Goal: Task Accomplishment & Management: Complete application form

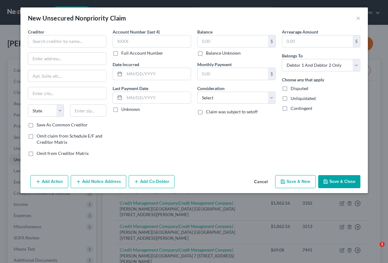
select select "2"
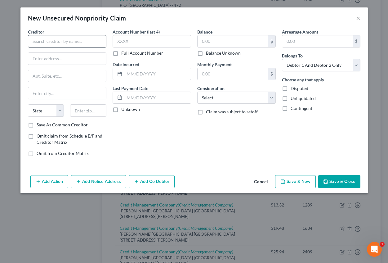
scroll to position [620, 0]
type input "Credit Management Company"
type input "[PERSON_NAME][GEOGRAPHIC_DATA]"
type input "[STREET_ADDRESS][PERSON_NAME]"
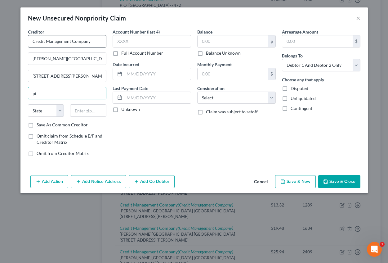
type input "[GEOGRAPHIC_DATA]"
select select "39"
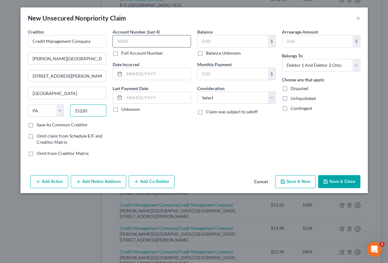
type input "15220"
click at [129, 41] on input "text" at bounding box center [152, 41] width 78 height 12
type input "9082"
click at [127, 76] on input "text" at bounding box center [157, 74] width 66 height 12
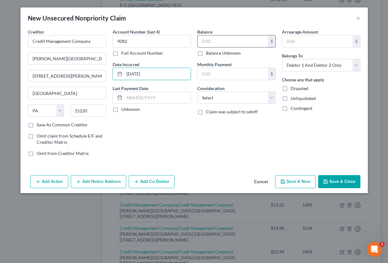
type input "[DATE]"
click at [229, 43] on input "text" at bounding box center [233, 41] width 70 height 12
type input "36.54"
click at [292, 43] on input "text" at bounding box center [317, 41] width 70 height 12
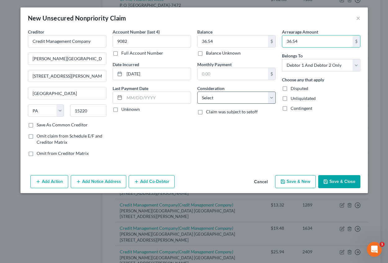
type input "36.54"
click at [251, 100] on select "Select Cable / Satellite Services Collection Agency Credit Card Debt Debt Couns…" at bounding box center [236, 98] width 78 height 12
select select "9"
click at [197, 92] on select "Select Cable / Satellite Services Collection Agency Credit Card Debt Debt Couns…" at bounding box center [236, 98] width 78 height 12
click at [107, 182] on button "Add Notice Address" at bounding box center [99, 181] width 56 height 13
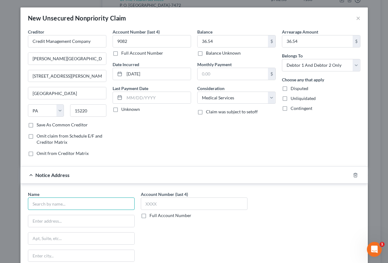
click at [47, 205] on input "text" at bounding box center [81, 203] width 107 height 12
type input "Credit Management Company"
type input "P.O. Box 16346"
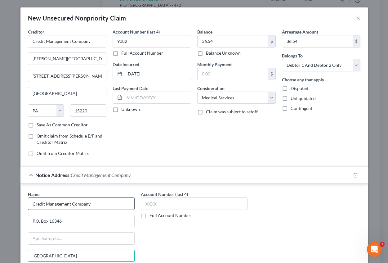
type input "[GEOGRAPHIC_DATA]"
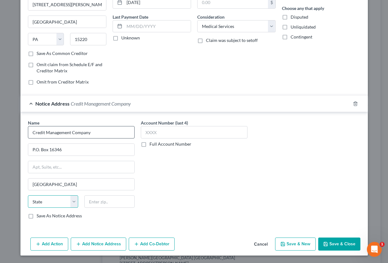
select select "39"
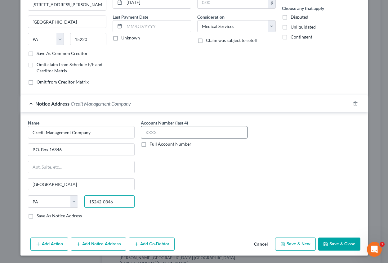
type input "15242-0346"
click at [149, 130] on input "text" at bounding box center [194, 132] width 107 height 12
type input "9082"
click at [290, 242] on button "Save & New" at bounding box center [295, 243] width 41 height 13
select select "2"
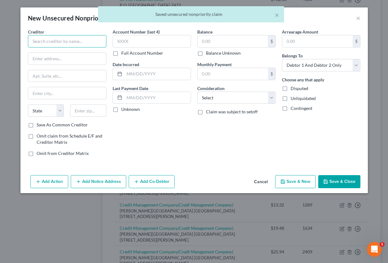
click at [69, 42] on input "text" at bounding box center [67, 41] width 78 height 12
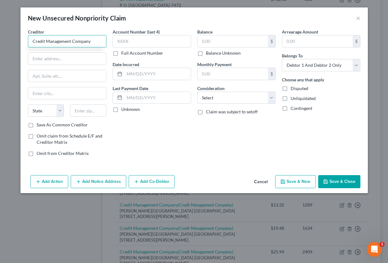
type input "Credit Management Company"
type input "[PERSON_NAME][GEOGRAPHIC_DATA]"
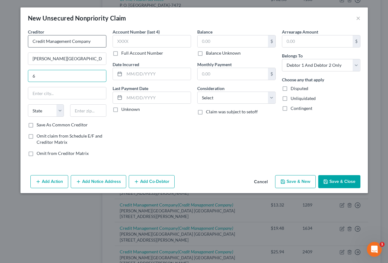
type input "[STREET_ADDRESS][PERSON_NAME]"
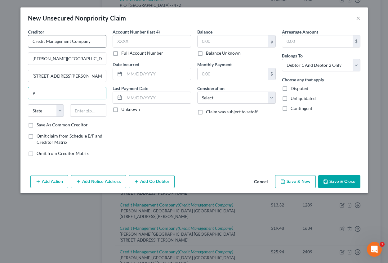
type input "[GEOGRAPHIC_DATA]"
select select "39"
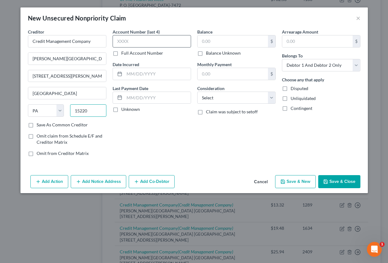
type input "15220"
click at [132, 38] on input "text" at bounding box center [152, 41] width 78 height 12
type input "0554"
click at [131, 73] on input "text" at bounding box center [157, 74] width 66 height 12
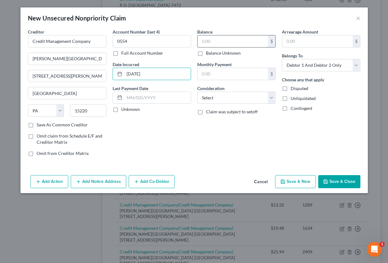
type input "[DATE]"
click at [211, 37] on input "text" at bounding box center [233, 41] width 70 height 12
type input "33.42"
click at [314, 38] on input "text" at bounding box center [317, 41] width 70 height 12
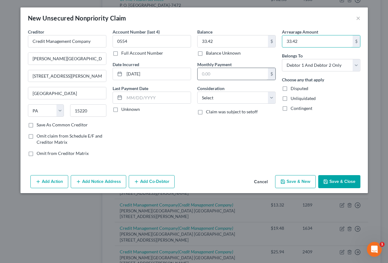
type input "33.42"
click at [239, 73] on input "text" at bounding box center [233, 74] width 70 height 12
click at [290, 133] on div "Arrearage Amount 33.42 $ Belongs To * Select Debtor 1 Only Debtor 2 Only Debtor…" at bounding box center [321, 95] width 85 height 133
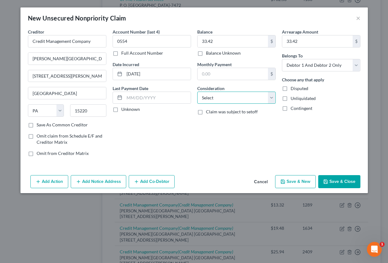
click at [221, 100] on select "Select Cable / Satellite Services Collection Agency Credit Card Debt Debt Couns…" at bounding box center [236, 98] width 78 height 12
select select "9"
click at [197, 92] on select "Select Cable / Satellite Services Collection Agency Credit Card Debt Debt Couns…" at bounding box center [236, 98] width 78 height 12
click at [95, 182] on button "Add Notice Address" at bounding box center [99, 181] width 56 height 13
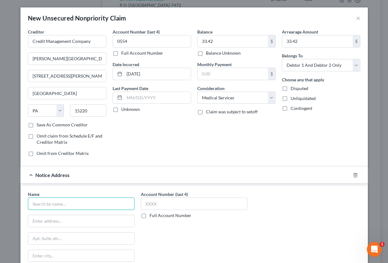
click at [76, 206] on input "text" at bounding box center [81, 203] width 107 height 12
type input "Credit Management Company"
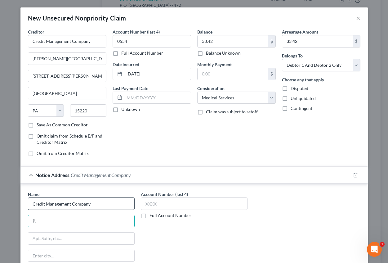
type input "P.O. Box 16346"
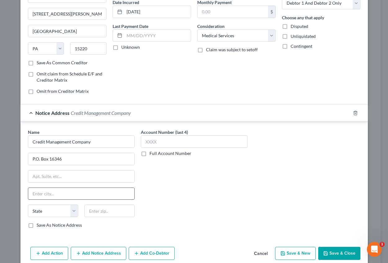
drag, startPoint x: 56, startPoint y: 191, endPoint x: 54, endPoint y: 195, distance: 4.3
click at [56, 191] on input "text" at bounding box center [81, 194] width 106 height 12
type input "[GEOGRAPHIC_DATA]"
select select "39"
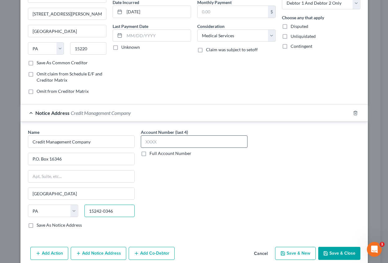
type input "15242-0346"
click at [163, 143] on input "text" at bounding box center [194, 141] width 107 height 12
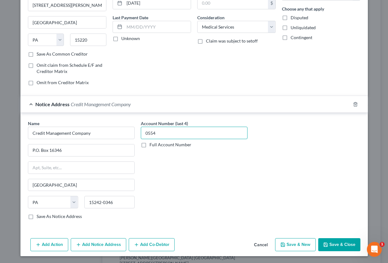
scroll to position [71, 0]
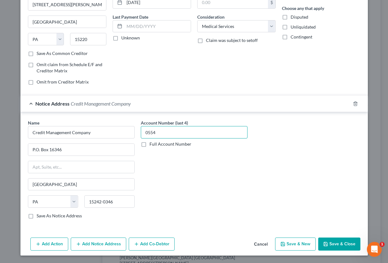
type input "0554"
click at [293, 241] on button "Save & New" at bounding box center [295, 243] width 41 height 13
select select "2"
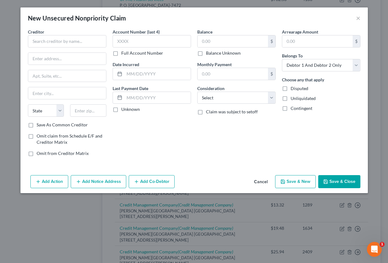
type input "0.00"
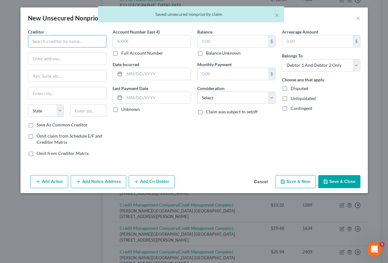
click at [55, 42] on input "text" at bounding box center [67, 41] width 78 height 12
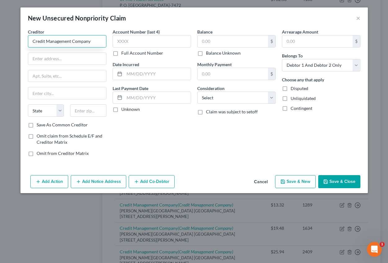
type input "Credit Management Company"
type input "[PERSON_NAME][GEOGRAPHIC_DATA]"
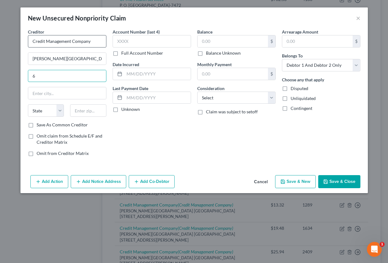
type input "[STREET_ADDRESS][PERSON_NAME]"
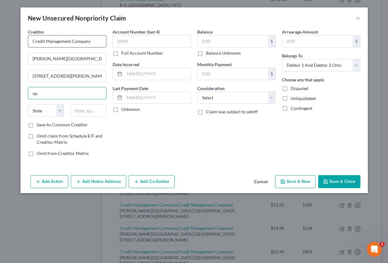
type input "o"
type input "[GEOGRAPHIC_DATA]"
select select "39"
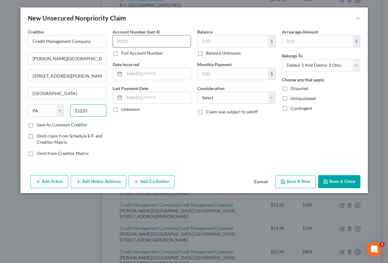
type input "15220"
click at [133, 35] on input "text" at bounding box center [152, 41] width 78 height 12
type input "0648"
click at [130, 75] on input "text" at bounding box center [157, 74] width 66 height 12
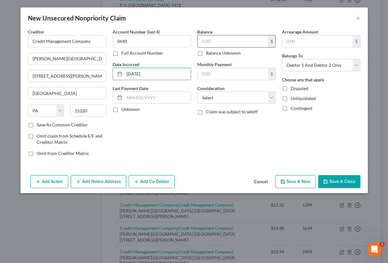
type input "[DATE]"
click at [240, 41] on input "text" at bounding box center [233, 41] width 70 height 12
type input "118.80"
click at [301, 42] on input "text" at bounding box center [317, 41] width 70 height 12
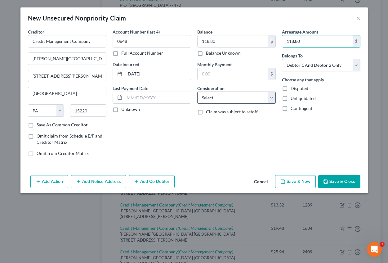
type input "118.80"
click at [213, 96] on select "Select Cable / Satellite Services Collection Agency Credit Card Debt Debt Couns…" at bounding box center [236, 98] width 78 height 12
select select "9"
click at [197, 92] on select "Select Cable / Satellite Services Collection Agency Credit Card Debt Debt Couns…" at bounding box center [236, 98] width 78 height 12
click at [104, 179] on button "Add Notice Address" at bounding box center [99, 181] width 56 height 13
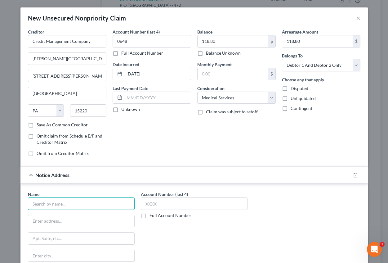
click at [80, 201] on input "text" at bounding box center [81, 203] width 107 height 12
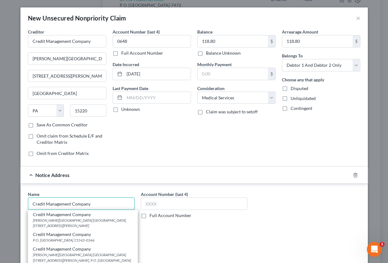
type input "Credit Management Company"
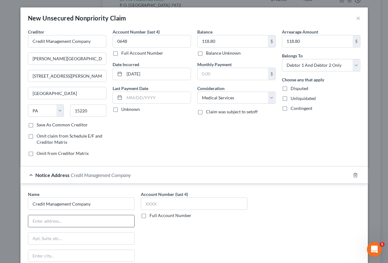
click at [100, 215] on input "text" at bounding box center [81, 221] width 106 height 12
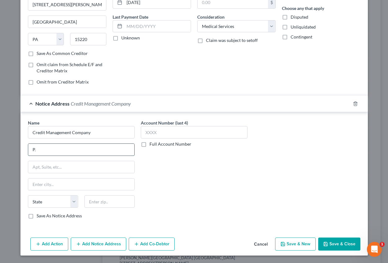
type input "P.O. Box 16346"
type input "[GEOGRAPHIC_DATA]"
select select "39"
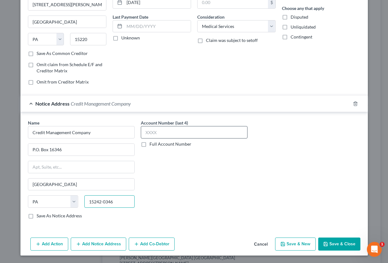
type input "15242-0346"
click at [156, 135] on input "text" at bounding box center [194, 132] width 107 height 12
type input "0648"
click at [298, 246] on button "Save & New" at bounding box center [295, 243] width 41 height 13
select select "2"
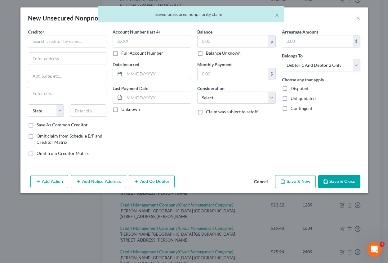
scroll to position [0, 0]
click at [43, 41] on input "text" at bounding box center [67, 41] width 78 height 12
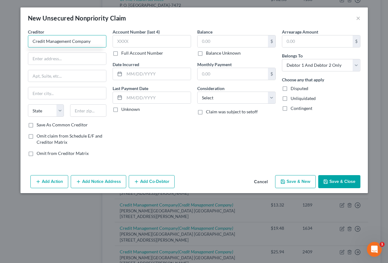
type input "Credit Management Company"
type input "[PERSON_NAME][GEOGRAPHIC_DATA]"
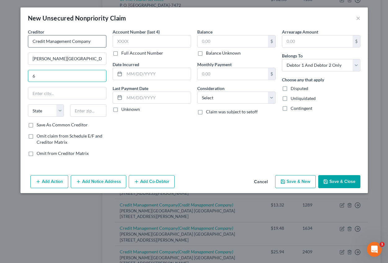
type input "6"
click at [42, 78] on input "6" at bounding box center [67, 76] width 78 height 12
type input "[STREET_ADDRESS][PERSON_NAME]"
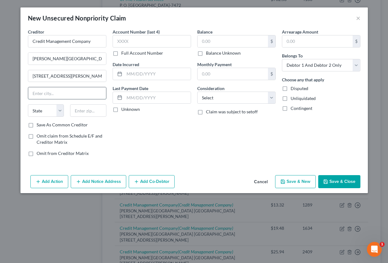
click at [45, 92] on input "text" at bounding box center [67, 93] width 78 height 12
type input "[GEOGRAPHIC_DATA]"
click at [45, 114] on select "State [US_STATE] AK AR AZ CA CO CT DE DC [GEOGRAPHIC_DATA] [GEOGRAPHIC_DATA] GU…" at bounding box center [46, 110] width 36 height 12
select select "39"
click at [28, 104] on select "State [US_STATE] AK AR AZ CA CO CT DE DC [GEOGRAPHIC_DATA] [GEOGRAPHIC_DATA] GU…" at bounding box center [46, 110] width 36 height 12
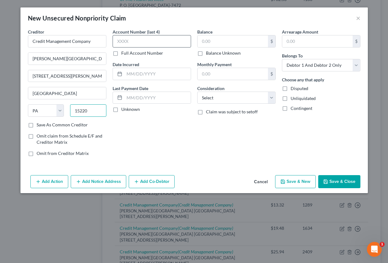
type input "15220"
click at [125, 42] on input "text" at bounding box center [152, 41] width 78 height 12
type input "4142"
click at [127, 74] on input "text" at bounding box center [157, 74] width 66 height 12
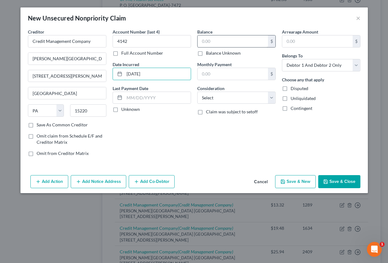
type input "[DATE]"
click at [210, 43] on input "text" at bounding box center [233, 41] width 70 height 12
type input "22.89"
click at [301, 41] on input "text" at bounding box center [317, 41] width 70 height 12
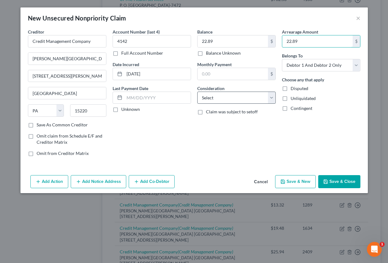
type input "22.89"
click at [233, 101] on select "Select Cable / Satellite Services Collection Agency Credit Card Debt Debt Couns…" at bounding box center [236, 98] width 78 height 12
select select "9"
click at [197, 92] on select "Select Cable / Satellite Services Collection Agency Credit Card Debt Debt Couns…" at bounding box center [236, 98] width 78 height 12
click at [113, 182] on button "Add Notice Address" at bounding box center [99, 181] width 56 height 13
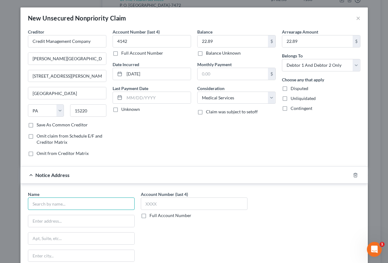
click at [78, 199] on input "text" at bounding box center [81, 203] width 107 height 12
type input "Credit Management Company"
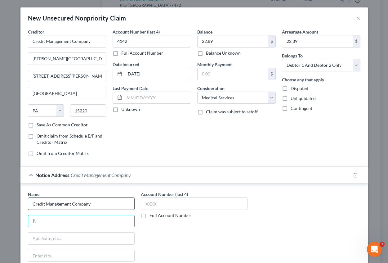
type input "P.O. Box 16346"
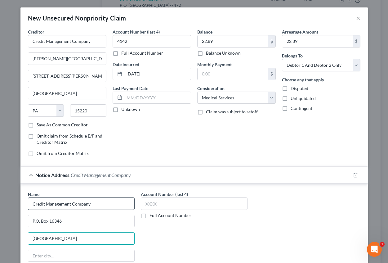
type input "[GEOGRAPHIC_DATA]"
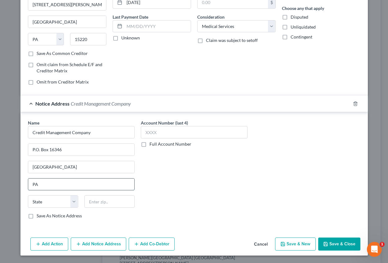
click at [53, 187] on input "PA" at bounding box center [81, 184] width 106 height 12
type input "P"
click at [65, 170] on input "[GEOGRAPHIC_DATA]" at bounding box center [81, 167] width 106 height 12
type input "P"
type input "[GEOGRAPHIC_DATA]"
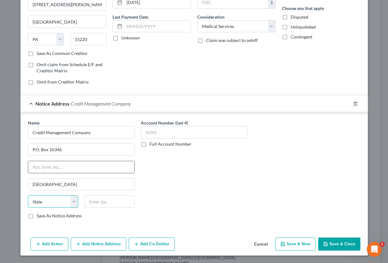
select select "39"
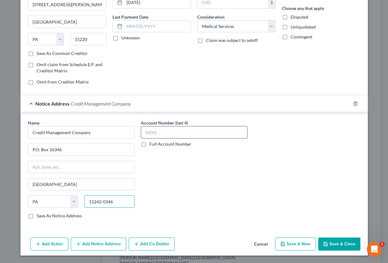
type input "15242-0346"
click at [160, 133] on input "text" at bounding box center [194, 132] width 107 height 12
type input "4142"
click at [293, 243] on button "Save & New" at bounding box center [295, 243] width 41 height 13
select select "2"
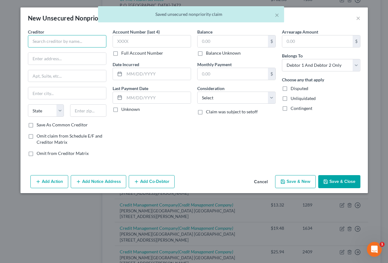
click at [62, 47] on input "text" at bounding box center [67, 41] width 78 height 12
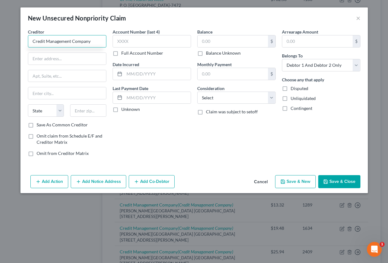
type input "Credit Management Company"
type input "[PERSON_NAME][GEOGRAPHIC_DATA]"
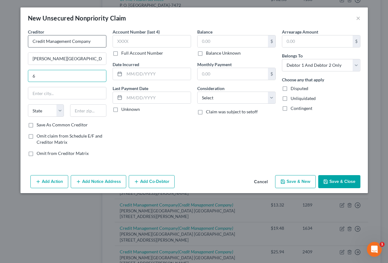
type input "[STREET_ADDRESS][PERSON_NAME]"
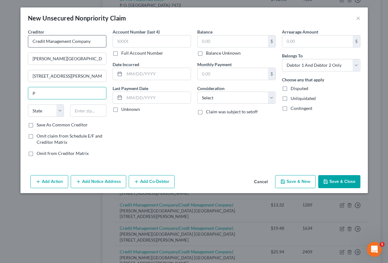
type input "[GEOGRAPHIC_DATA]"
select select "39"
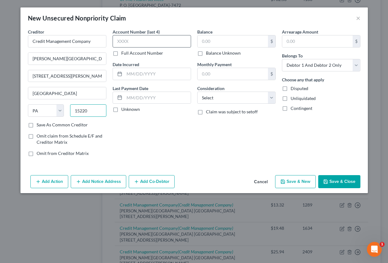
type input "15220"
click at [130, 41] on input "text" at bounding box center [152, 41] width 78 height 12
type input "4655"
click at [133, 76] on input "text" at bounding box center [157, 74] width 66 height 12
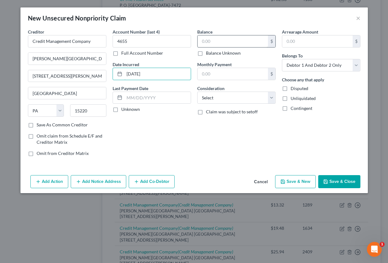
type input "[DATE]"
click at [229, 44] on input "text" at bounding box center [233, 41] width 70 height 12
type input "34.81"
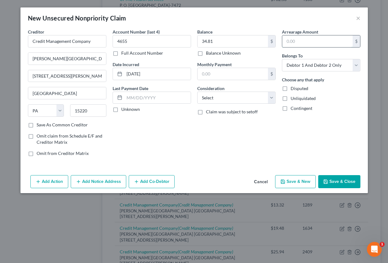
click at [291, 43] on input "text" at bounding box center [317, 41] width 70 height 12
type input "34.81"
click at [92, 180] on button "Add Notice Address" at bounding box center [99, 181] width 56 height 13
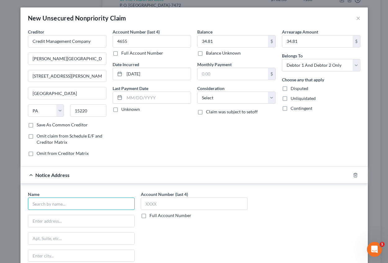
click at [75, 206] on input "text" at bounding box center [81, 203] width 107 height 12
type input "Credit Management Company"
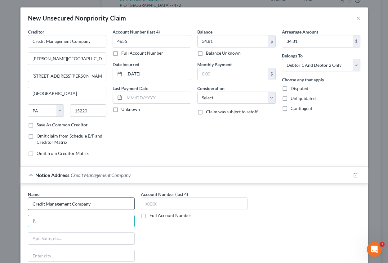
type input "P.O. Box 16346"
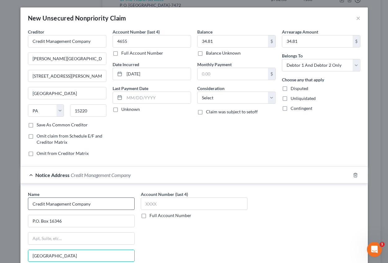
type input "[GEOGRAPHIC_DATA]"
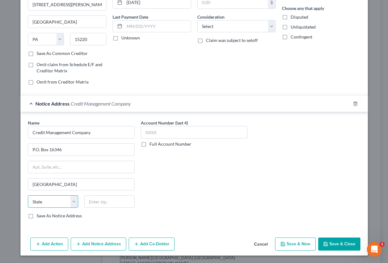
click at [63, 200] on select "State [US_STATE] AK AR AZ CA CO CT DE DC [GEOGRAPHIC_DATA] [GEOGRAPHIC_DATA] GU…" at bounding box center [53, 201] width 50 height 12
select select "39"
click at [28, 195] on select "State [US_STATE] AK AR AZ CA CO CT DE DC [GEOGRAPHIC_DATA] [GEOGRAPHIC_DATA] GU…" at bounding box center [53, 201] width 50 height 12
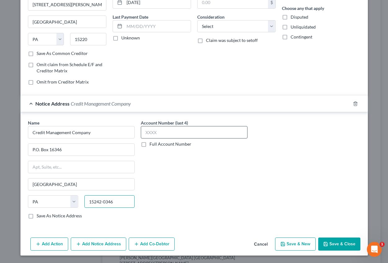
type input "15242-0346"
click at [159, 136] on input "text" at bounding box center [194, 132] width 107 height 12
type input "4655"
drag, startPoint x: 328, startPoint y: 244, endPoint x: 333, endPoint y: 219, distance: 25.3
click at [327, 243] on button "Save & Close" at bounding box center [339, 243] width 42 height 13
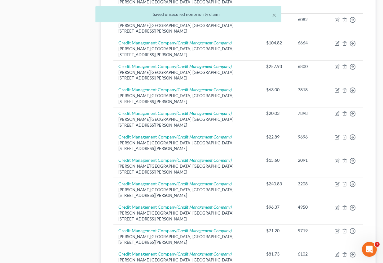
scroll to position [1132, 0]
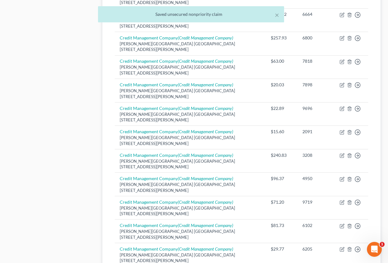
select select "39"
select select "9"
select select "2"
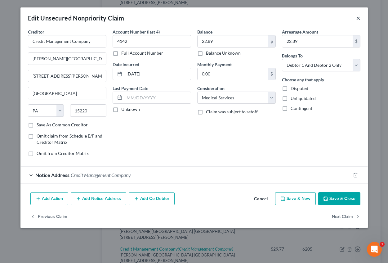
click at [357, 17] on button "×" at bounding box center [358, 17] width 4 height 7
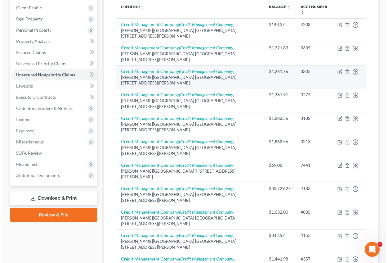
scroll to position [0, 0]
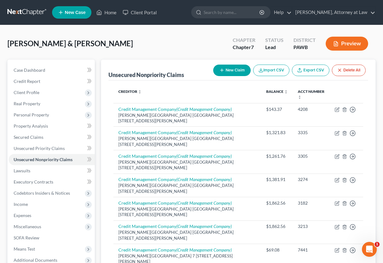
click at [237, 71] on button "New Claim" at bounding box center [232, 70] width 38 height 11
select select "2"
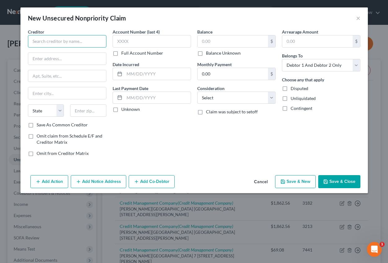
click at [44, 43] on input "text" at bounding box center [67, 41] width 78 height 12
type input "Credit Management Company"
type input "[PERSON_NAME][GEOGRAPHIC_DATA]"
type input "[STREET_ADDRESS][PERSON_NAME]"
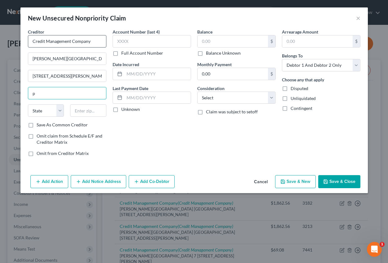
type input "[GEOGRAPHIC_DATA]"
select select "39"
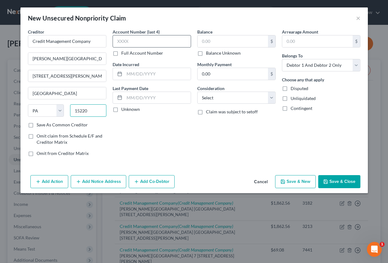
type input "15220"
click at [126, 42] on input "text" at bounding box center [152, 41] width 78 height 12
type input "4119"
click at [132, 70] on input "text" at bounding box center [157, 74] width 66 height 12
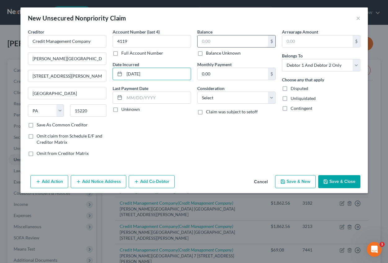
type input "[DATE]"
click at [209, 44] on input "text" at bounding box center [233, 41] width 70 height 12
type input "116.47"
click at [322, 39] on input "text" at bounding box center [317, 41] width 70 height 12
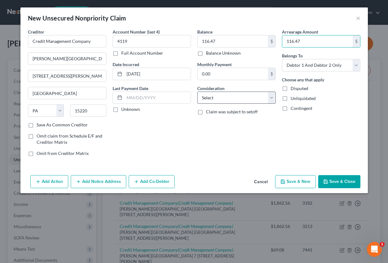
type input "116.47"
click at [229, 98] on select "Select Cable / Satellite Services Collection Agency Credit Card Debt Debt Couns…" at bounding box center [236, 98] width 78 height 12
select select "9"
click at [197, 92] on select "Select Cable / Satellite Services Collection Agency Credit Card Debt Debt Couns…" at bounding box center [236, 98] width 78 height 12
click at [103, 181] on button "Add Notice Address" at bounding box center [99, 181] width 56 height 13
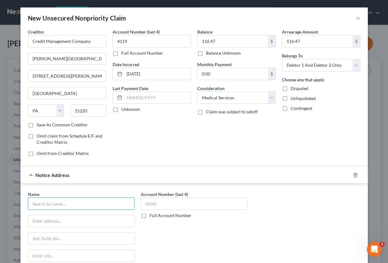
click at [56, 202] on input "text" at bounding box center [81, 203] width 107 height 12
type input "Credit Management Company"
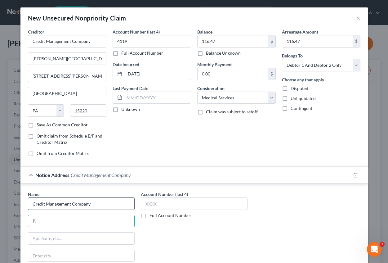
type input "P.O. Box 16346"
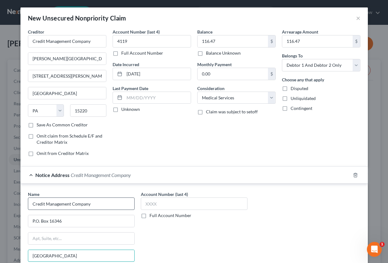
type input "[GEOGRAPHIC_DATA]"
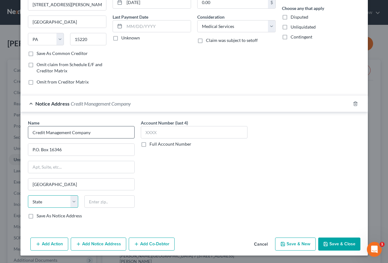
select select "39"
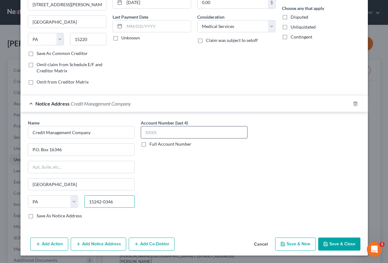
type input "15242-0346"
click at [149, 135] on input "text" at bounding box center [194, 132] width 107 height 12
type input "4119"
click at [294, 247] on button "Save & New" at bounding box center [295, 243] width 41 height 13
select select "2"
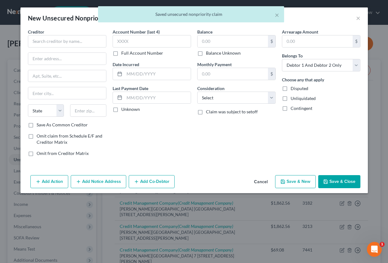
scroll to position [0, 0]
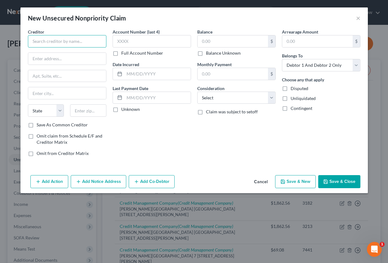
click at [75, 40] on input "text" at bounding box center [67, 41] width 78 height 12
type input "C"
click at [261, 180] on button "Cancel" at bounding box center [261, 182] width 24 height 12
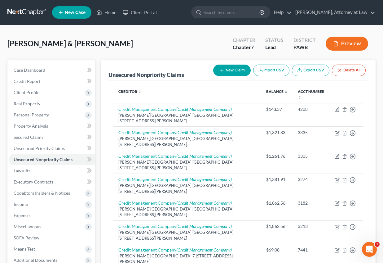
click at [227, 65] on button "New Claim" at bounding box center [232, 70] width 38 height 11
select select "2"
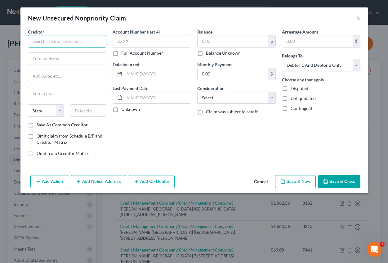
click at [78, 42] on input "text" at bounding box center [67, 41] width 78 height 12
type input "Credit Management Company"
type input "[PERSON_NAME][GEOGRAPHIC_DATA]"
type input "[STREET_ADDRESS][PERSON_NAME]"
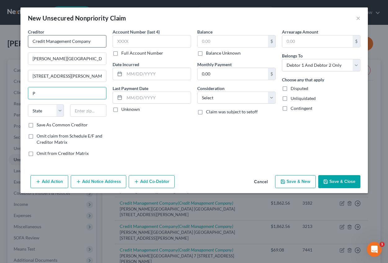
type input "[GEOGRAPHIC_DATA]"
select select "39"
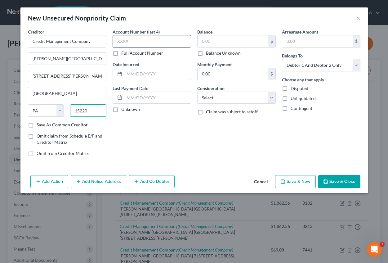
type input "15220"
click at [132, 41] on input "text" at bounding box center [152, 41] width 78 height 12
type input "2357"
click at [132, 73] on input "text" at bounding box center [157, 74] width 66 height 12
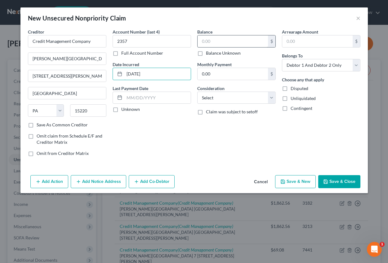
type input "[DATE]"
click at [212, 40] on input "text" at bounding box center [233, 41] width 70 height 12
type input "2,149.00"
click at [298, 40] on input "text" at bounding box center [317, 41] width 70 height 12
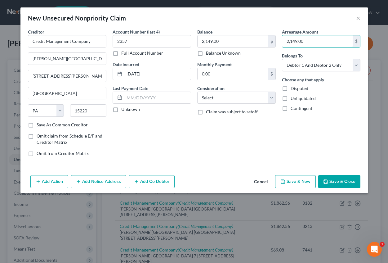
type input "2,149.00"
click at [103, 181] on button "Add Notice Address" at bounding box center [99, 181] width 56 height 13
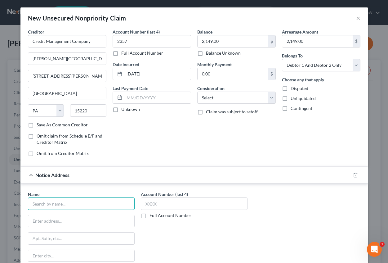
drag, startPoint x: 52, startPoint y: 208, endPoint x: 51, endPoint y: 203, distance: 4.3
click at [52, 208] on input "text" at bounding box center [81, 203] width 107 height 12
type input "Credit Management Company"
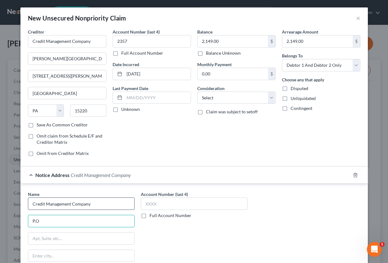
type input "P.O. Box 16346"
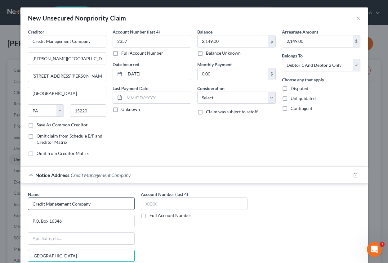
type input "[GEOGRAPHIC_DATA]"
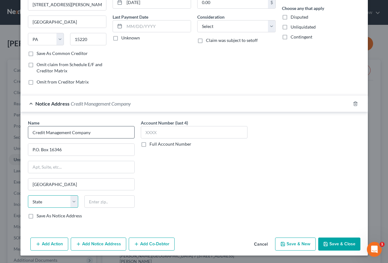
select select "39"
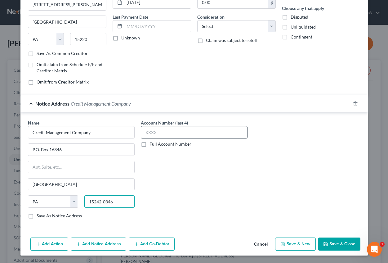
type input "15242-0346"
click at [152, 136] on input "text" at bounding box center [194, 132] width 107 height 12
type input "2357"
click at [292, 243] on button "Save & New" at bounding box center [295, 243] width 41 height 13
select select "2"
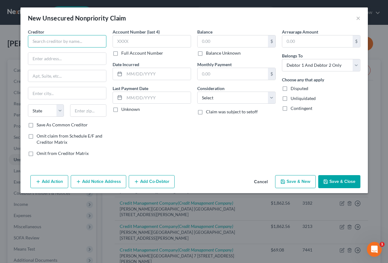
click at [75, 41] on input "text" at bounding box center [67, 41] width 78 height 12
type input "Credit Management Company"
type input "[PERSON_NAME][GEOGRAPHIC_DATA]"
type input "[STREET_ADDRESS][PERSON_NAME]"
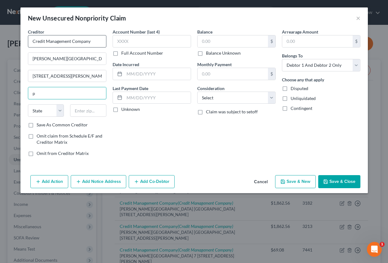
type input "[GEOGRAPHIC_DATA]"
select select "39"
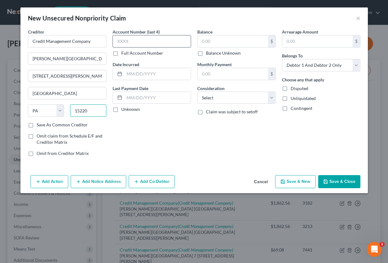
type input "15220"
click at [124, 43] on input "text" at bounding box center [152, 41] width 78 height 12
type input "2358"
click at [128, 73] on input "text" at bounding box center [157, 74] width 66 height 12
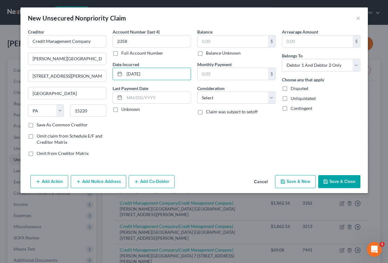
type input "[DATE]"
click at [209, 39] on input "text" at bounding box center [233, 41] width 70 height 12
type input "100.36"
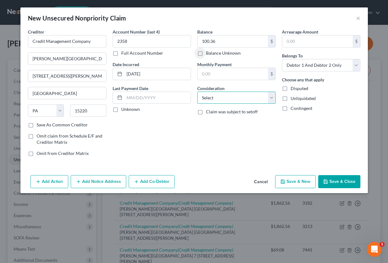
click at [213, 100] on select "Select Cable / Satellite Services Collection Agency Credit Card Debt Debt Couns…" at bounding box center [236, 98] width 78 height 12
select select "9"
click at [197, 92] on select "Select Cable / Satellite Services Collection Agency Credit Card Debt Debt Couns…" at bounding box center [236, 98] width 78 height 12
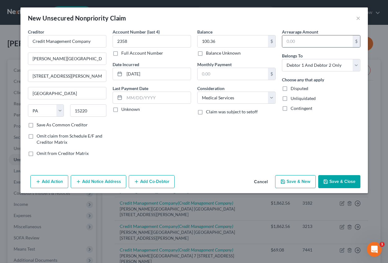
click at [306, 47] on div "$" at bounding box center [321, 41] width 78 height 12
click at [304, 47] on input "text" at bounding box center [317, 41] width 70 height 12
type input "100.36"
click at [108, 183] on button "Add Notice Address" at bounding box center [99, 181] width 56 height 13
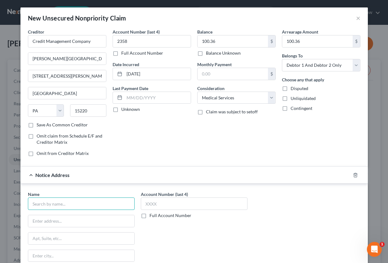
click at [37, 204] on input "text" at bounding box center [81, 203] width 107 height 12
type input "Credit Management Company"
type input "P.O. Box 16346"
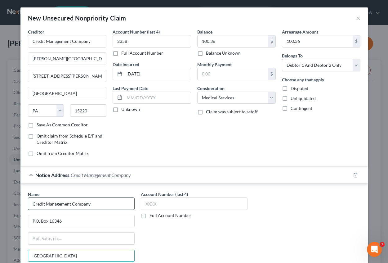
type input "[GEOGRAPHIC_DATA]"
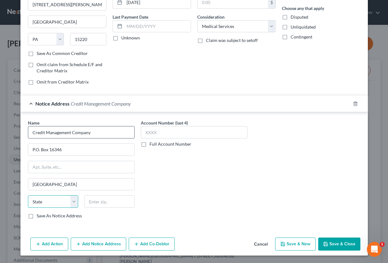
select select "39"
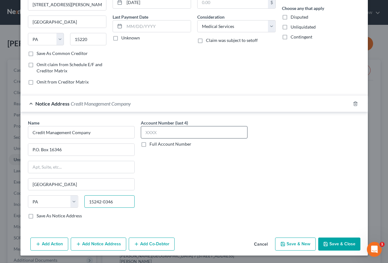
type input "15242-0346"
click at [164, 135] on input "text" at bounding box center [194, 132] width 107 height 12
type input "2358"
click at [291, 241] on button "Save & New" at bounding box center [295, 243] width 41 height 13
select select "2"
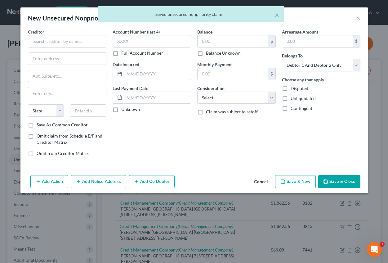
scroll to position [0, 0]
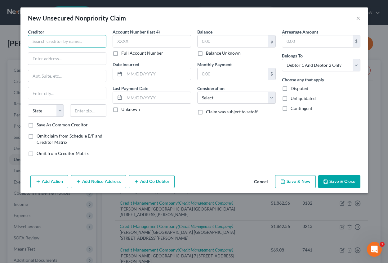
click at [84, 40] on input "text" at bounding box center [67, 41] width 78 height 12
type input "Credit Management Company"
type input "[PERSON_NAME][GEOGRAPHIC_DATA]"
type input "[STREET_ADDRESS][PERSON_NAME]"
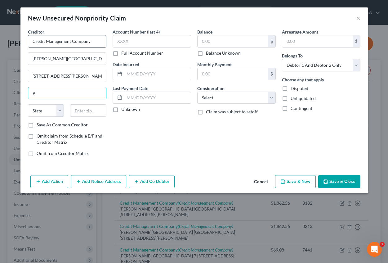
type input "[GEOGRAPHIC_DATA]"
select select "39"
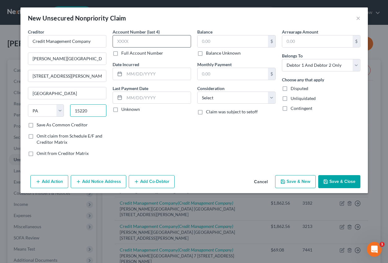
type input "15220"
click at [126, 46] on input "text" at bounding box center [152, 41] width 78 height 12
type input "1929"
click at [160, 75] on input "text" at bounding box center [157, 74] width 66 height 12
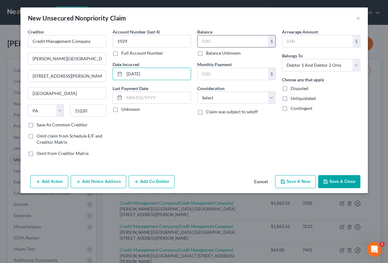
type input "[DATE]"
click at [216, 37] on input "text" at bounding box center [233, 41] width 70 height 12
type input "22.89"
click at [302, 40] on input "text" at bounding box center [317, 41] width 70 height 12
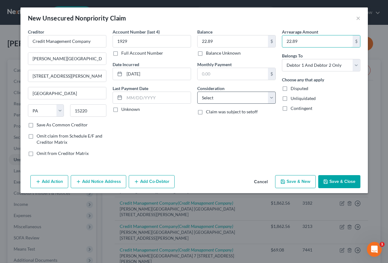
type input "22.89"
click at [239, 93] on select "Select Cable / Satellite Services Collection Agency Credit Card Debt Debt Couns…" at bounding box center [236, 98] width 78 height 12
select select "9"
click at [197, 92] on select "Select Cable / Satellite Services Collection Agency Credit Card Debt Debt Couns…" at bounding box center [236, 98] width 78 height 12
click at [106, 178] on button "Add Notice Address" at bounding box center [99, 181] width 56 height 13
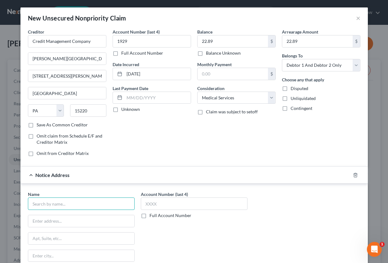
click at [52, 200] on input "text" at bounding box center [81, 203] width 107 height 12
type input "Credit Management Company"
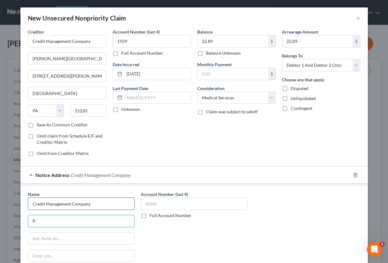
type input "P.O. Box 16346"
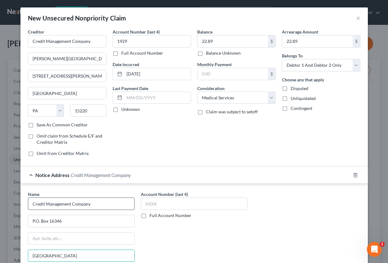
type input "[GEOGRAPHIC_DATA]"
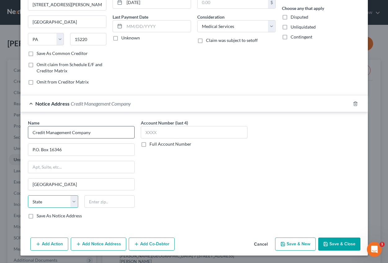
select select "39"
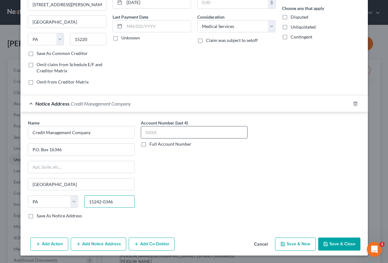
type input "15242-0346"
click at [149, 129] on input "text" at bounding box center [194, 132] width 107 height 12
type input "1929"
click at [296, 245] on button "Save & New" at bounding box center [295, 243] width 41 height 13
select select "2"
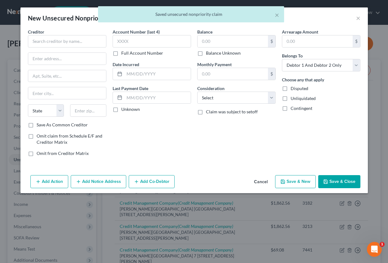
scroll to position [0, 0]
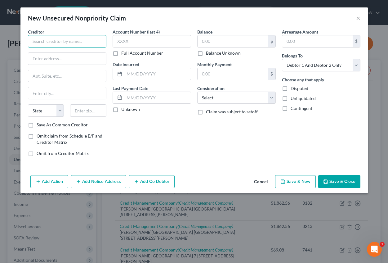
click at [66, 36] on input "text" at bounding box center [67, 41] width 78 height 12
type input "Credit Management Company"
type input "[PERSON_NAME][GEOGRAPHIC_DATA]"
type input "[STREET_ADDRESS][PERSON_NAME]"
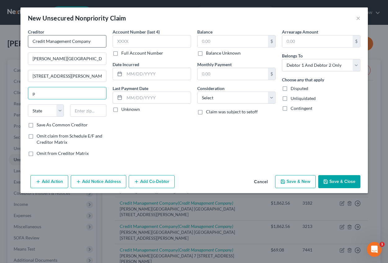
type input "[GEOGRAPHIC_DATA]"
select select "39"
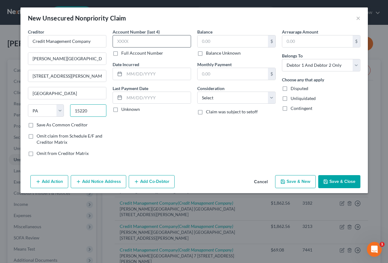
type input "15220"
click at [143, 40] on input "text" at bounding box center [152, 41] width 78 height 12
type input "1940"
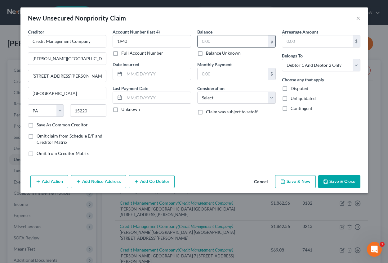
click at [224, 41] on input "text" at bounding box center [233, 41] width 70 height 12
type input "22.89"
click at [143, 70] on input "text" at bounding box center [157, 74] width 66 height 12
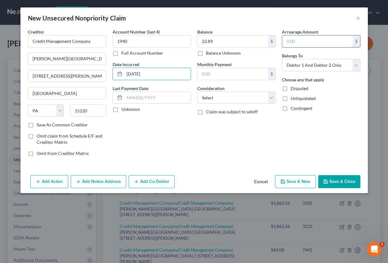
type input "[DATE]"
click at [291, 42] on input "text" at bounding box center [317, 41] width 70 height 12
type input "22.89"
click at [255, 98] on select "Select Cable / Satellite Services Collection Agency Credit Card Debt Debt Couns…" at bounding box center [236, 98] width 78 height 12
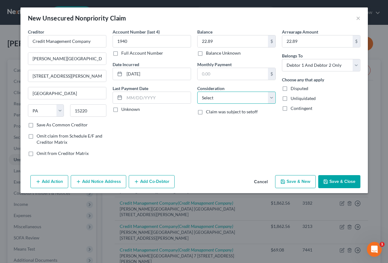
select select "9"
click at [197, 92] on select "Select Cable / Satellite Services Collection Agency Credit Card Debt Debt Couns…" at bounding box center [236, 98] width 78 height 12
click at [102, 178] on button "Add Notice Address" at bounding box center [99, 181] width 56 height 13
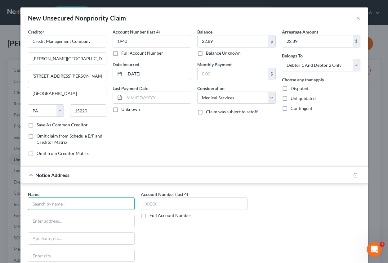
click at [61, 204] on input "text" at bounding box center [81, 203] width 107 height 12
type input "Credit Management Company"
type input "P.O. Box 16346"
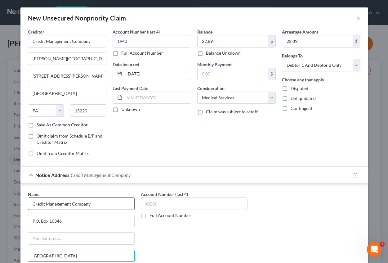
type input "[GEOGRAPHIC_DATA]"
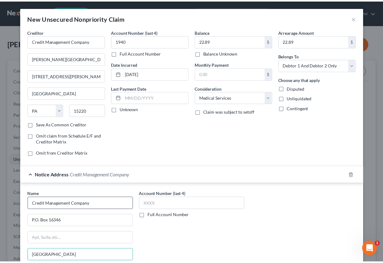
scroll to position [71, 0]
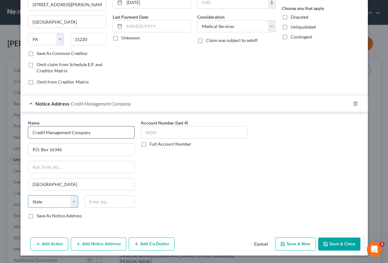
select select "39"
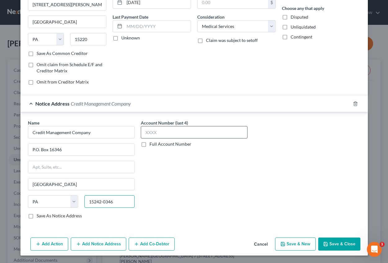
type input "15242-0346"
click at [152, 132] on input "text" at bounding box center [194, 132] width 107 height 12
type input "1940"
click at [297, 243] on button "Save & New" at bounding box center [295, 243] width 41 height 13
select select "2"
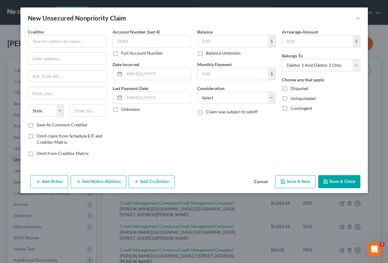
type input "0.00"
click at [47, 44] on input "text" at bounding box center [67, 41] width 78 height 12
click at [259, 181] on button "Cancel" at bounding box center [261, 182] width 24 height 12
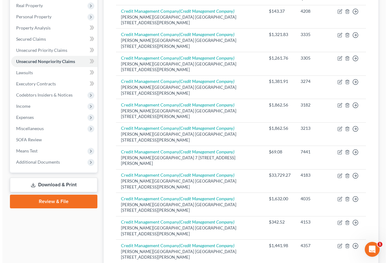
scroll to position [0, 0]
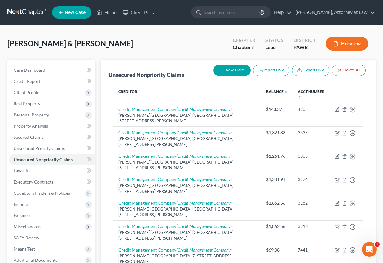
click at [226, 73] on button "New Claim" at bounding box center [232, 70] width 38 height 11
select select "2"
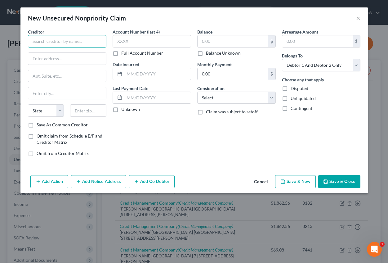
click at [55, 42] on input "text" at bounding box center [67, 41] width 78 height 12
type input "Credit Management Company"
type input "[PERSON_NAME][GEOGRAPHIC_DATA]"
type input "[STREET_ADDRESS][PERSON_NAME]"
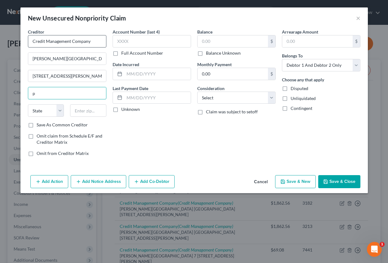
type input "[GEOGRAPHIC_DATA]"
select select "39"
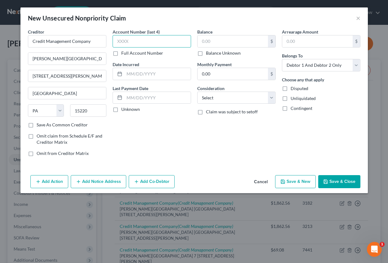
click at [120, 42] on input "text" at bounding box center [152, 41] width 78 height 12
click at [135, 74] on input "text" at bounding box center [157, 74] width 66 height 12
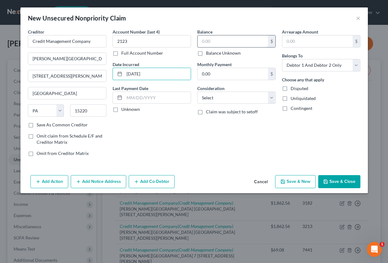
click at [209, 44] on input "text" at bounding box center [233, 41] width 70 height 12
click at [291, 38] on input "text" at bounding box center [317, 41] width 70 height 12
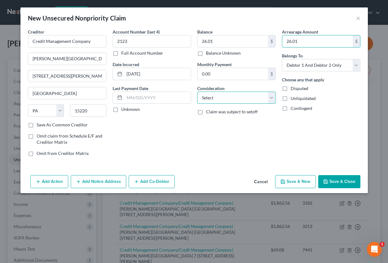
click at [221, 95] on select "Select Cable / Satellite Services Collection Agency Credit Card Debt Debt Couns…" at bounding box center [236, 98] width 78 height 12
click at [197, 92] on select "Select Cable / Satellite Services Collection Agency Credit Card Debt Debt Couns…" at bounding box center [236, 98] width 78 height 12
click at [113, 181] on button "Add Notice Address" at bounding box center [99, 181] width 56 height 13
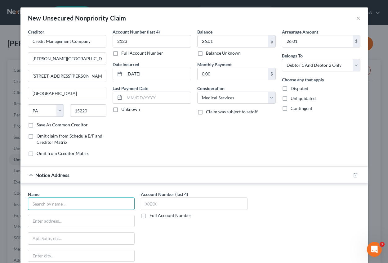
drag, startPoint x: 54, startPoint y: 203, endPoint x: 51, endPoint y: 203, distance: 3.4
click at [54, 203] on input "text" at bounding box center [81, 203] width 107 height 12
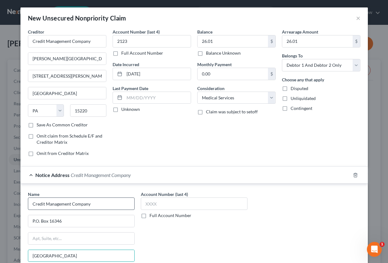
scroll to position [71, 0]
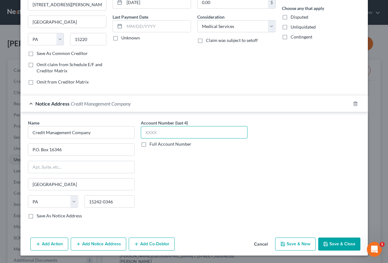
click at [151, 131] on input "text" at bounding box center [194, 132] width 107 height 12
click at [171, 165] on div "Account Number (last 4) 2123 Full Account Number" at bounding box center [194, 171] width 113 height 104
click at [292, 244] on button "Save & New" at bounding box center [295, 243] width 41 height 13
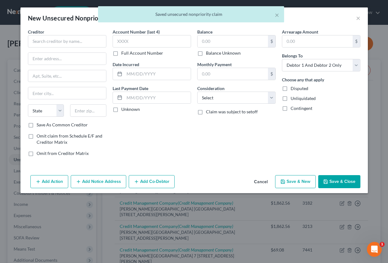
scroll to position [0, 0]
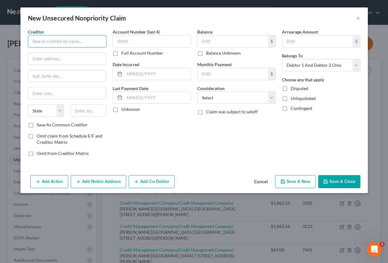
click at [64, 41] on input "text" at bounding box center [67, 41] width 78 height 12
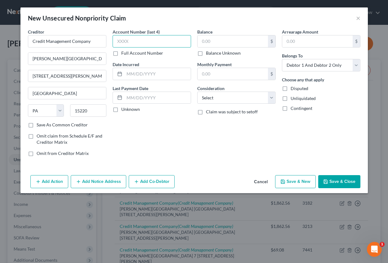
click at [169, 43] on input "text" at bounding box center [152, 41] width 78 height 12
click at [165, 76] on input "text" at bounding box center [157, 74] width 66 height 12
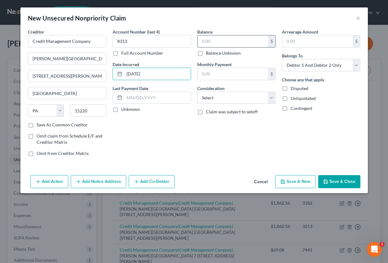
click at [244, 39] on input "text" at bounding box center [233, 41] width 70 height 12
click at [333, 40] on input "text" at bounding box center [317, 41] width 70 height 12
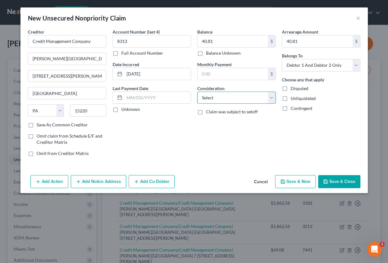
click at [247, 99] on select "Select Cable / Satellite Services Collection Agency Credit Card Debt Debt Couns…" at bounding box center [236, 98] width 78 height 12
click at [197, 92] on select "Select Cable / Satellite Services Collection Agency Credit Card Debt Debt Couns…" at bounding box center [236, 98] width 78 height 12
click at [90, 183] on button "Add Notice Address" at bounding box center [99, 181] width 56 height 13
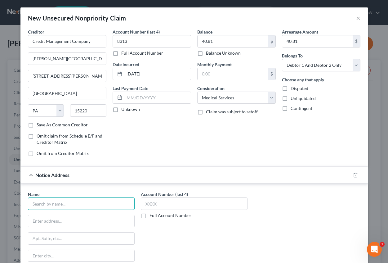
click at [49, 204] on input "text" at bounding box center [81, 203] width 107 height 12
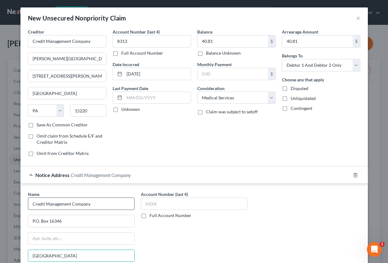
scroll to position [71, 0]
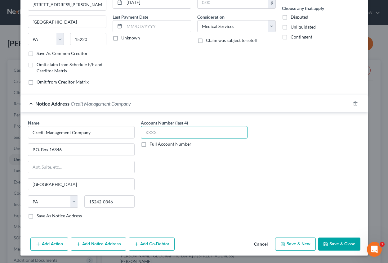
click at [147, 134] on input "text" at bounding box center [194, 132] width 107 height 12
click at [299, 243] on button "Save & New" at bounding box center [295, 243] width 41 height 13
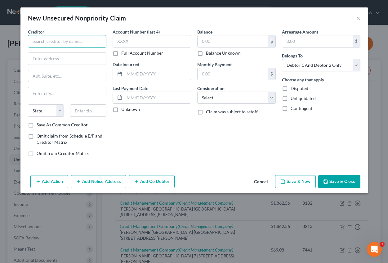
click at [44, 42] on input "text" at bounding box center [67, 41] width 78 height 12
click at [60, 41] on input "Credit Managment Company" at bounding box center [67, 41] width 78 height 12
click at [46, 59] on input "text" at bounding box center [67, 59] width 78 height 12
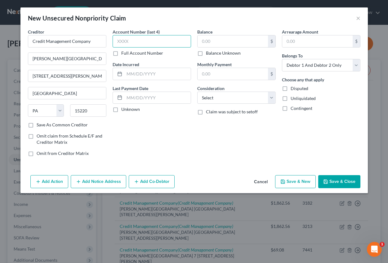
click at [120, 40] on input "text" at bounding box center [152, 41] width 78 height 12
click at [129, 72] on input "text" at bounding box center [157, 74] width 66 height 12
click at [216, 42] on input "text" at bounding box center [233, 41] width 70 height 12
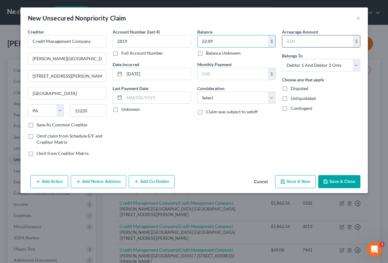
click at [296, 41] on input "text" at bounding box center [317, 41] width 70 height 12
click at [238, 76] on input "text" at bounding box center [233, 74] width 70 height 12
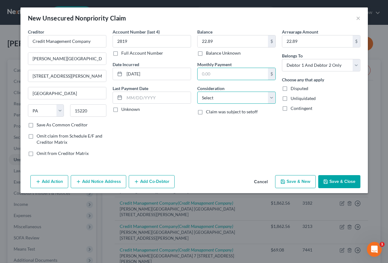
click at [224, 99] on select "Select Cable / Satellite Services Collection Agency Credit Card Debt Debt Couns…" at bounding box center [236, 98] width 78 height 12
click at [197, 92] on select "Select Cable / Satellite Services Collection Agency Credit Card Debt Debt Couns…" at bounding box center [236, 98] width 78 height 12
click at [110, 185] on button "Add Notice Address" at bounding box center [99, 181] width 56 height 13
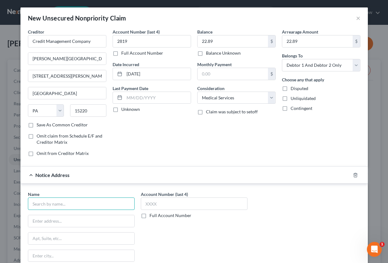
drag, startPoint x: 37, startPoint y: 208, endPoint x: 37, endPoint y: 204, distance: 3.5
click at [37, 205] on input "text" at bounding box center [81, 203] width 107 height 12
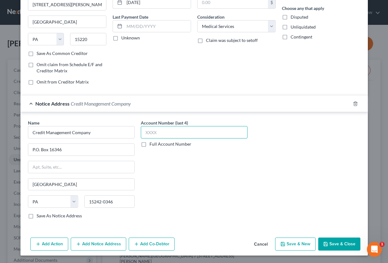
click at [164, 136] on input "text" at bounding box center [194, 132] width 107 height 12
click at [256, 195] on div "Name * Credit Management Company P.O. Box 16346 [GEOGRAPHIC_DATA] [US_STATE] AK…" at bounding box center [194, 171] width 339 height 104
click at [298, 246] on button "Save & New" at bounding box center [295, 243] width 41 height 13
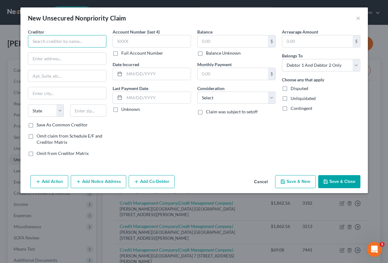
click at [58, 41] on input "text" at bounding box center [67, 41] width 78 height 12
drag, startPoint x: 159, startPoint y: 130, endPoint x: 134, endPoint y: 99, distance: 39.4
click at [159, 130] on div "Account Number (last 4) Full Account Number Date Incurred Last Payment Date Unk…" at bounding box center [151, 95] width 85 height 133
click at [51, 61] on input "text" at bounding box center [67, 59] width 78 height 12
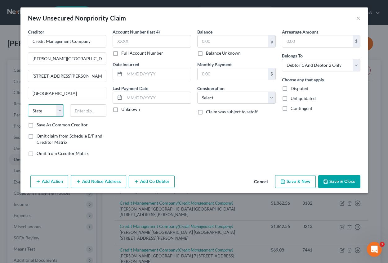
click at [41, 108] on select "State [US_STATE] AK AR AZ CA CO CT DE DC [GEOGRAPHIC_DATA] [GEOGRAPHIC_DATA] GU…" at bounding box center [46, 110] width 36 height 12
click at [28, 104] on select "State [US_STATE] AK AR AZ CA CO CT DE DC [GEOGRAPHIC_DATA] [GEOGRAPHIC_DATA] GU…" at bounding box center [46, 110] width 36 height 12
click at [129, 43] on input "text" at bounding box center [152, 41] width 78 height 12
click at [141, 69] on input "text" at bounding box center [157, 74] width 66 height 12
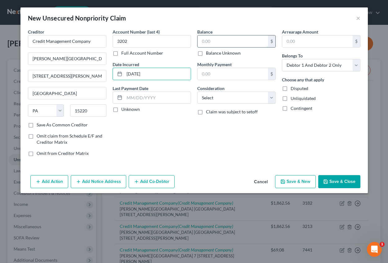
click at [203, 41] on input "text" at bounding box center [233, 41] width 70 height 12
click at [298, 46] on input "text" at bounding box center [317, 41] width 70 height 12
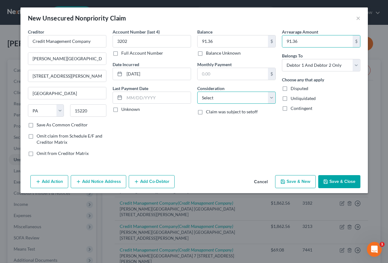
click at [233, 96] on select "Select Cable / Satellite Services Collection Agency Credit Card Debt Debt Couns…" at bounding box center [236, 98] width 78 height 12
click at [197, 92] on select "Select Cable / Satellite Services Collection Agency Credit Card Debt Debt Couns…" at bounding box center [236, 98] width 78 height 12
click at [110, 181] on button "Add Notice Address" at bounding box center [99, 181] width 56 height 13
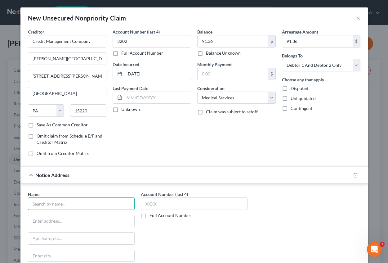
click at [73, 205] on input "text" at bounding box center [81, 203] width 107 height 12
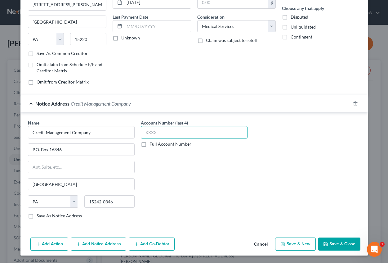
click at [162, 131] on input "text" at bounding box center [194, 132] width 107 height 12
click at [296, 243] on button "Save & New" at bounding box center [295, 243] width 41 height 13
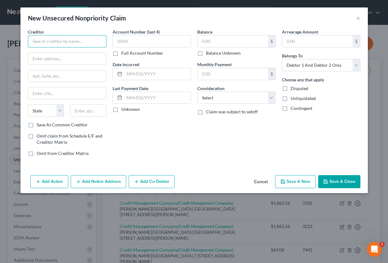
click at [66, 44] on input "text" at bounding box center [67, 41] width 78 height 12
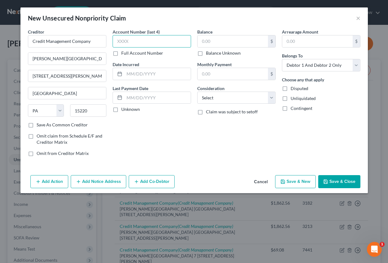
click at [125, 43] on input "text" at bounding box center [152, 41] width 78 height 12
click at [132, 75] on input "text" at bounding box center [157, 74] width 66 height 12
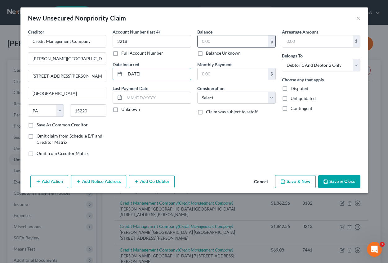
click at [206, 40] on input "text" at bounding box center [233, 41] width 70 height 12
click at [292, 43] on input "text" at bounding box center [317, 41] width 70 height 12
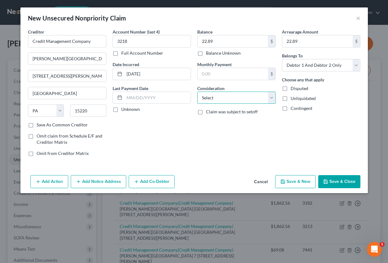
click at [232, 97] on select "Select Cable / Satellite Services Collection Agency Credit Card Debt Debt Couns…" at bounding box center [236, 98] width 78 height 12
click at [197, 92] on select "Select Cable / Satellite Services Collection Agency Credit Card Debt Debt Couns…" at bounding box center [236, 98] width 78 height 12
click at [97, 179] on button "Add Notice Address" at bounding box center [99, 181] width 56 height 13
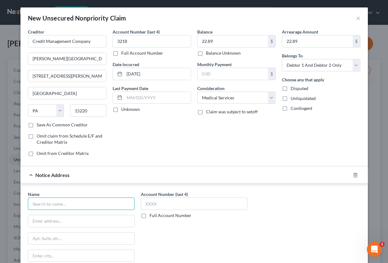
drag, startPoint x: 43, startPoint y: 208, endPoint x: 1, endPoint y: 183, distance: 49.4
click at [37, 206] on input "text" at bounding box center [81, 203] width 107 height 12
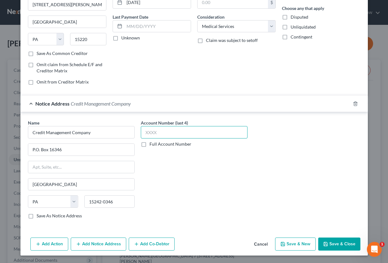
click at [141, 130] on input "text" at bounding box center [194, 132] width 107 height 12
click at [299, 245] on button "Save & New" at bounding box center [295, 243] width 41 height 13
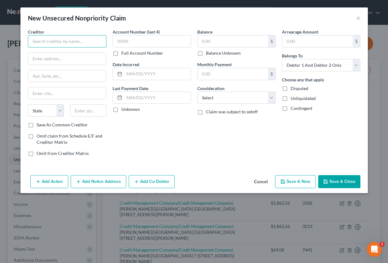
click at [71, 43] on input "text" at bounding box center [67, 41] width 78 height 12
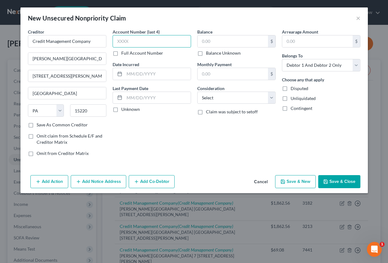
drag, startPoint x: 151, startPoint y: 45, endPoint x: 150, endPoint y: 42, distance: 3.2
click at [150, 43] on input "text" at bounding box center [152, 41] width 78 height 12
click at [208, 38] on input "text" at bounding box center [233, 41] width 70 height 12
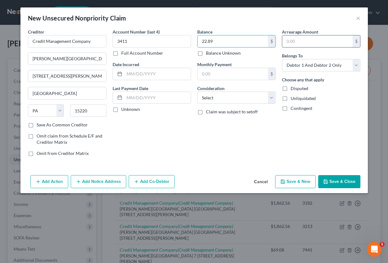
click at [285, 43] on input "text" at bounding box center [317, 41] width 70 height 12
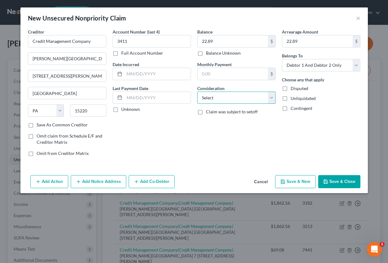
click at [212, 97] on select "Select Cable / Satellite Services Collection Agency Credit Card Debt Debt Couns…" at bounding box center [236, 98] width 78 height 12
click at [197, 92] on select "Select Cable / Satellite Services Collection Agency Credit Card Debt Debt Couns…" at bounding box center [236, 98] width 78 height 12
click at [150, 74] on input "text" at bounding box center [157, 74] width 66 height 12
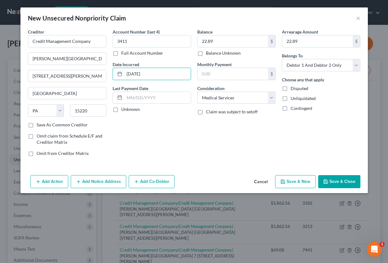
click at [100, 178] on button "Add Notice Address" at bounding box center [99, 181] width 56 height 13
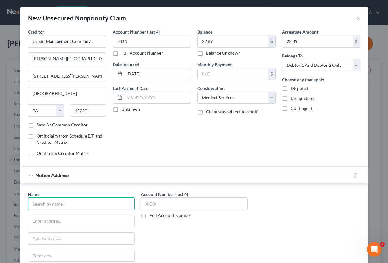
click at [86, 207] on input "text" at bounding box center [81, 203] width 107 height 12
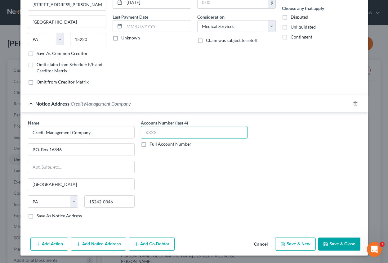
click at [153, 137] on input "text" at bounding box center [194, 132] width 107 height 12
click at [287, 245] on button "Save & New" at bounding box center [295, 243] width 41 height 13
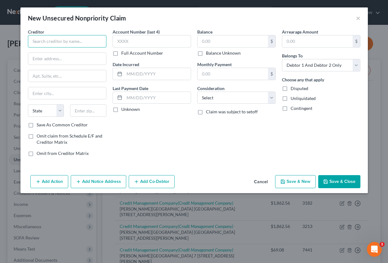
click at [70, 42] on input "text" at bounding box center [67, 41] width 78 height 12
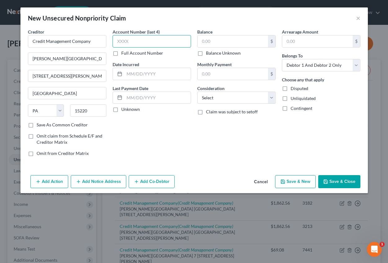
click at [126, 40] on input "text" at bounding box center [152, 41] width 78 height 12
click at [158, 68] on div at bounding box center [152, 74] width 78 height 12
click at [151, 77] on input "text" at bounding box center [157, 74] width 66 height 12
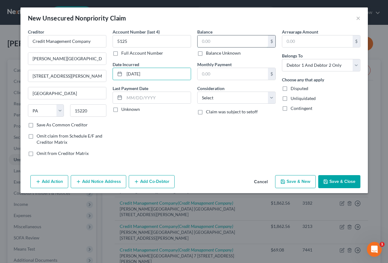
click at [213, 44] on input "text" at bounding box center [233, 41] width 70 height 12
click at [304, 39] on input "text" at bounding box center [317, 41] width 70 height 12
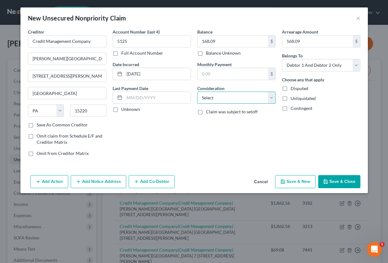
click at [238, 97] on select "Select Cable / Satellite Services Collection Agency Credit Card Debt Debt Couns…" at bounding box center [236, 98] width 78 height 12
click at [197, 92] on select "Select Cable / Satellite Services Collection Agency Credit Card Debt Debt Couns…" at bounding box center [236, 98] width 78 height 12
click at [116, 181] on button "Add Notice Address" at bounding box center [99, 181] width 56 height 13
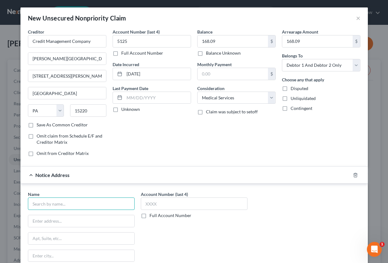
click at [67, 203] on input "text" at bounding box center [81, 203] width 107 height 12
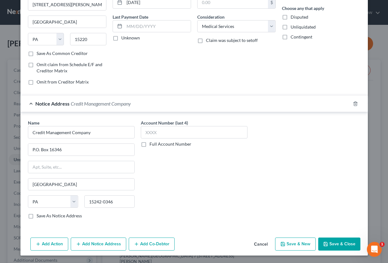
click at [283, 245] on icon "button" at bounding box center [282, 243] width 5 height 5
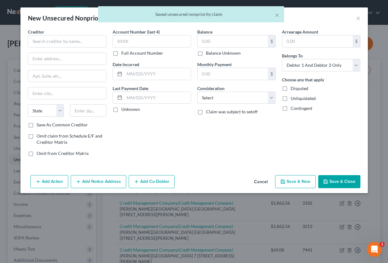
scroll to position [0, 0]
click at [76, 45] on input "text" at bounding box center [67, 41] width 78 height 12
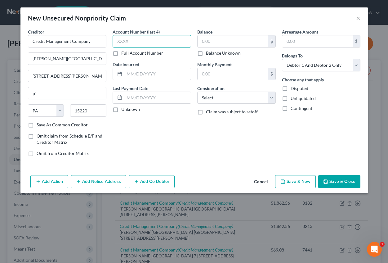
click at [122, 40] on input "text" at bounding box center [152, 41] width 78 height 12
click at [126, 76] on input "text" at bounding box center [157, 74] width 66 height 12
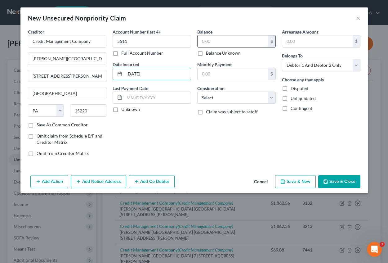
click at [234, 42] on input "text" at bounding box center [233, 41] width 70 height 12
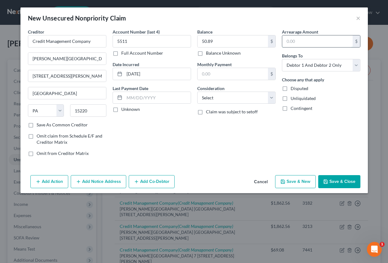
click at [291, 42] on input "text" at bounding box center [317, 41] width 70 height 12
click at [218, 98] on select "Select Cable / Satellite Services Collection Agency Credit Card Debt Debt Couns…" at bounding box center [236, 98] width 78 height 12
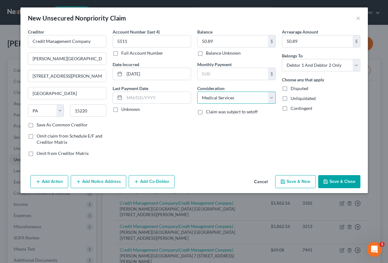
click at [197, 92] on select "Select Cable / Satellite Services Collection Agency Credit Card Debt Debt Couns…" at bounding box center [236, 98] width 78 height 12
click at [93, 182] on button "Add Notice Address" at bounding box center [99, 181] width 56 height 13
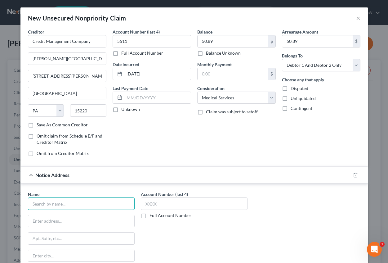
click at [65, 204] on input "text" at bounding box center [81, 203] width 107 height 12
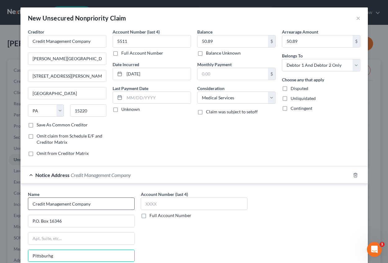
scroll to position [71, 0]
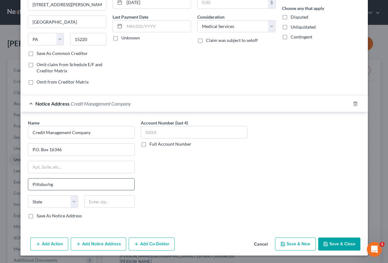
click at [63, 187] on input "Pittsburhg" at bounding box center [81, 184] width 106 height 12
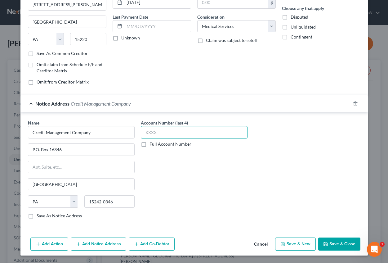
click at [167, 131] on input "text" at bounding box center [194, 132] width 107 height 12
click at [294, 242] on button "Save & New" at bounding box center [295, 243] width 41 height 13
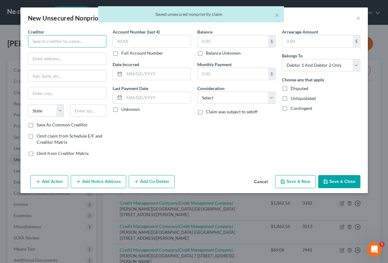
drag, startPoint x: 66, startPoint y: 39, endPoint x: 72, endPoint y: 41, distance: 6.3
click at [67, 39] on input "text" at bounding box center [67, 41] width 78 height 12
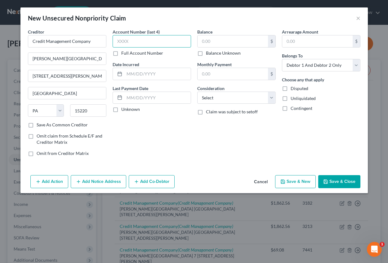
click at [117, 43] on input "text" at bounding box center [152, 41] width 78 height 12
click at [130, 69] on input "text" at bounding box center [157, 74] width 66 height 12
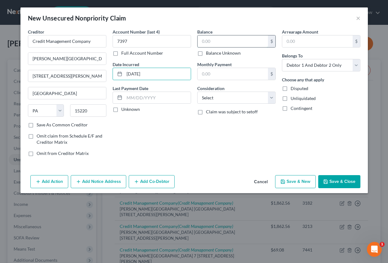
click at [209, 39] on input "text" at bounding box center [233, 41] width 70 height 12
click at [308, 41] on input "text" at bounding box center [317, 41] width 70 height 12
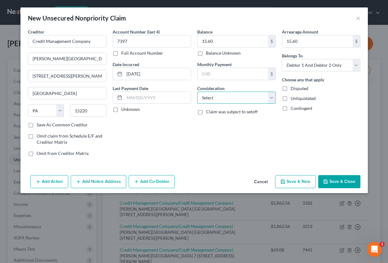
click at [218, 97] on select "Select Cable / Satellite Services Collection Agency Credit Card Debt Debt Couns…" at bounding box center [236, 98] width 78 height 12
click at [197, 92] on select "Select Cable / Satellite Services Collection Agency Credit Card Debt Debt Couns…" at bounding box center [236, 98] width 78 height 12
click at [101, 181] on button "Add Notice Address" at bounding box center [99, 181] width 56 height 13
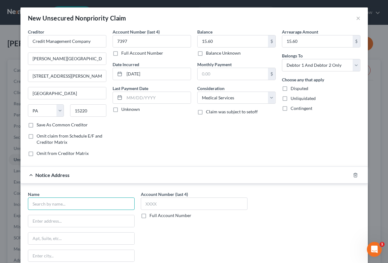
click at [63, 206] on input "text" at bounding box center [81, 203] width 107 height 12
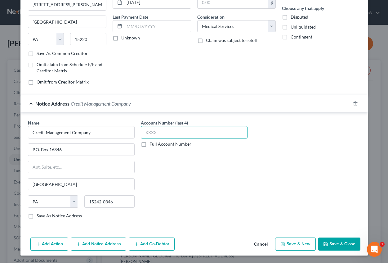
click at [162, 135] on input "text" at bounding box center [194, 132] width 107 height 12
click at [334, 244] on button "Save & Close" at bounding box center [339, 243] width 42 height 13
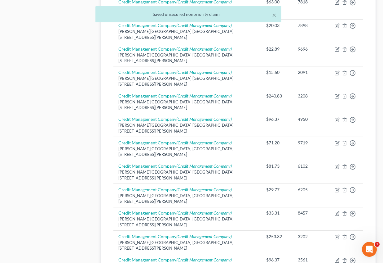
scroll to position [1380, 0]
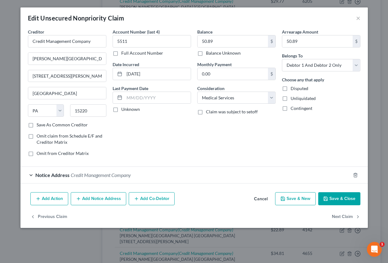
click at [263, 197] on button "Cancel" at bounding box center [261, 199] width 24 height 12
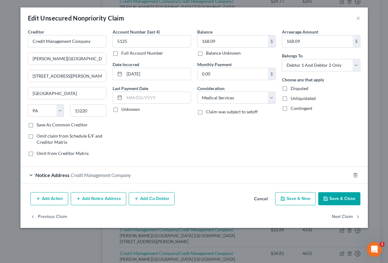
drag, startPoint x: 265, startPoint y: 199, endPoint x: 298, endPoint y: 177, distance: 39.5
click at [265, 199] on button "Cancel" at bounding box center [261, 199] width 24 height 12
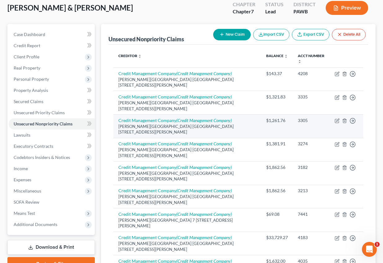
scroll to position [0, 0]
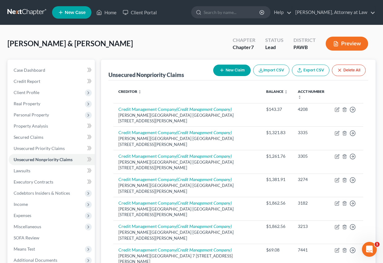
click at [235, 68] on button "New Claim" at bounding box center [232, 70] width 38 height 11
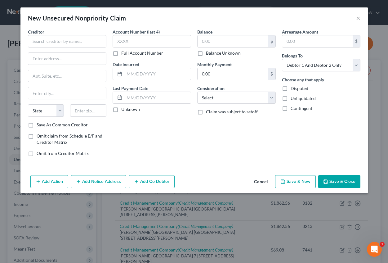
click at [259, 182] on button "Cancel" at bounding box center [261, 182] width 24 height 12
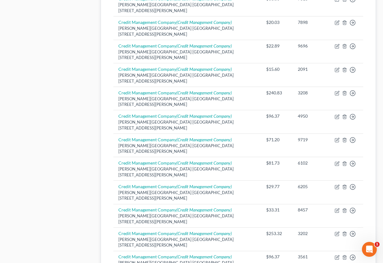
scroll to position [1132, 0]
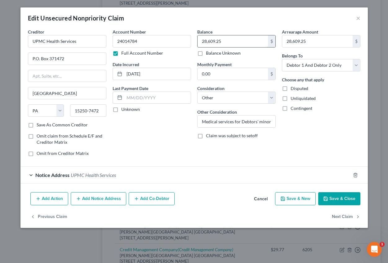
click at [228, 42] on input "28,609.25" at bounding box center [233, 41] width 70 height 12
click at [312, 43] on input "28,609.25" at bounding box center [317, 41] width 70 height 12
click at [299, 199] on button "Save & New" at bounding box center [295, 198] width 41 height 13
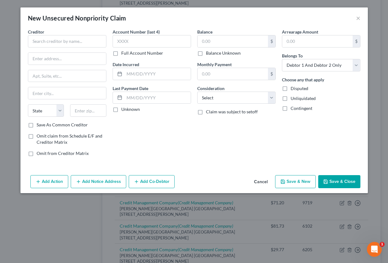
click at [264, 182] on button "Cancel" at bounding box center [261, 182] width 24 height 12
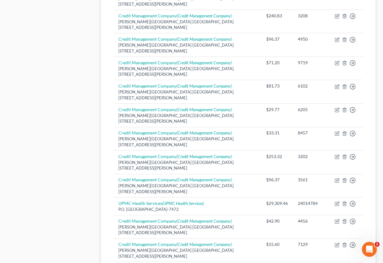
scroll to position [1380, 0]
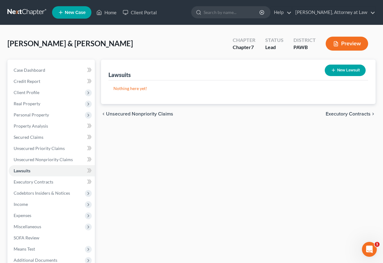
click at [140, 113] on span "Unsecured Nonpriority Claims" at bounding box center [139, 113] width 67 height 5
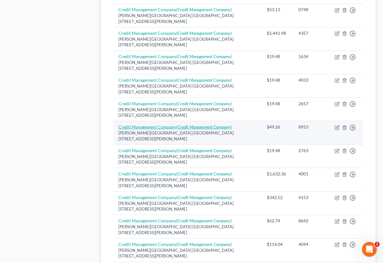
scroll to position [434, 0]
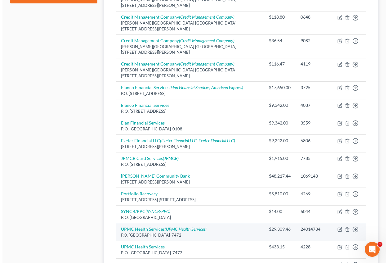
scroll to position [268, 0]
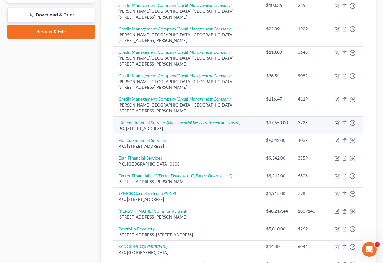
click at [337, 121] on icon "button" at bounding box center [338, 122] width 3 height 3
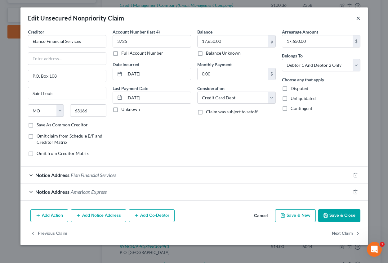
click at [358, 15] on button "×" at bounding box center [358, 17] width 4 height 7
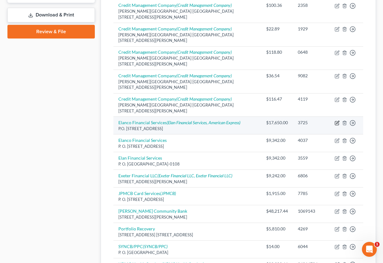
click at [339, 121] on icon "button" at bounding box center [337, 123] width 4 height 4
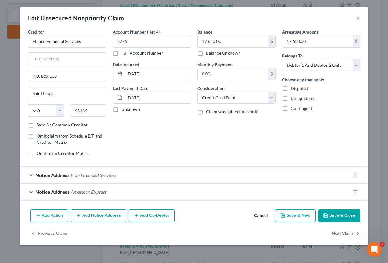
click at [99, 215] on button "Add Notice Address" at bounding box center [99, 215] width 56 height 13
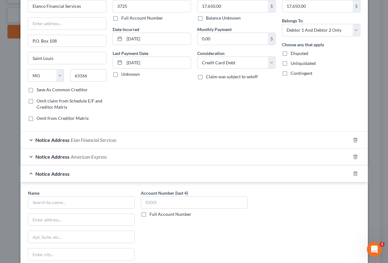
scroll to position [62, 0]
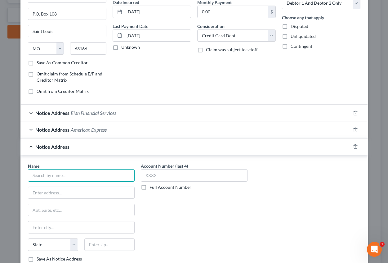
click at [38, 175] on input "text" at bounding box center [81, 175] width 107 height 12
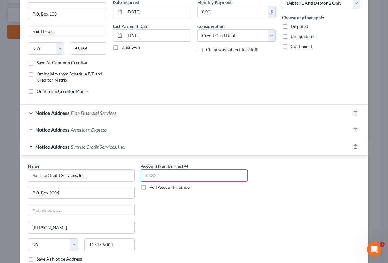
click at [151, 176] on input "text" at bounding box center [194, 175] width 107 height 12
click at [150, 185] on label "Full Account Number" at bounding box center [171, 187] width 42 height 6
click at [152, 185] on input "Full Account Number" at bounding box center [154, 186] width 4 height 4
click at [153, 176] on input "text" at bounding box center [194, 175] width 107 height 12
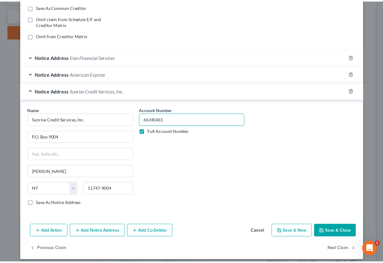
scroll to position [123, 0]
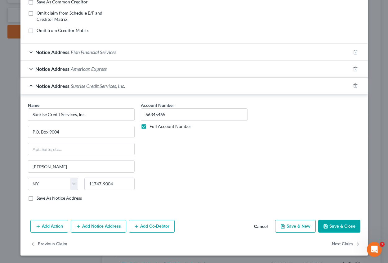
click at [344, 230] on button "Save & Close" at bounding box center [339, 226] width 42 height 13
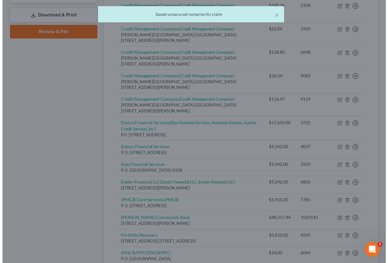
scroll to position [0, 0]
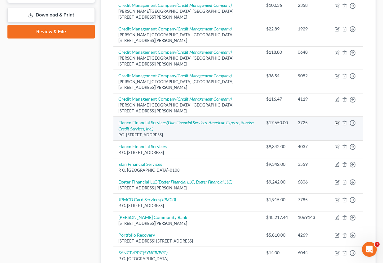
click at [336, 121] on icon "button" at bounding box center [337, 123] width 4 height 4
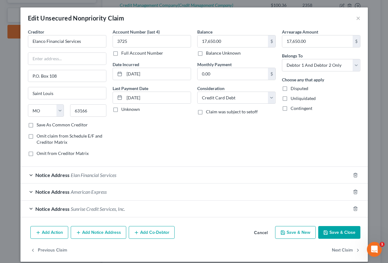
click at [100, 232] on button "Add Notice Address" at bounding box center [99, 232] width 56 height 13
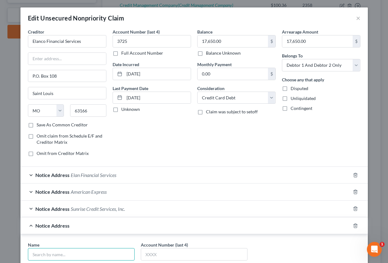
click at [45, 250] on input "text" at bounding box center [81, 254] width 107 height 12
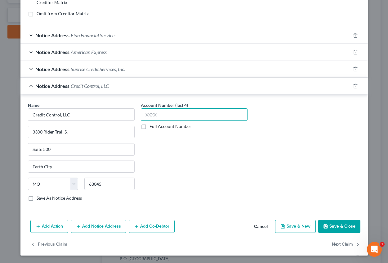
click at [147, 115] on input "text" at bounding box center [194, 114] width 107 height 12
click at [150, 127] on label "Full Account Number" at bounding box center [171, 126] width 42 height 6
click at [152, 127] on input "Full Account Number" at bounding box center [154, 125] width 4 height 4
click at [144, 115] on input "text" at bounding box center [194, 114] width 107 height 12
click at [297, 229] on button "Save & New" at bounding box center [295, 226] width 41 height 13
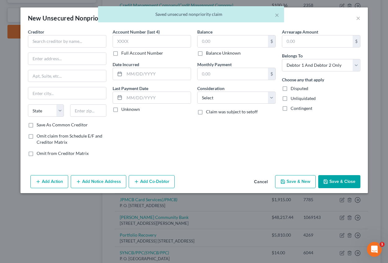
scroll to position [0, 0]
drag, startPoint x: 261, startPoint y: 181, endPoint x: 269, endPoint y: 180, distance: 7.7
click at [261, 181] on button "Cancel" at bounding box center [261, 182] width 24 height 12
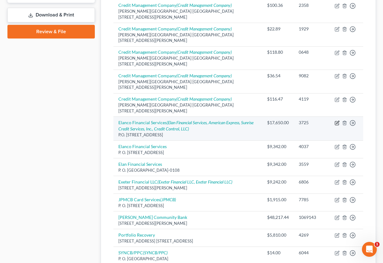
click at [337, 120] on icon "button" at bounding box center [337, 122] width 5 height 5
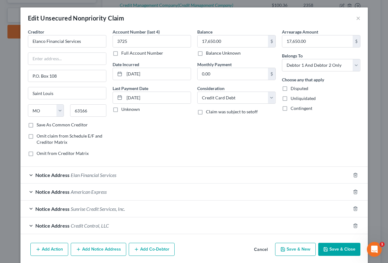
click at [98, 172] on span "Elan Financial Services" at bounding box center [94, 175] width 46 height 6
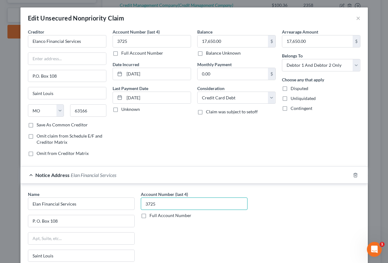
click at [158, 205] on input "3725" at bounding box center [194, 203] width 107 height 12
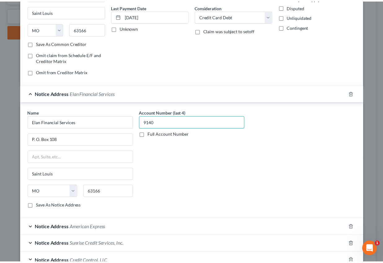
scroll to position [140, 0]
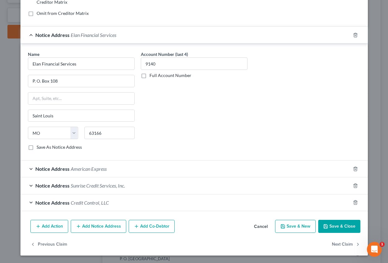
click at [337, 228] on button "Save & Close" at bounding box center [339, 226] width 42 height 13
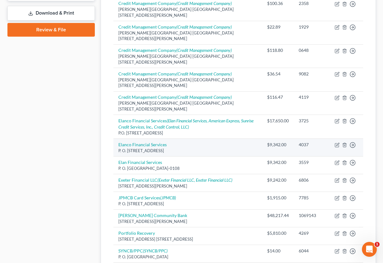
scroll to position [310, 0]
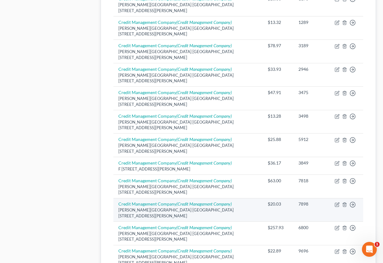
scroll to position [453, 0]
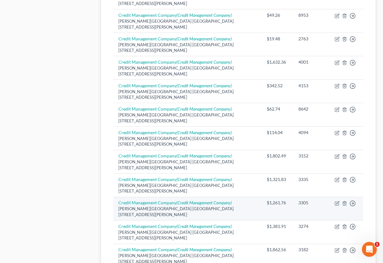
scroll to position [465, 0]
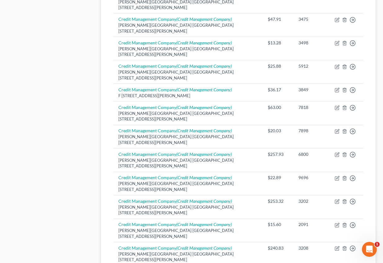
scroll to position [453, 0]
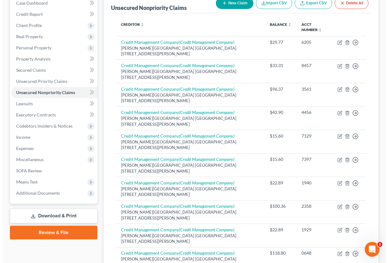
scroll to position [341, 0]
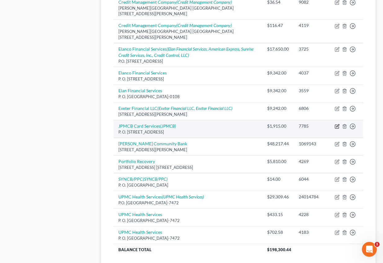
click at [336, 124] on icon "button" at bounding box center [337, 126] width 5 height 5
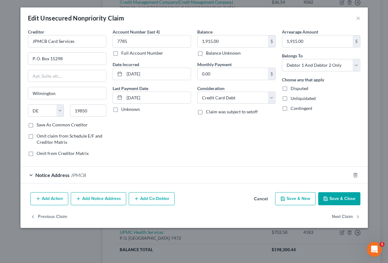
click at [101, 197] on button "Add Notice Address" at bounding box center [99, 198] width 56 height 13
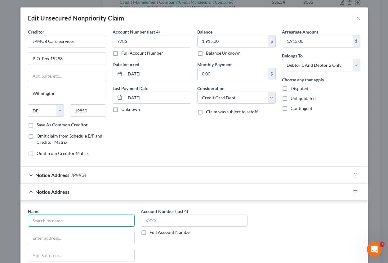
click at [43, 216] on input "text" at bounding box center [81, 220] width 107 height 12
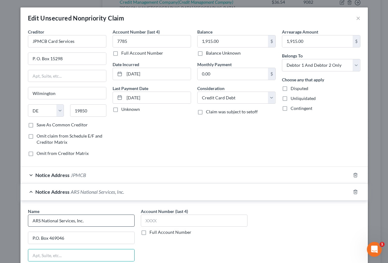
scroll to position [106, 0]
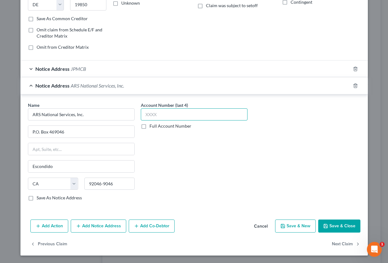
click at [157, 114] on input "text" at bounding box center [194, 114] width 107 height 12
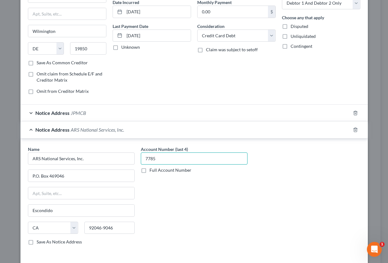
scroll to position [93, 0]
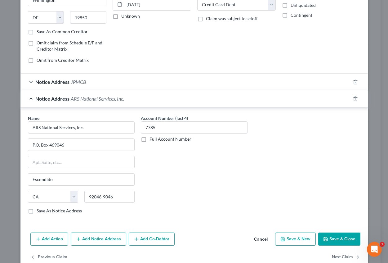
click at [100, 238] on button "Add Notice Address" at bounding box center [99, 238] width 56 height 13
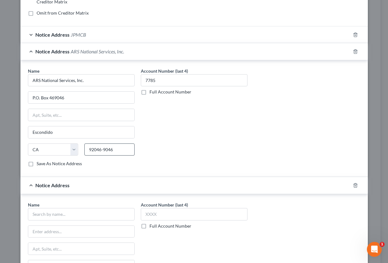
scroll to position [155, 0]
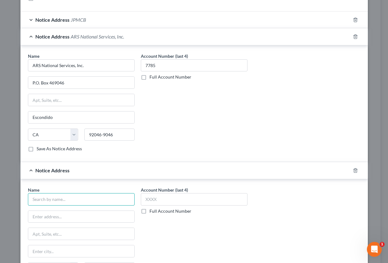
click at [55, 201] on input "text" at bounding box center [81, 199] width 107 height 12
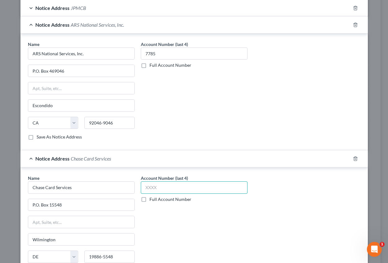
click at [158, 185] on input "text" at bounding box center [194, 187] width 107 height 12
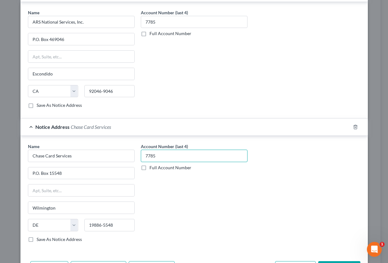
scroll to position [229, 0]
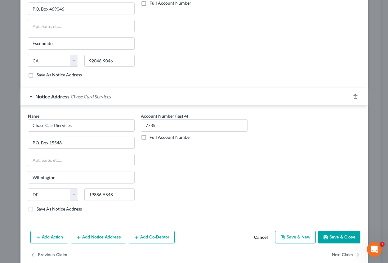
click at [107, 235] on button "Add Notice Address" at bounding box center [99, 236] width 56 height 13
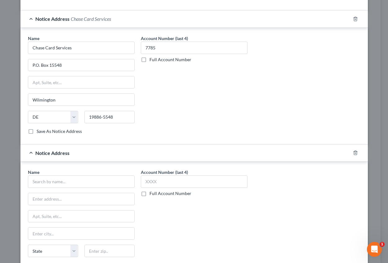
scroll to position [353, 0]
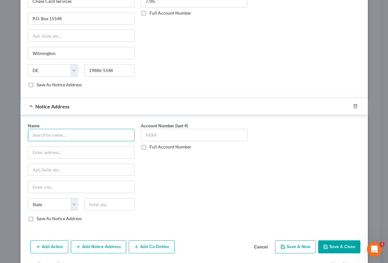
click at [40, 136] on input "text" at bounding box center [81, 135] width 107 height 12
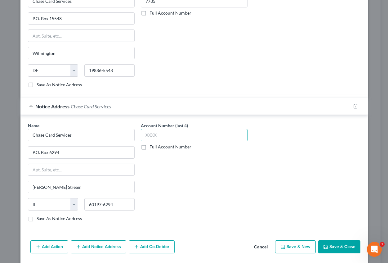
click at [152, 135] on input "text" at bounding box center [194, 135] width 107 height 12
click at [109, 245] on button "Add Notice Address" at bounding box center [99, 246] width 56 height 13
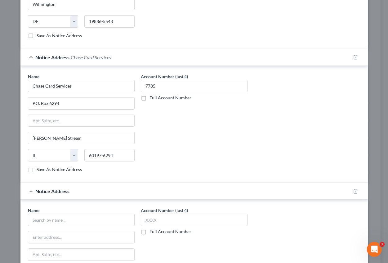
scroll to position [446, 0]
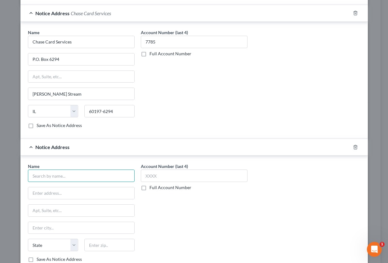
click at [39, 176] on input "text" at bounding box center [81, 175] width 107 height 12
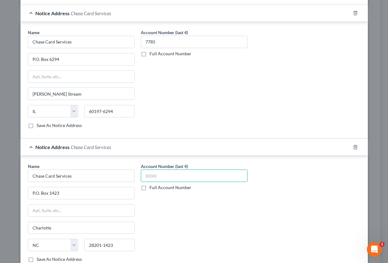
click at [156, 176] on input "text" at bounding box center [194, 175] width 107 height 12
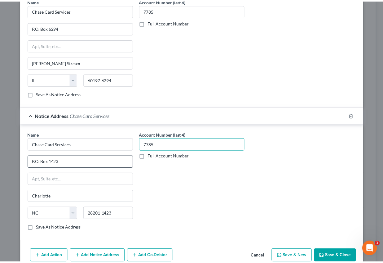
scroll to position [507, 0]
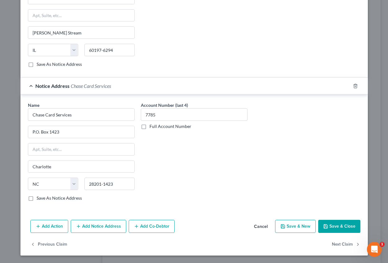
click at [328, 227] on button "Save & Close" at bounding box center [339, 226] width 42 height 13
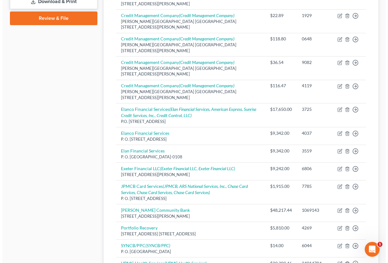
scroll to position [279, 0]
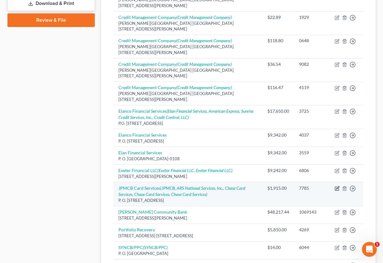
click at [338, 186] on icon "button" at bounding box center [337, 188] width 5 height 5
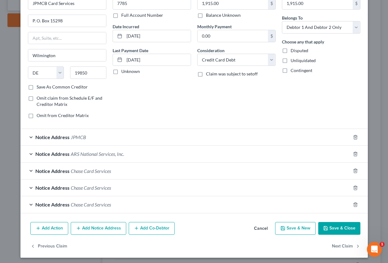
scroll to position [40, 0]
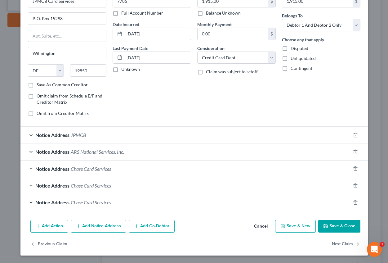
click at [46, 134] on span "Notice Address" at bounding box center [52, 135] width 34 height 6
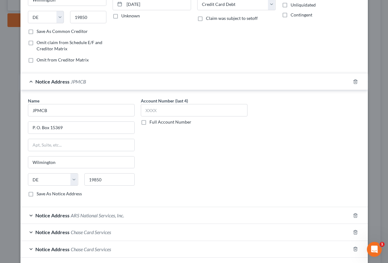
scroll to position [133, 0]
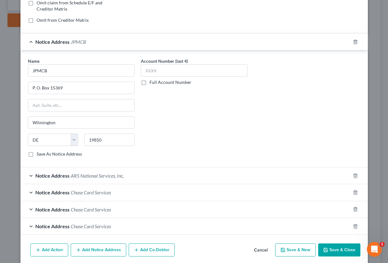
click at [71, 194] on span "Chase Card Services" at bounding box center [91, 192] width 40 height 6
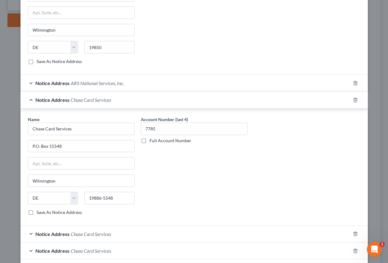
scroll to position [274, 0]
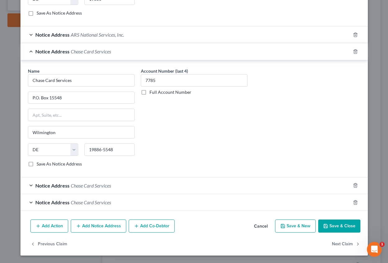
click at [89, 185] on span "Chase Card Services" at bounding box center [91, 185] width 40 height 6
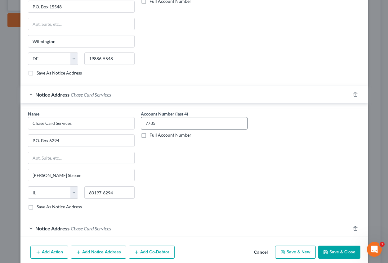
scroll to position [391, 0]
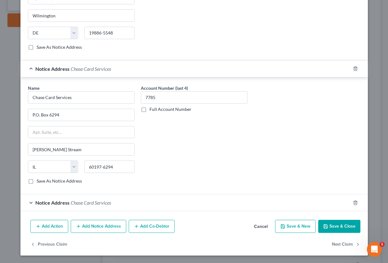
click at [101, 202] on span "Chase Card Services" at bounding box center [91, 202] width 40 height 6
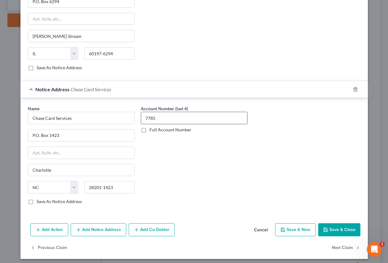
scroll to position [507, 0]
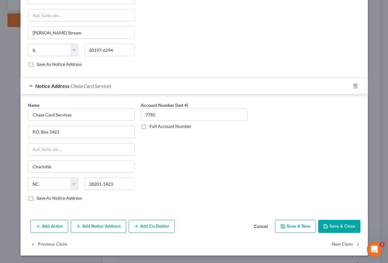
click at [94, 225] on button "Add Notice Address" at bounding box center [99, 226] width 56 height 13
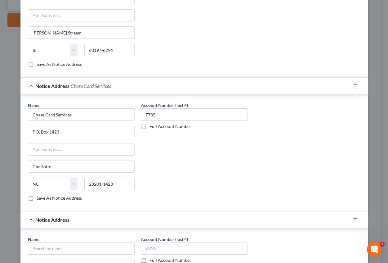
scroll to position [641, 0]
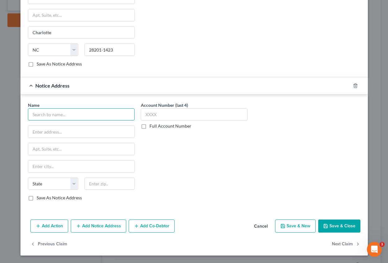
click at [52, 115] on input "text" at bounding box center [81, 114] width 107 height 12
click at [60, 114] on input "Chase Freedom" at bounding box center [81, 114] width 107 height 12
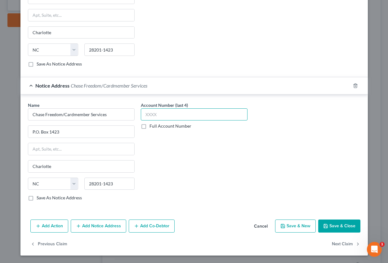
click at [147, 115] on input "text" at bounding box center [194, 114] width 107 height 12
click at [106, 226] on button "Add Notice Address" at bounding box center [99, 225] width 56 height 13
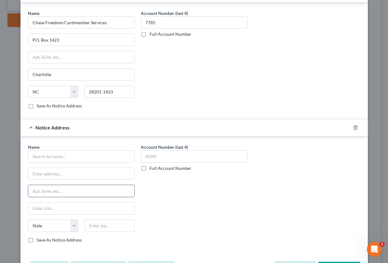
scroll to position [734, 0]
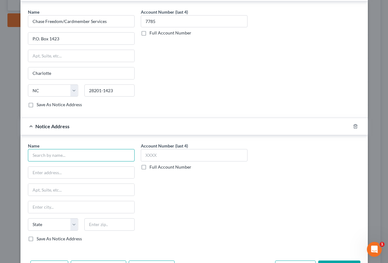
click at [65, 160] on input "text" at bounding box center [81, 155] width 107 height 12
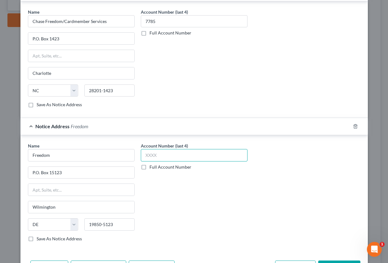
click at [155, 158] on input "text" at bounding box center [194, 155] width 107 height 12
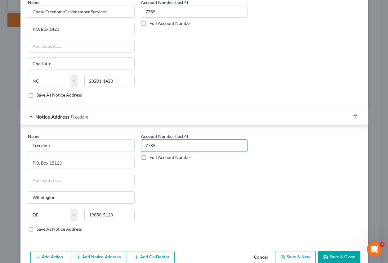
scroll to position [775, 0]
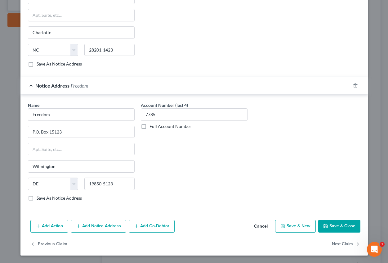
click at [103, 226] on button "Add Notice Address" at bounding box center [99, 226] width 56 height 13
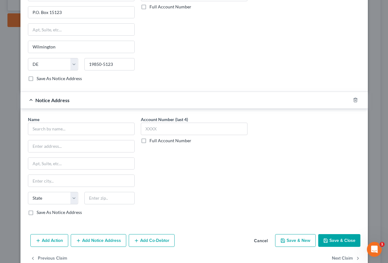
scroll to position [899, 0]
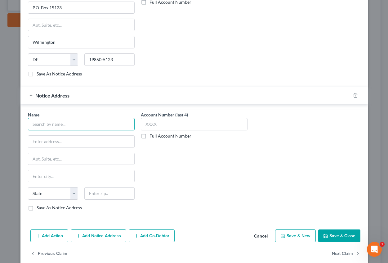
click at [78, 128] on input "text" at bounding box center [81, 124] width 107 height 12
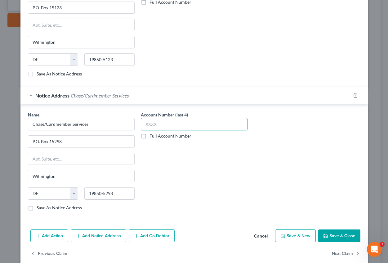
click at [173, 127] on input "text" at bounding box center [194, 124] width 107 height 12
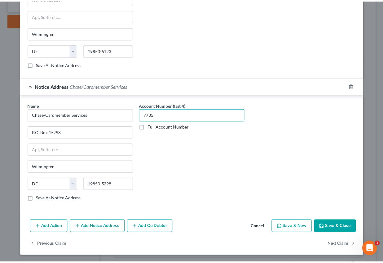
scroll to position [908, 0]
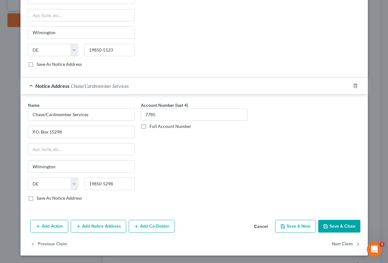
click at [336, 225] on button "Save & Close" at bounding box center [339, 226] width 42 height 13
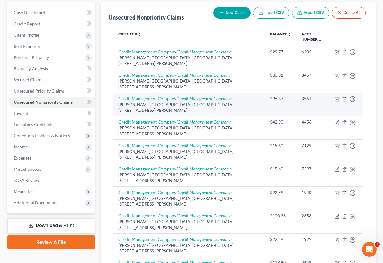
scroll to position [0, 0]
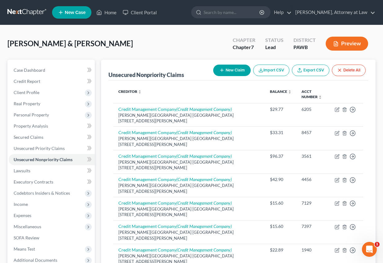
click at [230, 70] on button "New Claim" at bounding box center [232, 70] width 38 height 11
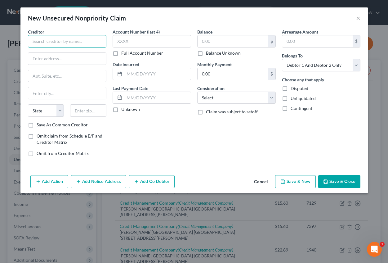
click at [72, 44] on input "text" at bounding box center [67, 41] width 78 height 12
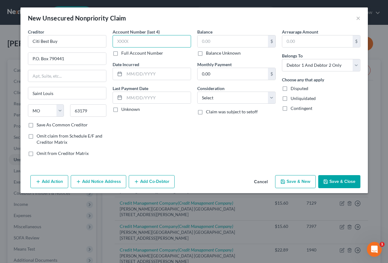
click at [132, 41] on input "text" at bounding box center [152, 41] width 78 height 12
click at [134, 72] on input "text" at bounding box center [157, 74] width 66 height 12
click at [134, 123] on div "Account Number (last 4) 6305 Full Account Number Date Incurred Last Payment Dat…" at bounding box center [151, 95] width 85 height 133
click at [121, 109] on label "Unknown" at bounding box center [130, 109] width 19 height 6
click at [124, 109] on input "Unknown" at bounding box center [126, 108] width 4 height 4
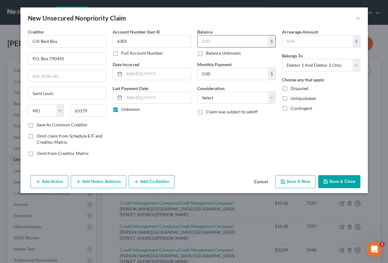
click at [209, 41] on input "text" at bounding box center [233, 41] width 70 height 12
click at [295, 39] on input "text" at bounding box center [317, 41] width 70 height 12
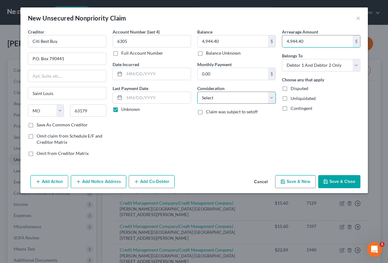
click at [234, 98] on select "Select Cable / Satellite Services Collection Agency Credit Card Debt Debt Couns…" at bounding box center [236, 98] width 78 height 12
click at [197, 92] on select "Select Cable / Satellite Services Collection Agency Credit Card Debt Debt Couns…" at bounding box center [236, 98] width 78 height 12
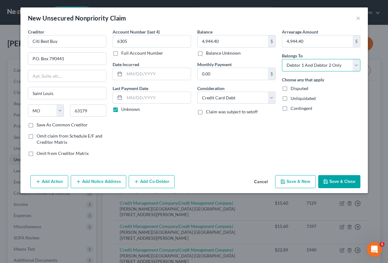
click at [358, 63] on select "Select Debtor 1 Only Debtor 2 Only Debtor 1 And Debtor 2 Only At Least One Of T…" at bounding box center [321, 65] width 78 height 12
click at [94, 181] on button "Add Notice Address" at bounding box center [99, 181] width 56 height 13
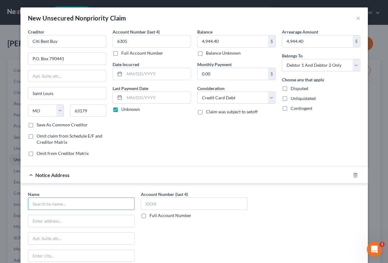
click at [50, 202] on input "text" at bounding box center [81, 203] width 107 height 12
click at [356, 15] on button "×" at bounding box center [358, 17] width 4 height 7
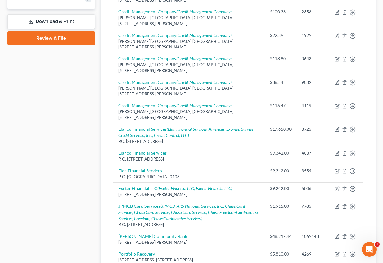
scroll to position [354, 0]
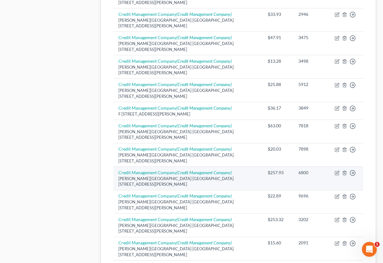
scroll to position [447, 0]
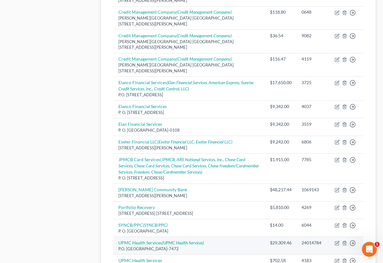
scroll to position [354, 0]
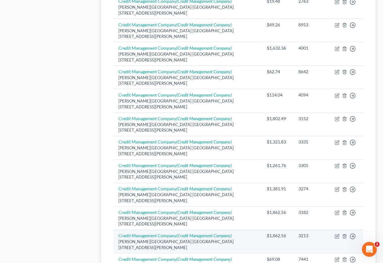
scroll to position [465, 0]
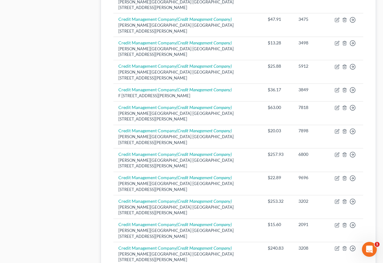
scroll to position [453, 0]
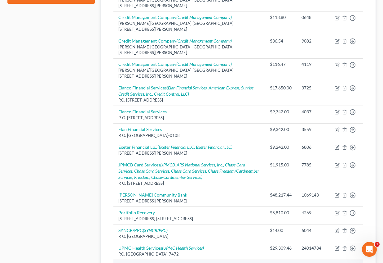
scroll to position [292, 0]
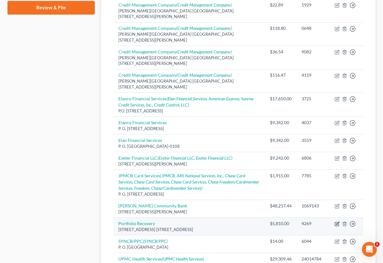
click at [338, 221] on icon "button" at bounding box center [337, 223] width 5 height 5
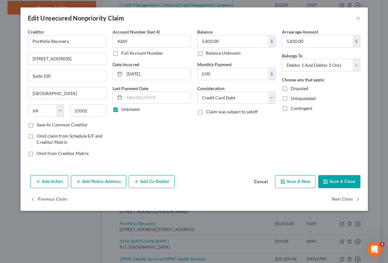
click at [263, 180] on button "Cancel" at bounding box center [261, 182] width 24 height 12
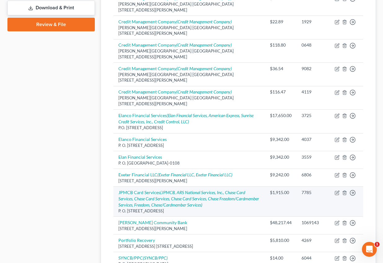
scroll to position [354, 0]
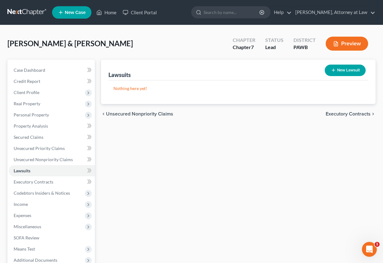
click at [148, 113] on span "Unsecured Nonpriority Claims" at bounding box center [139, 113] width 67 height 5
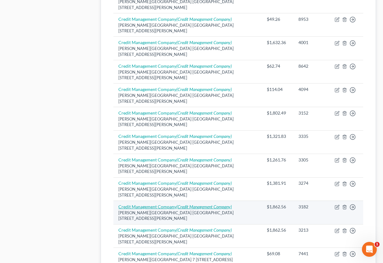
scroll to position [465, 0]
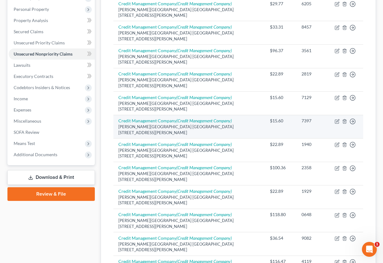
scroll to position [0, 0]
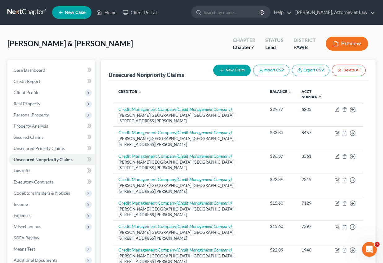
click at [236, 70] on button "New Claim" at bounding box center [232, 70] width 38 height 11
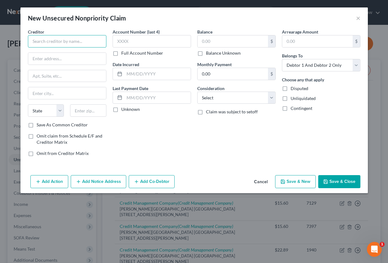
click at [50, 42] on input "text" at bounding box center [67, 41] width 78 height 12
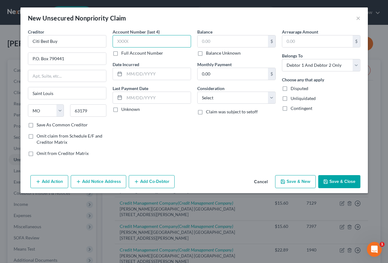
click at [127, 42] on input "text" at bounding box center [152, 41] width 78 height 12
click at [121, 111] on label "Unknown" at bounding box center [130, 109] width 19 height 6
click at [124, 110] on input "Unknown" at bounding box center [126, 108] width 4 height 4
click at [221, 45] on input "text" at bounding box center [233, 41] width 70 height 12
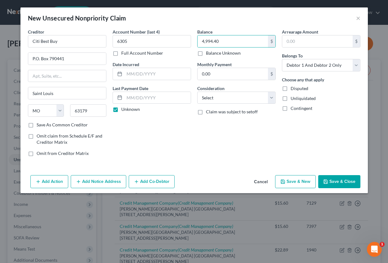
click at [317, 34] on label "Arrearage Amount" at bounding box center [300, 32] width 36 height 7
click at [314, 43] on input "text" at bounding box center [317, 41] width 70 height 12
click at [231, 100] on select "Select Cable / Satellite Services Collection Agency Credit Card Debt Debt Couns…" at bounding box center [236, 98] width 78 height 12
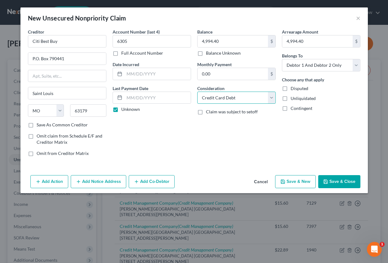
click at [197, 92] on select "Select Cable / Satellite Services Collection Agency Credit Card Debt Debt Couns…" at bounding box center [236, 98] width 78 height 12
click at [330, 182] on button "Save & Close" at bounding box center [339, 181] width 42 height 13
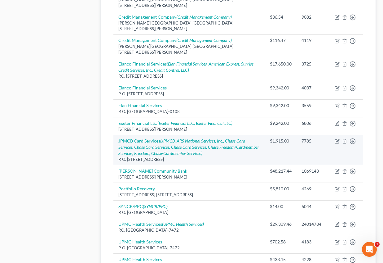
scroll to position [371, 0]
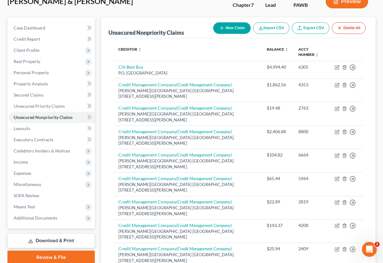
scroll to position [0, 0]
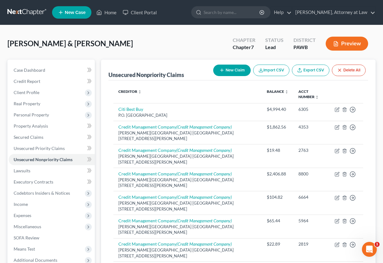
click at [241, 73] on button "New Claim" at bounding box center [232, 70] width 38 height 11
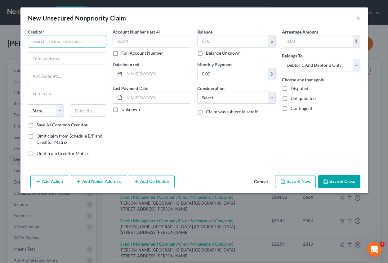
click at [49, 42] on input "text" at bounding box center [67, 41] width 78 height 12
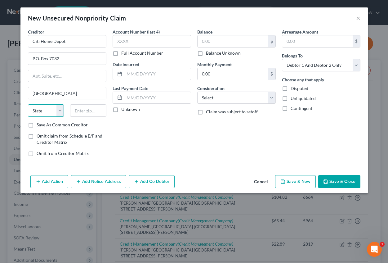
click at [42, 111] on select "State [US_STATE] AK AR AZ CA CO CT DE DC [GEOGRAPHIC_DATA] [GEOGRAPHIC_DATA] GU…" at bounding box center [46, 110] width 36 height 12
click at [28, 104] on select "State [US_STATE] AK AR AZ CA CO CT DE DC [GEOGRAPHIC_DATA] [GEOGRAPHIC_DATA] GU…" at bounding box center [46, 110] width 36 height 12
click at [122, 43] on input "text" at bounding box center [152, 41] width 78 height 12
click at [121, 110] on label "Unknown" at bounding box center [130, 109] width 19 height 6
click at [124, 110] on input "Unknown" at bounding box center [126, 108] width 4 height 4
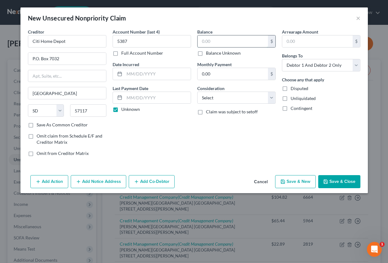
click at [211, 40] on input "text" at bounding box center [233, 41] width 70 height 12
click at [300, 37] on input "text" at bounding box center [317, 41] width 70 height 12
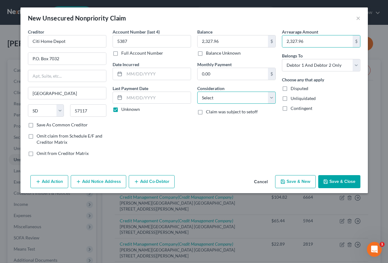
click at [225, 99] on select "Select Cable / Satellite Services Collection Agency Credit Card Debt Debt Couns…" at bounding box center [236, 98] width 78 height 12
click at [197, 92] on select "Select Cable / Satellite Services Collection Agency Credit Card Debt Debt Couns…" at bounding box center [236, 98] width 78 height 12
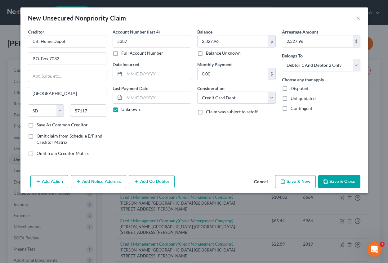
click at [340, 183] on button "Save & Close" at bounding box center [339, 181] width 42 height 13
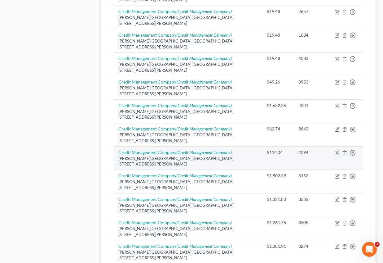
scroll to position [482, 0]
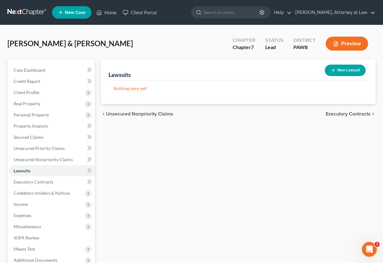
click at [117, 113] on span "Unsecured Nonpriority Claims" at bounding box center [139, 113] width 67 height 5
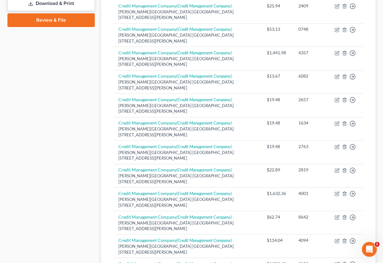
scroll to position [465, 0]
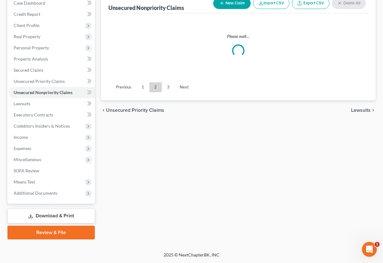
scroll to position [453, 0]
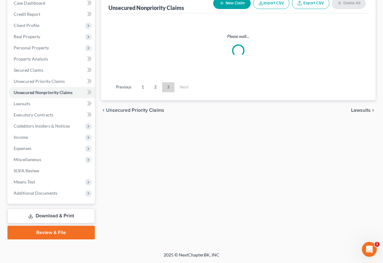
scroll to position [389, 0]
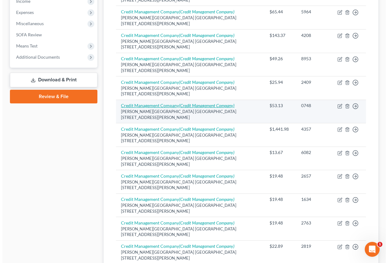
scroll to position [0, 0]
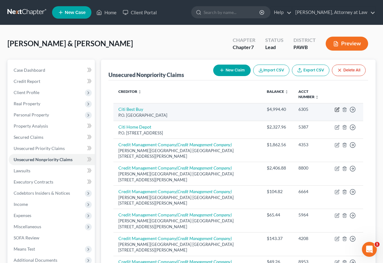
click at [339, 111] on icon "button" at bounding box center [337, 109] width 5 height 5
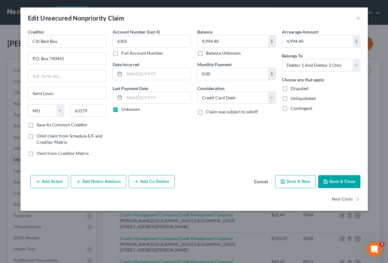
click at [259, 180] on button "Cancel" at bounding box center [261, 182] width 24 height 12
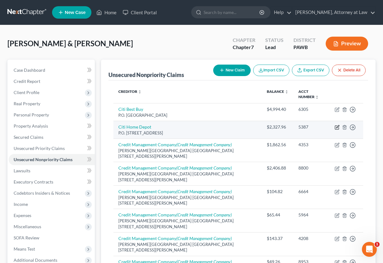
click at [337, 127] on icon "button" at bounding box center [337, 127] width 5 height 5
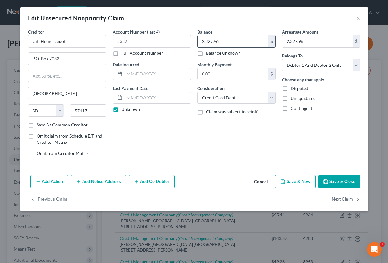
click at [225, 44] on input "2,327.96" at bounding box center [233, 41] width 70 height 12
click at [315, 41] on input "2,327.96" at bounding box center [317, 41] width 70 height 12
click at [105, 184] on button "Add Notice Address" at bounding box center [99, 181] width 56 height 13
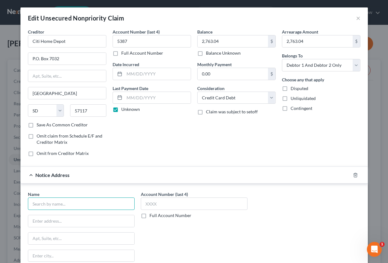
click at [58, 205] on input "text" at bounding box center [81, 203] width 107 height 12
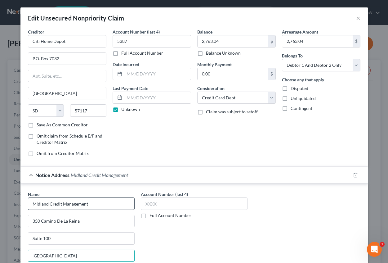
scroll to position [89, 0]
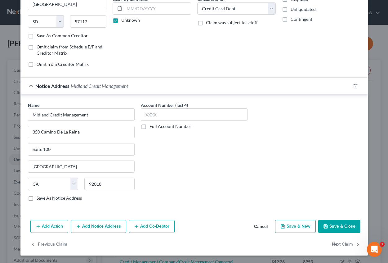
click at [81, 224] on button "Add Notice Address" at bounding box center [99, 226] width 56 height 13
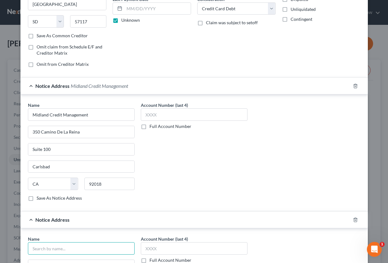
click at [58, 246] on input "text" at bounding box center [81, 248] width 107 height 12
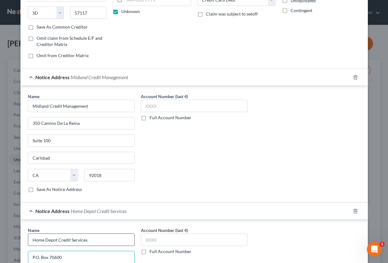
scroll to position [223, 0]
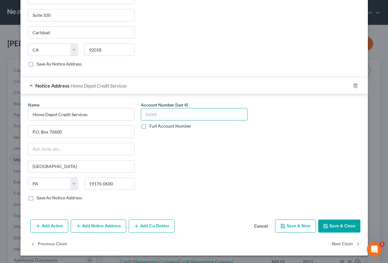
click at [150, 116] on input "text" at bounding box center [194, 114] width 107 height 12
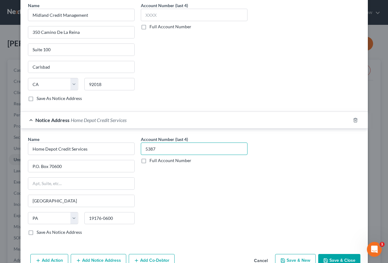
scroll to position [130, 0]
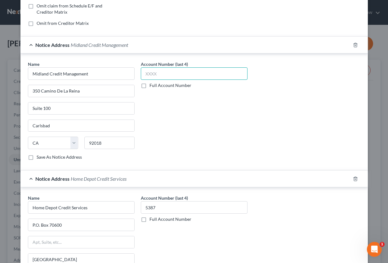
click at [151, 74] on input "text" at bounding box center [194, 73] width 107 height 12
click at [150, 85] on label "Full Account Number" at bounding box center [171, 85] width 42 height 6
click at [152, 85] on input "Full Account Number" at bounding box center [154, 84] width 4 height 4
click at [161, 74] on input "4258" at bounding box center [194, 73] width 107 height 12
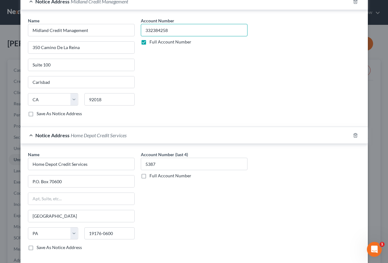
scroll to position [223, 0]
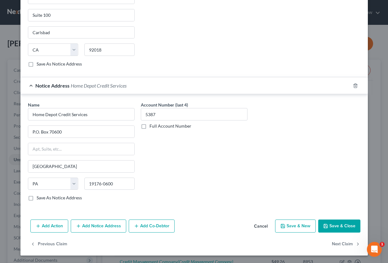
click at [93, 219] on button "Add Notice Address" at bounding box center [99, 225] width 56 height 13
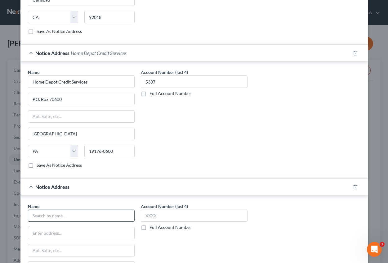
scroll to position [285, 0]
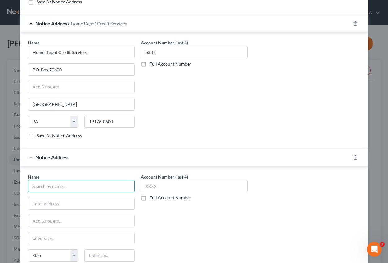
click at [45, 188] on input "text" at bounding box center [81, 186] width 107 height 12
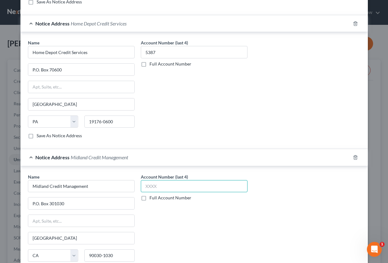
click at [150, 188] on input "text" at bounding box center [194, 186] width 107 height 12
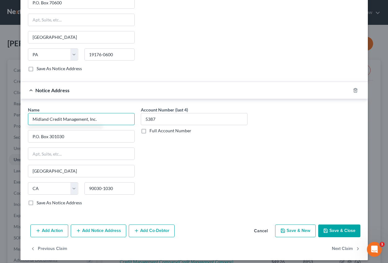
scroll to position [357, 0]
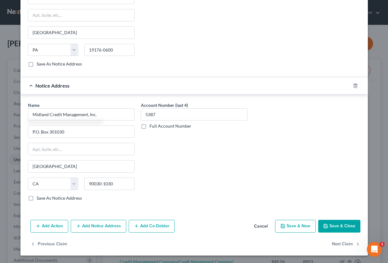
click at [98, 227] on button "Add Notice Address" at bounding box center [99, 226] width 56 height 13
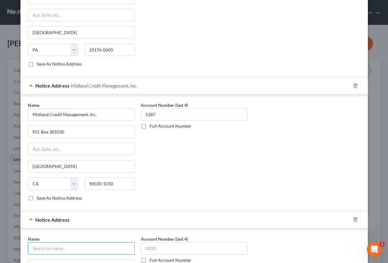
click at [62, 250] on input "text" at bounding box center [81, 248] width 107 height 12
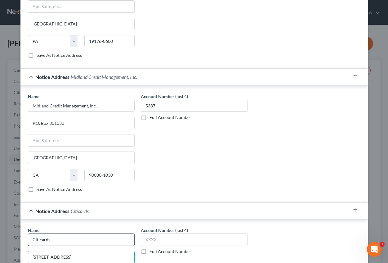
scroll to position [490, 0]
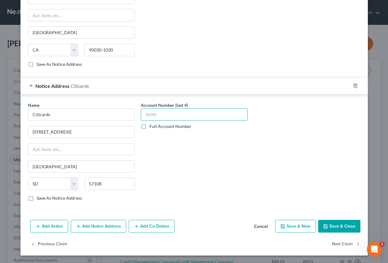
click at [143, 115] on input "text" at bounding box center [194, 114] width 107 height 12
click at [100, 229] on button "Add Notice Address" at bounding box center [99, 226] width 56 height 13
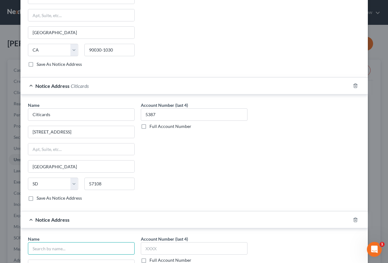
click at [64, 243] on input "text" at bounding box center [81, 248] width 107 height 12
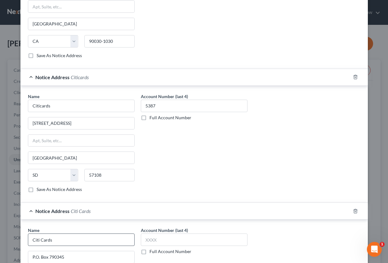
scroll to position [624, 0]
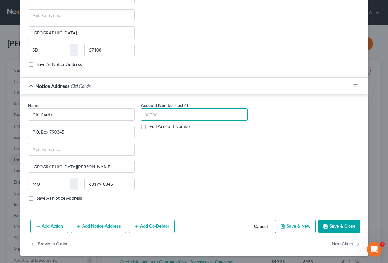
click at [158, 117] on input "text" at bounding box center [194, 114] width 107 height 12
click at [336, 232] on button "Save & Close" at bounding box center [339, 226] width 42 height 13
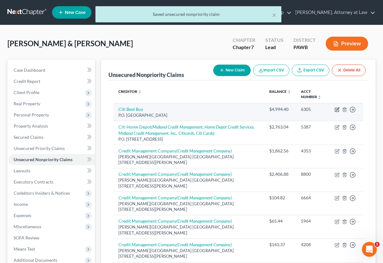
click at [336, 110] on icon "button" at bounding box center [337, 109] width 5 height 5
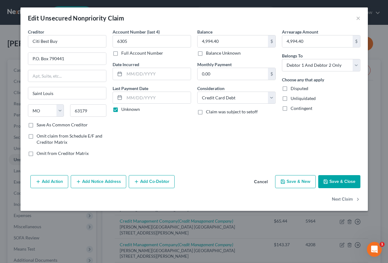
click at [101, 180] on button "Add Notice Address" at bounding box center [99, 181] width 56 height 13
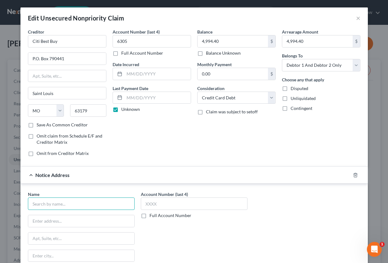
click at [49, 203] on input "text" at bounding box center [81, 203] width 107 height 12
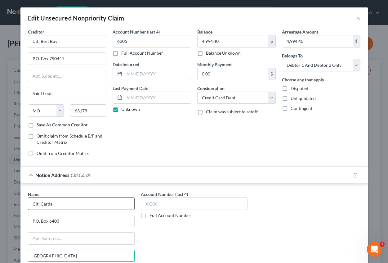
scroll to position [89, 0]
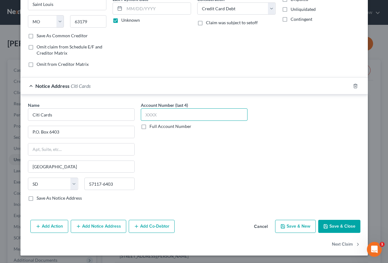
click at [167, 117] on input "text" at bounding box center [194, 114] width 107 height 12
click at [109, 227] on button "Add Notice Address" at bounding box center [99, 226] width 56 height 13
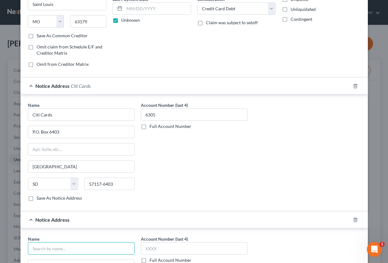
click at [52, 249] on input "text" at bounding box center [81, 248] width 107 height 12
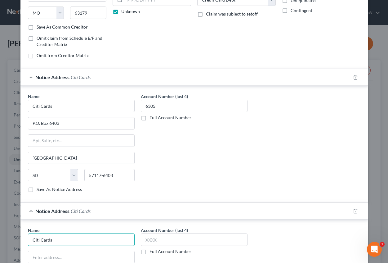
click at [57, 112] on input "Citi Cards" at bounding box center [81, 106] width 107 height 12
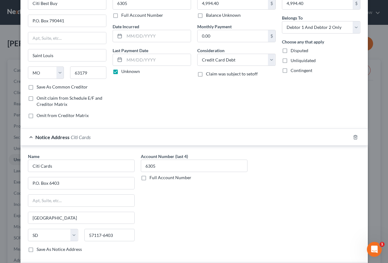
scroll to position [0, 0]
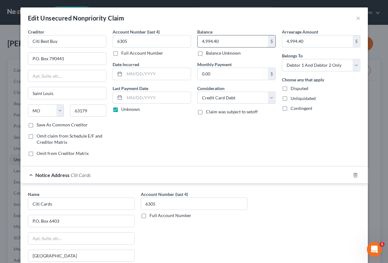
click at [226, 40] on input "4,994.40" at bounding box center [233, 41] width 70 height 12
click at [315, 45] on input "4,994.40" at bounding box center [317, 41] width 70 height 12
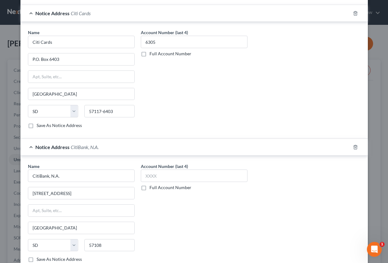
scroll to position [223, 0]
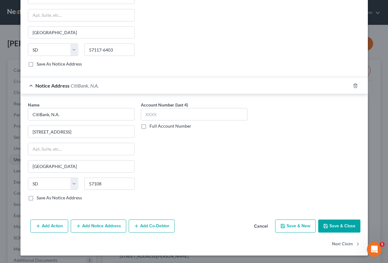
click at [93, 225] on button "Add Notice Address" at bounding box center [99, 225] width 56 height 13
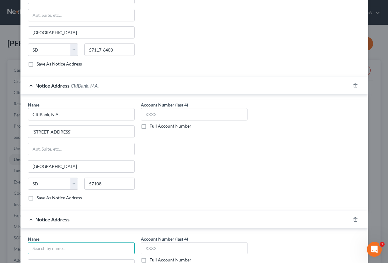
click at [68, 246] on input "text" at bounding box center [81, 248] width 107 height 12
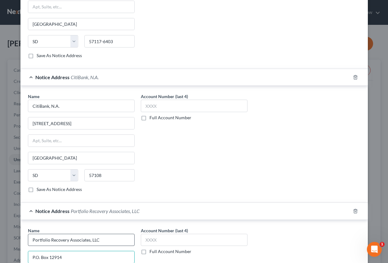
scroll to position [357, 0]
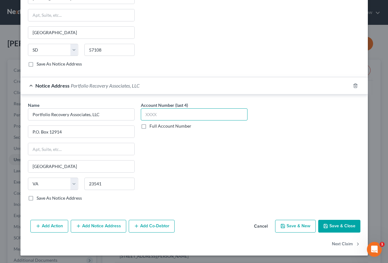
click at [147, 115] on input "text" at bounding box center [194, 114] width 107 height 12
click at [96, 225] on button "Add Notice Address" at bounding box center [99, 226] width 56 height 13
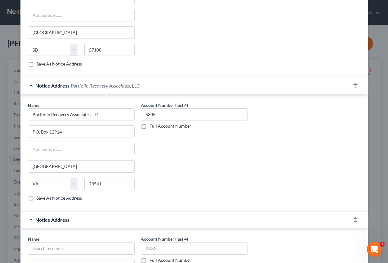
scroll to position [450, 0]
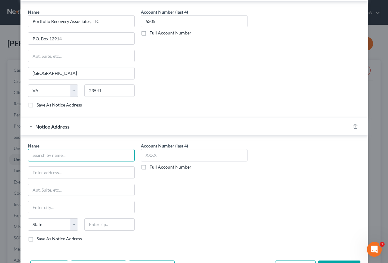
click at [46, 154] on input "text" at bounding box center [81, 155] width 107 height 12
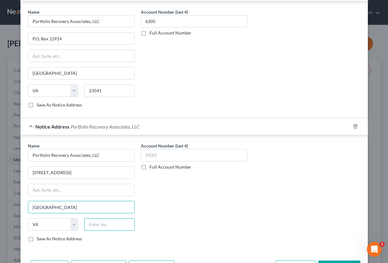
click at [107, 225] on input "text" at bounding box center [109, 224] width 50 height 12
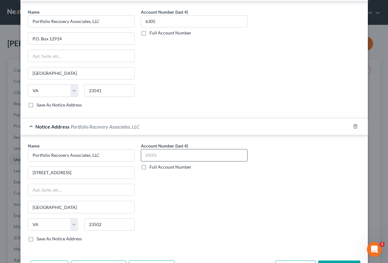
drag, startPoint x: 154, startPoint y: 162, endPoint x: 154, endPoint y: 156, distance: 5.9
click at [154, 161] on div "Account Number (last 4) Full Account Number" at bounding box center [194, 156] width 107 height 28
click at [154, 155] on input "text" at bounding box center [194, 155] width 107 height 12
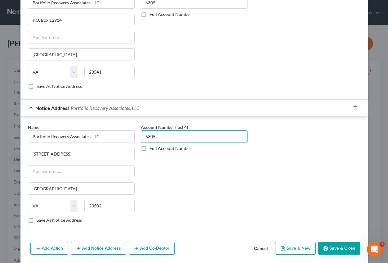
scroll to position [490, 0]
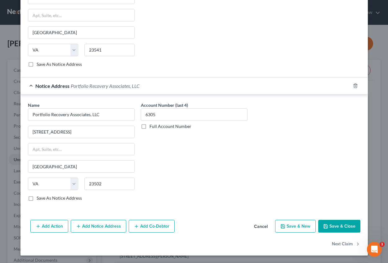
click at [336, 226] on button "Save & Close" at bounding box center [339, 226] width 42 height 13
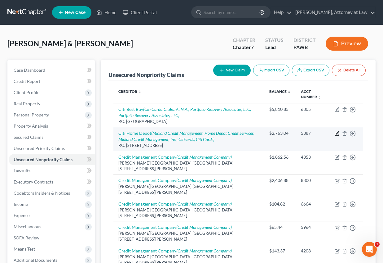
click at [337, 132] on icon "button" at bounding box center [337, 133] width 5 height 5
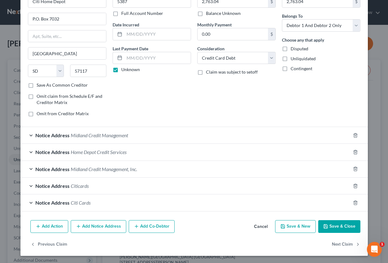
scroll to position [40, 0]
click at [92, 223] on button "Add Notice Address" at bounding box center [99, 226] width 56 height 13
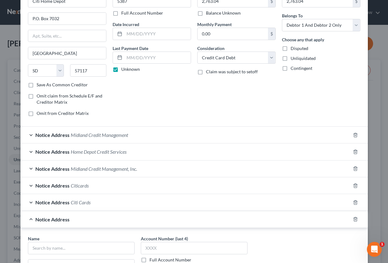
scroll to position [133, 0]
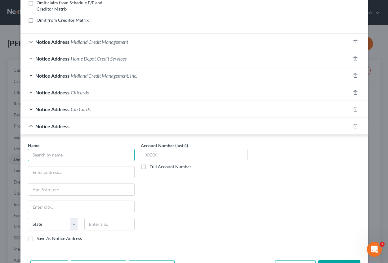
click at [33, 155] on input "text" at bounding box center [81, 155] width 107 height 12
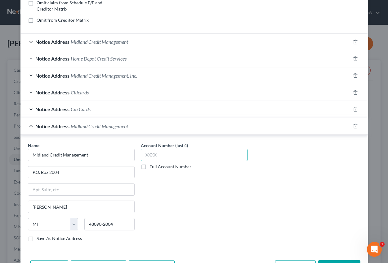
click at [151, 156] on input "text" at bounding box center [194, 155] width 107 height 12
click at [92, 44] on span "Midland Credit Management" at bounding box center [99, 42] width 57 height 6
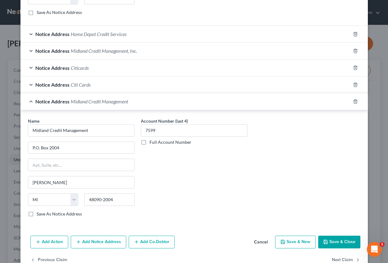
scroll to position [290, 0]
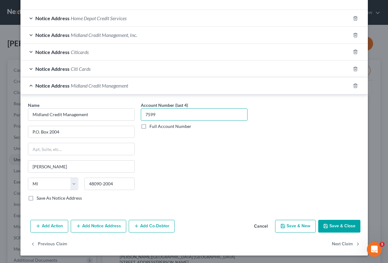
drag, startPoint x: 157, startPoint y: 113, endPoint x: 140, endPoint y: 113, distance: 16.4
click at [141, 113] on input "7599" at bounding box center [194, 114] width 107 height 12
click at [335, 230] on button "Save & Close" at bounding box center [339, 226] width 42 height 13
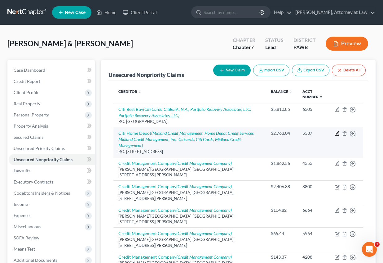
click at [338, 134] on icon "button" at bounding box center [337, 133] width 5 height 5
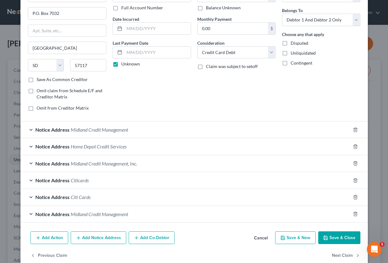
scroll to position [26, 0]
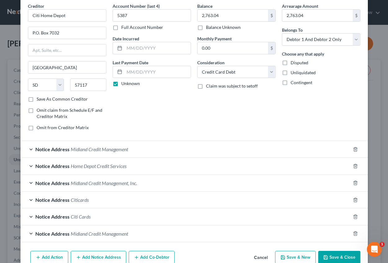
click at [170, 147] on div "Notice Address Midland Credit Management" at bounding box center [185, 149] width 330 height 16
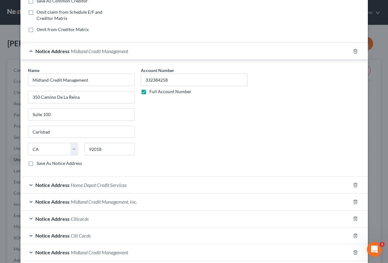
scroll to position [174, 0]
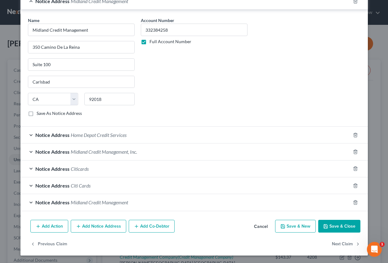
click at [257, 153] on div "Notice Address Midland Credit Management, Inc." at bounding box center [185, 151] width 330 height 16
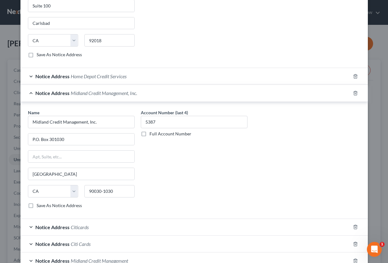
scroll to position [291, 0]
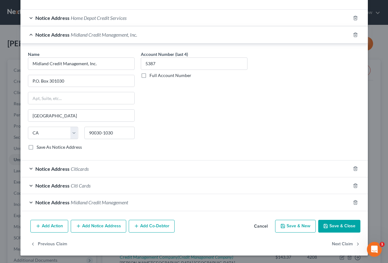
click at [261, 226] on button "Cancel" at bounding box center [261, 226] width 24 height 12
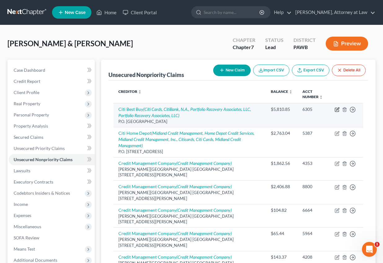
click at [335, 109] on icon "button" at bounding box center [337, 110] width 4 height 4
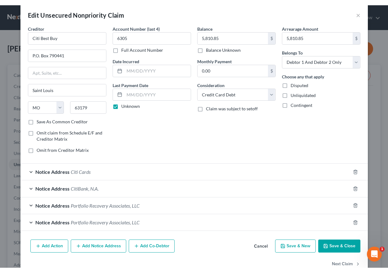
scroll to position [0, 0]
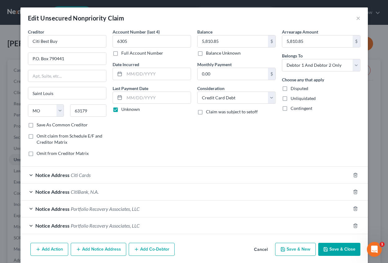
click at [258, 248] on button "Cancel" at bounding box center [261, 249] width 24 height 12
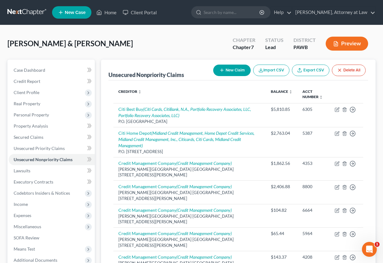
click at [236, 72] on button "New Claim" at bounding box center [232, 70] width 38 height 11
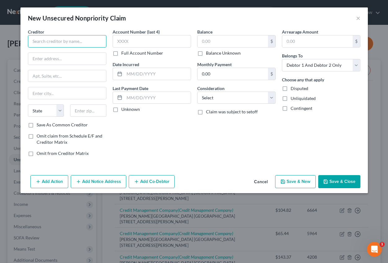
click at [56, 41] on input "text" at bounding box center [67, 41] width 78 height 12
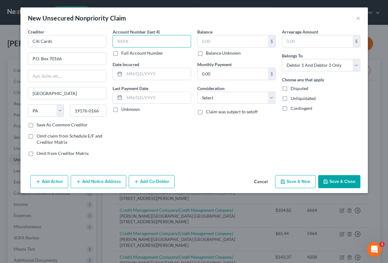
click at [143, 40] on input "text" at bounding box center [152, 41] width 78 height 12
click at [135, 71] on input "text" at bounding box center [157, 74] width 66 height 12
click at [121, 110] on label "Unknown" at bounding box center [130, 109] width 19 height 6
click at [124, 110] on input "Unknown" at bounding box center [126, 108] width 4 height 4
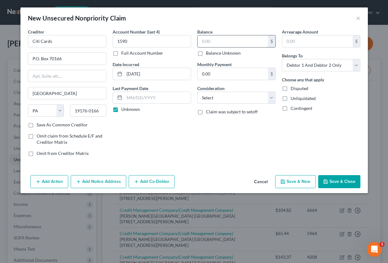
click at [209, 42] on input "text" at bounding box center [233, 41] width 70 height 12
click at [297, 43] on input "text" at bounding box center [317, 41] width 70 height 12
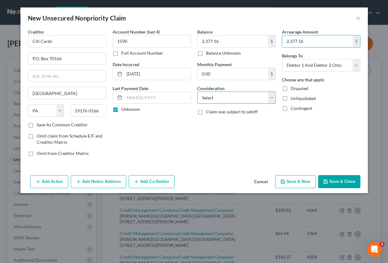
click at [219, 100] on select "Select Cable / Satellite Services Collection Agency Credit Card Debt Debt Couns…" at bounding box center [236, 98] width 78 height 12
click at [197, 92] on select "Select Cable / Satellite Services Collection Agency Credit Card Debt Debt Couns…" at bounding box center [236, 98] width 78 height 12
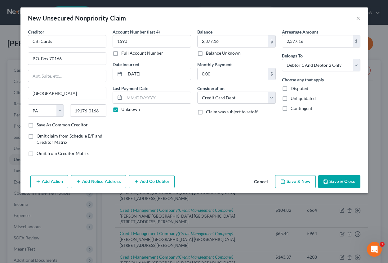
click at [101, 182] on button "Add Notice Address" at bounding box center [99, 181] width 56 height 13
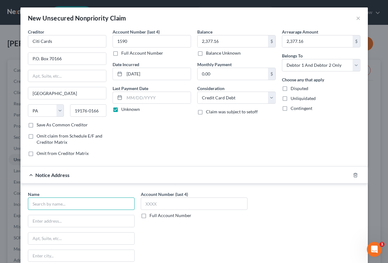
click at [60, 203] on input "text" at bounding box center [81, 203] width 107 height 12
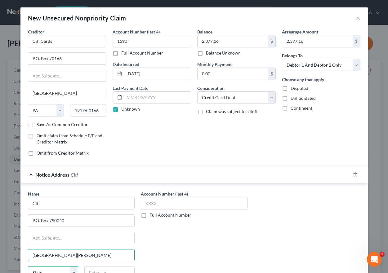
scroll to position [6, 0]
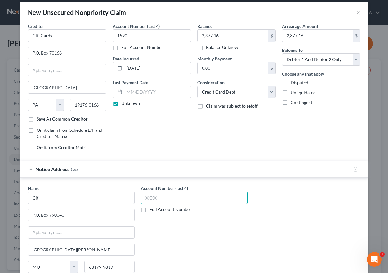
click at [154, 198] on input "text" at bounding box center [194, 198] width 107 height 12
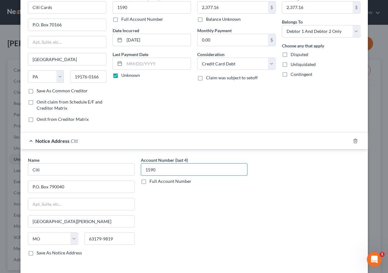
scroll to position [61, 0]
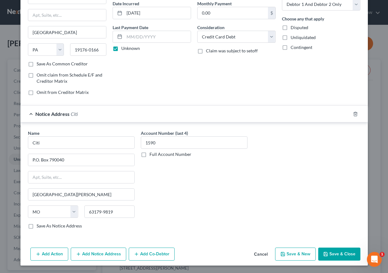
click at [98, 252] on button "Add Notice Address" at bounding box center [99, 254] width 56 height 13
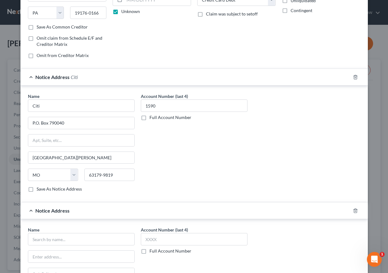
scroll to position [123, 0]
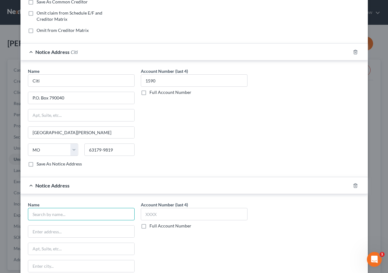
click at [41, 212] on input "text" at bounding box center [81, 214] width 107 height 12
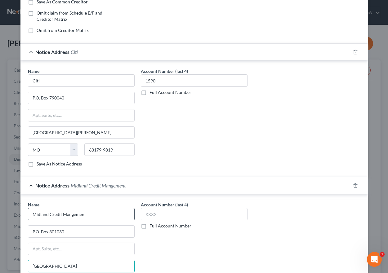
scroll to position [194, 0]
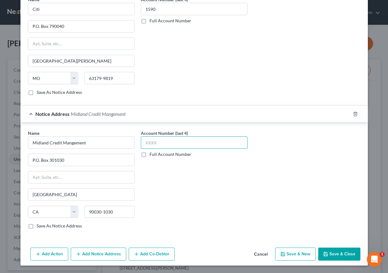
click at [155, 141] on input "text" at bounding box center [194, 142] width 107 height 12
click at [94, 252] on button "Add Notice Address" at bounding box center [99, 254] width 56 height 13
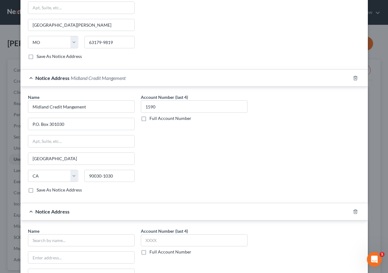
scroll to position [257, 0]
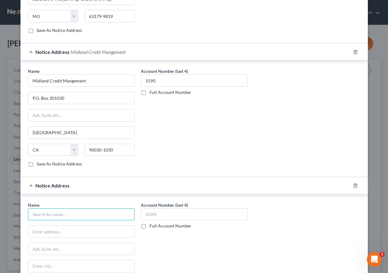
click at [52, 214] on input "text" at bounding box center [81, 214] width 107 height 12
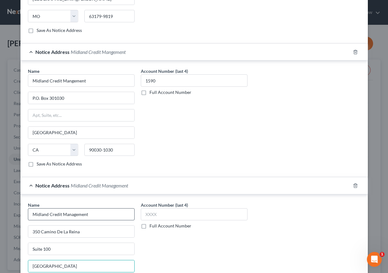
scroll to position [328, 0]
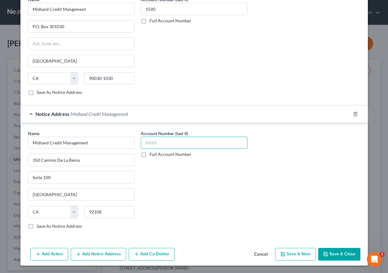
click at [158, 146] on input "text" at bounding box center [194, 143] width 107 height 12
click at [150, 154] on label "Full Account Number" at bounding box center [171, 154] width 42 height 6
click at [152, 154] on input "Full Account Number" at bounding box center [154, 153] width 4 height 4
click at [148, 145] on input "text" at bounding box center [194, 143] width 107 height 12
click at [90, 251] on button "Add Notice Address" at bounding box center [99, 254] width 56 height 13
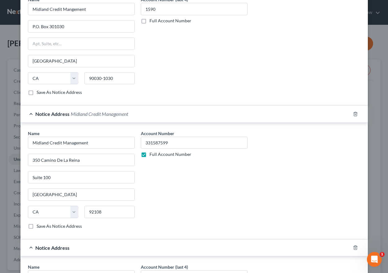
scroll to position [452, 0]
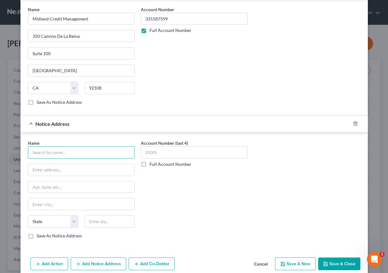
click at [40, 155] on input "text" at bounding box center [81, 152] width 107 height 12
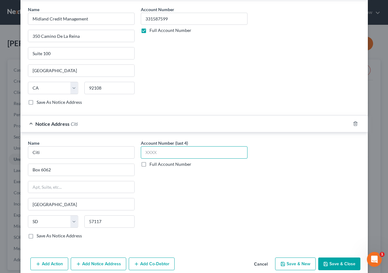
click at [157, 154] on input "text" at bounding box center [194, 152] width 107 height 12
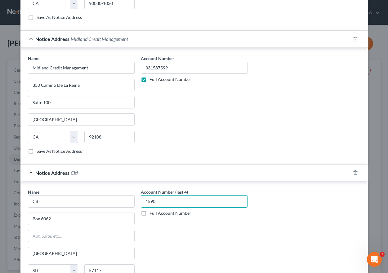
scroll to position [462, 0]
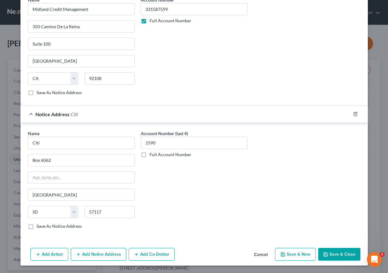
click at [110, 251] on button "Add Notice Address" at bounding box center [99, 254] width 56 height 13
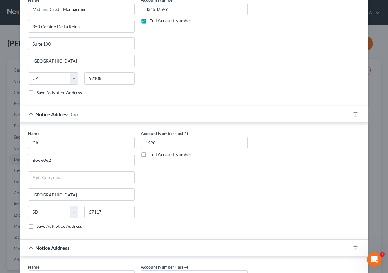
scroll to position [586, 0]
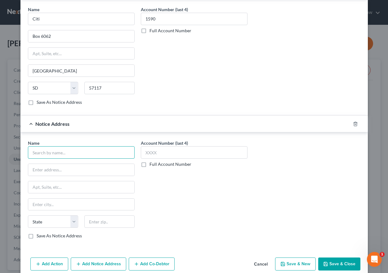
click at [47, 151] on input "text" at bounding box center [81, 152] width 107 height 12
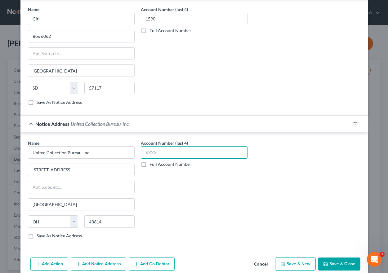
click at [145, 153] on input "text" at bounding box center [194, 152] width 107 height 12
click at [150, 165] on label "Full Account Number" at bounding box center [171, 164] width 42 height 6
click at [152, 165] on input "Full Account Number" at bounding box center [154, 163] width 4 height 4
click at [149, 151] on input "text" at bounding box center [194, 152] width 107 height 12
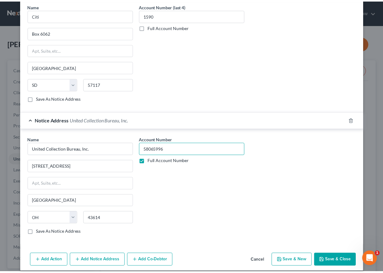
scroll to position [596, 0]
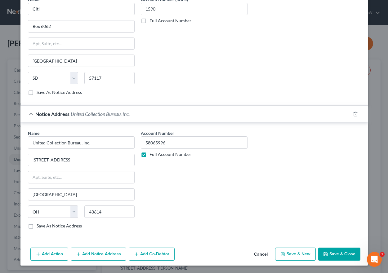
click at [335, 256] on button "Save & Close" at bounding box center [339, 254] width 42 height 13
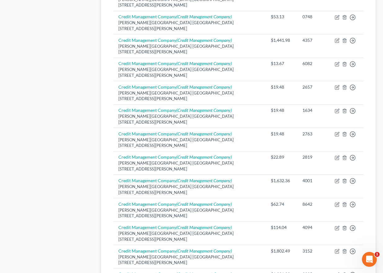
scroll to position [496, 0]
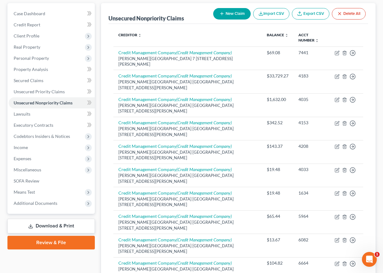
scroll to position [454, 0]
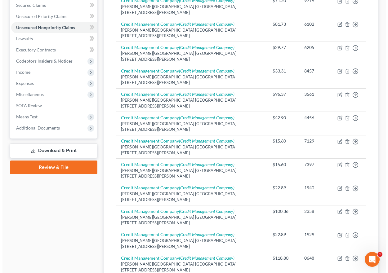
scroll to position [0, 0]
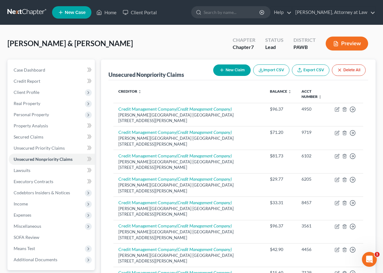
click at [227, 74] on button "New Claim" at bounding box center [232, 70] width 38 height 11
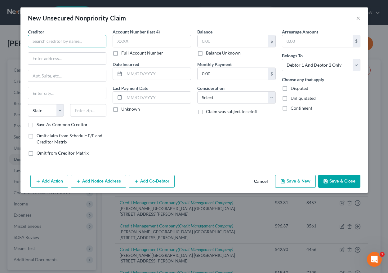
click at [56, 43] on input "text" at bounding box center [67, 41] width 78 height 12
click at [59, 59] on input "350 Camino D La Reina" at bounding box center [67, 59] width 78 height 12
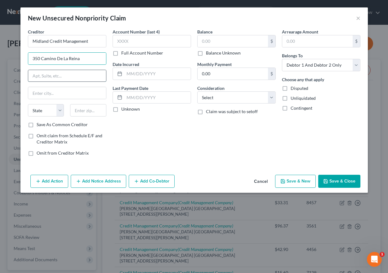
click at [48, 75] on input "text" at bounding box center [67, 76] width 78 height 12
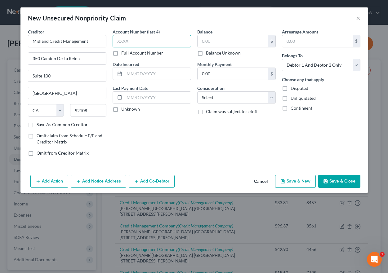
click at [127, 37] on input "text" at bounding box center [152, 41] width 78 height 12
click at [128, 54] on label "Full Account Number" at bounding box center [142, 53] width 42 height 6
click at [128, 54] on input "Full Account Number" at bounding box center [126, 52] width 4 height 4
click at [122, 42] on input "text" at bounding box center [152, 41] width 78 height 12
click at [125, 76] on input "text" at bounding box center [157, 74] width 66 height 12
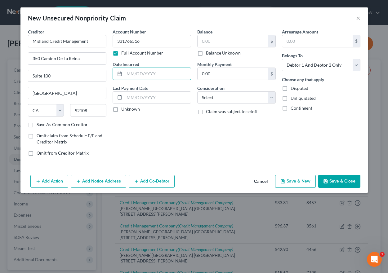
click at [121, 109] on label "Unknown" at bounding box center [130, 109] width 19 height 6
click at [124, 109] on input "Unknown" at bounding box center [126, 108] width 4 height 4
click at [211, 42] on input "text" at bounding box center [233, 41] width 70 height 12
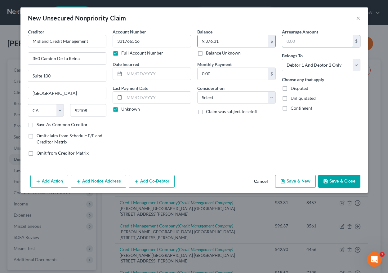
click at [295, 40] on input "text" at bounding box center [317, 41] width 70 height 12
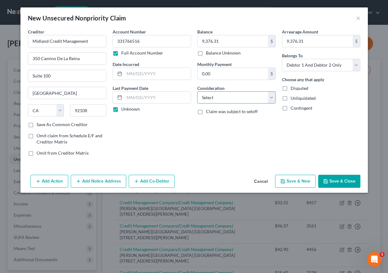
click at [211, 100] on select "Select Cable / Satellite Services Collection Agency Credit Card Debt Debt Couns…" at bounding box center [236, 98] width 78 height 12
click at [197, 92] on select "Select Cable / Satellite Services Collection Agency Credit Card Debt Debt Couns…" at bounding box center [236, 98] width 78 height 12
click at [333, 65] on select "Select Debtor 1 Only Debtor 2 Only Debtor 1 And Debtor 2 Only At Least One Of T…" at bounding box center [321, 65] width 78 height 12
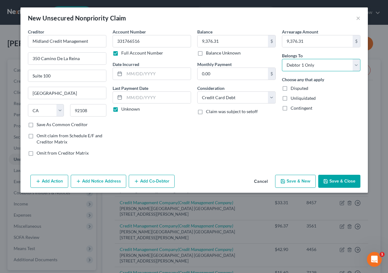
click at [282, 59] on select "Select Debtor 1 Only Debtor 2 Only Debtor 1 And Debtor 2 Only At Least One Of T…" at bounding box center [321, 65] width 78 height 12
click at [97, 181] on button "Add Notice Address" at bounding box center [99, 181] width 56 height 13
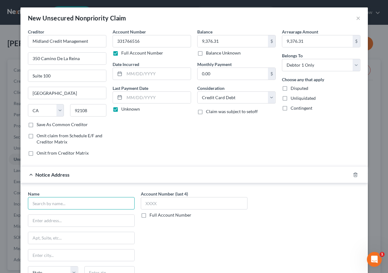
click at [47, 201] on input "text" at bounding box center [81, 203] width 107 height 12
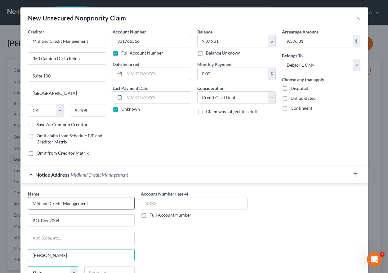
scroll to position [6, 0]
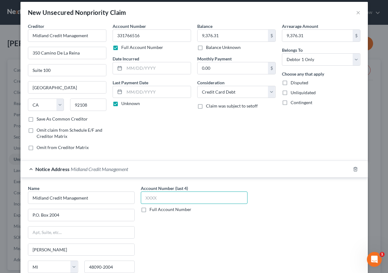
click at [148, 198] on input "text" at bounding box center [194, 198] width 107 height 12
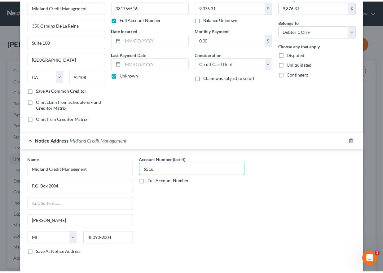
scroll to position [61, 0]
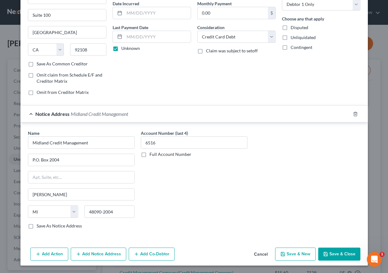
click at [335, 254] on button "Save & Close" at bounding box center [339, 254] width 42 height 13
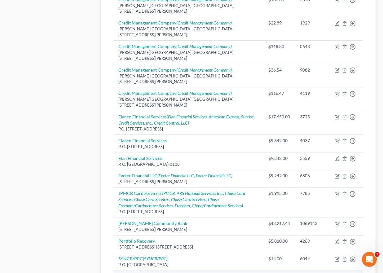
scroll to position [403, 0]
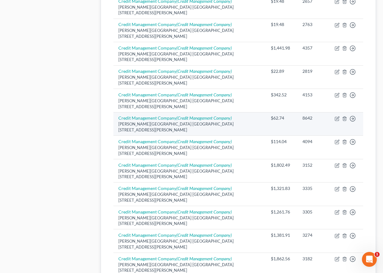
scroll to position [479, 0]
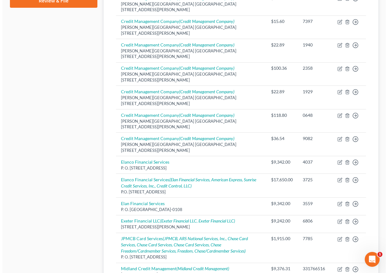
scroll to position [290, 0]
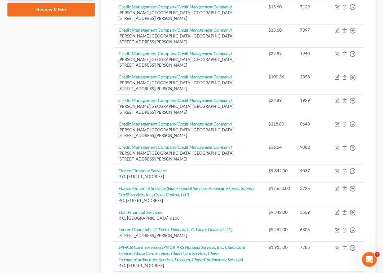
click at [336, 262] on icon "button" at bounding box center [337, 278] width 5 height 5
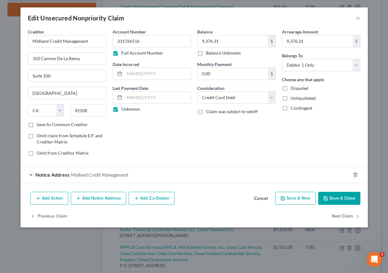
click at [92, 197] on button "Add Notice Address" at bounding box center [99, 198] width 56 height 13
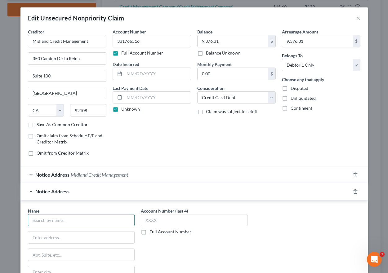
click at [40, 220] on input "text" at bounding box center [81, 220] width 107 height 12
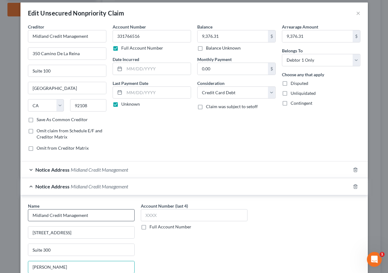
scroll to position [96, 0]
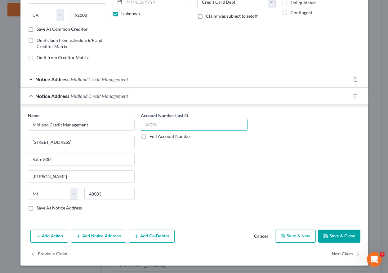
click at [145, 130] on input "text" at bounding box center [194, 125] width 107 height 12
click at [87, 235] on button "Add Notice Address" at bounding box center [99, 236] width 56 height 13
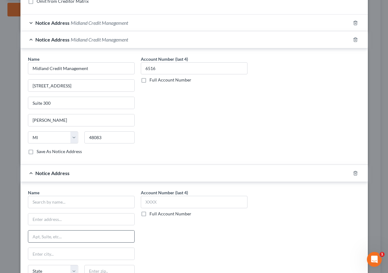
scroll to position [189, 0]
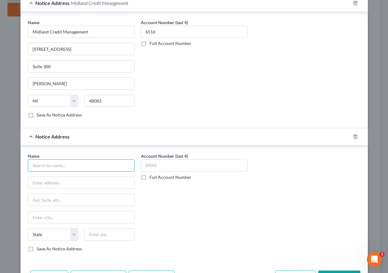
click at [60, 168] on input "text" at bounding box center [81, 165] width 107 height 12
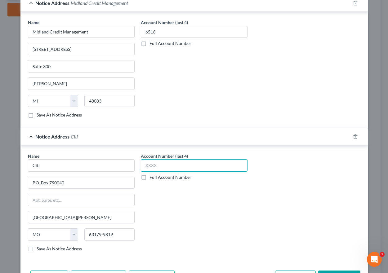
click at [150, 163] on input "text" at bounding box center [194, 165] width 107 height 12
click at [150, 178] on label "Full Account Number" at bounding box center [171, 177] width 42 height 6
click at [152, 178] on input "Full Account Number" at bounding box center [154, 176] width 4 height 4
click at [150, 176] on label "Full Account Number" at bounding box center [171, 177] width 42 height 6
click at [152, 176] on input "Full Account Number" at bounding box center [154, 176] width 4 height 4
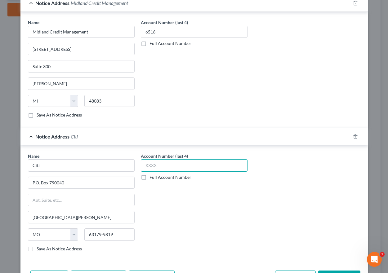
click at [151, 166] on input "text" at bounding box center [194, 165] width 107 height 12
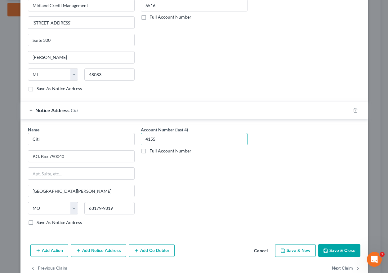
scroll to position [229, 0]
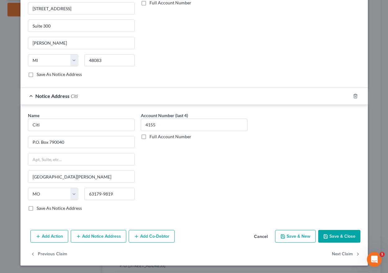
click at [98, 232] on button "Add Notice Address" at bounding box center [99, 236] width 56 height 13
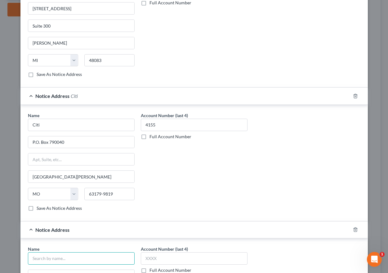
click at [34, 259] on input "text" at bounding box center [81, 258] width 107 height 12
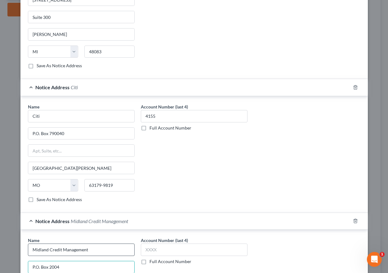
scroll to position [363, 0]
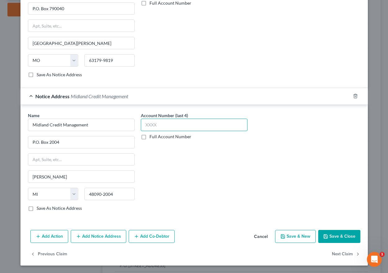
click at [151, 127] on input "text" at bounding box center [194, 125] width 107 height 12
drag, startPoint x: 106, startPoint y: 235, endPoint x: 134, endPoint y: 215, distance: 34.6
click at [106, 235] on button "Add Notice Address" at bounding box center [99, 236] width 56 height 13
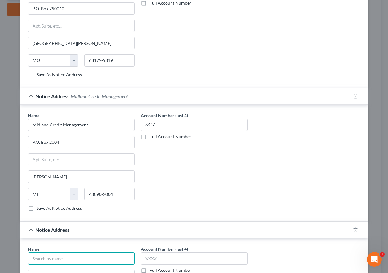
click at [38, 258] on input "text" at bounding box center [81, 258] width 107 height 12
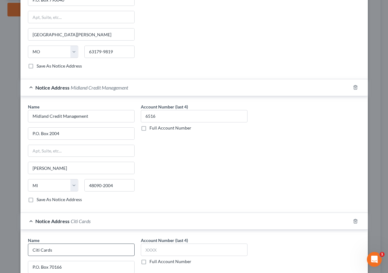
scroll to position [497, 0]
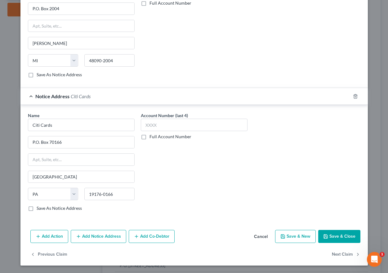
click at [296, 239] on button "Save & New" at bounding box center [295, 236] width 41 height 13
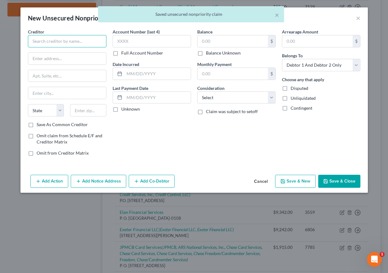
click at [42, 41] on input "text" at bounding box center [67, 41] width 78 height 12
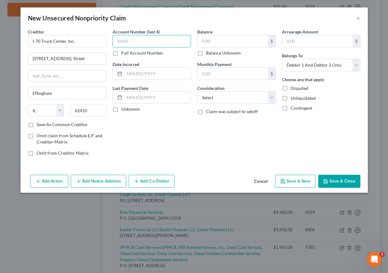
click at [144, 37] on input "text" at bounding box center [152, 41] width 78 height 12
click at [121, 109] on label "Unknown" at bounding box center [130, 109] width 19 height 6
click at [124, 109] on input "Unknown" at bounding box center [126, 108] width 4 height 4
click at [202, 41] on input "text" at bounding box center [233, 41] width 70 height 12
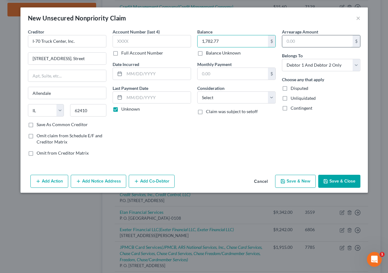
click at [307, 47] on input "text" at bounding box center [317, 41] width 70 height 12
click at [210, 99] on select "Select Cable / Satellite Services Collection Agency Credit Card Debt Debt Couns…" at bounding box center [236, 98] width 78 height 12
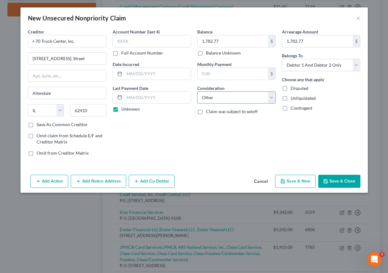
click at [197, 92] on select "Select Cable / Satellite Services Collection Agency Credit Card Debt Debt Couns…" at bounding box center [236, 98] width 78 height 12
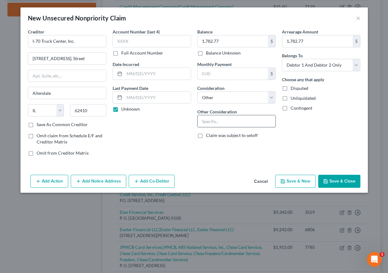
click at [211, 121] on input "text" at bounding box center [237, 121] width 78 height 12
click at [215, 101] on select "Select Cable / Satellite Services Collection Agency Credit Card Debt Debt Couns…" at bounding box center [236, 98] width 78 height 12
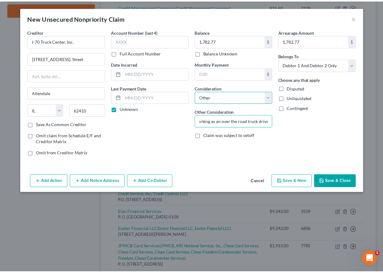
scroll to position [0, 0]
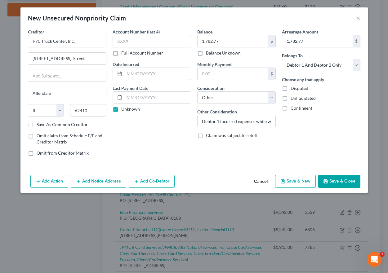
click at [339, 131] on div "Arrearage Amount 1,782.77 $ Belongs To * Select Debtor 1 Only Debtor 2 Only Deb…" at bounding box center [321, 95] width 85 height 133
click at [298, 181] on button "Save & New" at bounding box center [295, 181] width 41 height 13
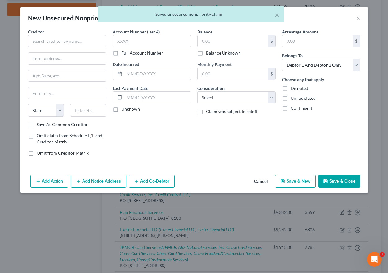
click at [263, 177] on button "Cancel" at bounding box center [261, 182] width 24 height 12
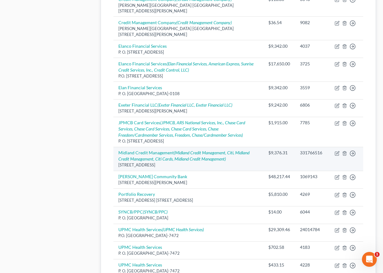
scroll to position [438, 0]
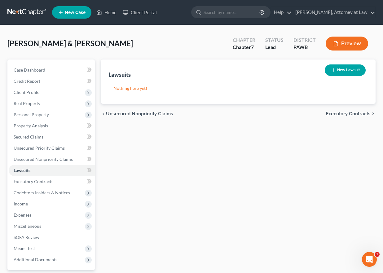
click at [123, 115] on span "Unsecured Nonpriority Claims" at bounding box center [139, 113] width 67 height 5
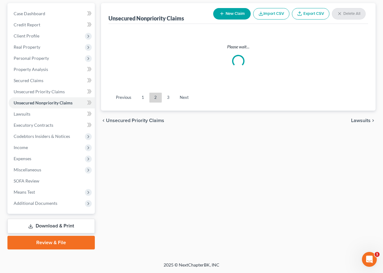
scroll to position [454, 0]
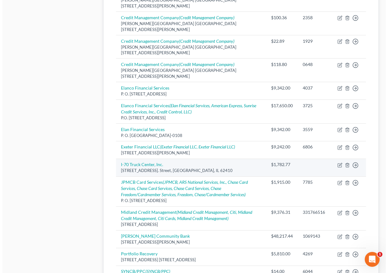
scroll to position [314, 0]
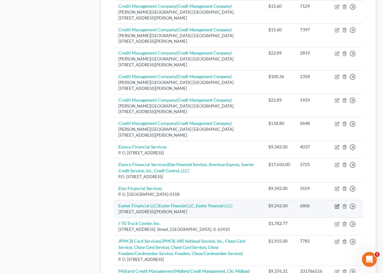
click at [336, 204] on icon "button" at bounding box center [337, 206] width 5 height 5
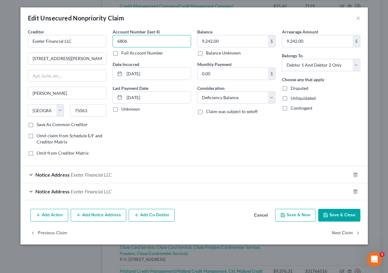
click at [130, 41] on input "6806" at bounding box center [152, 41] width 78 height 12
click at [121, 54] on label "Full Account Number" at bounding box center [142, 53] width 42 height 6
click at [124, 54] on input "Full Account Number" at bounding box center [126, 52] width 4 height 4
click at [130, 42] on input "6806" at bounding box center [152, 41] width 78 height 12
click at [330, 214] on button "Save & Close" at bounding box center [339, 215] width 42 height 13
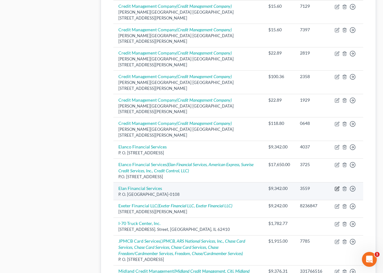
click at [337, 187] on icon "button" at bounding box center [337, 189] width 4 height 4
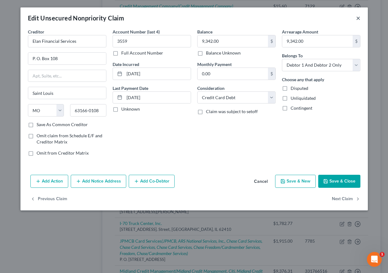
click at [358, 18] on button "×" at bounding box center [358, 17] width 4 height 7
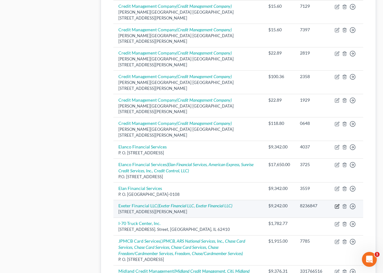
click at [337, 204] on icon "button" at bounding box center [337, 206] width 5 height 5
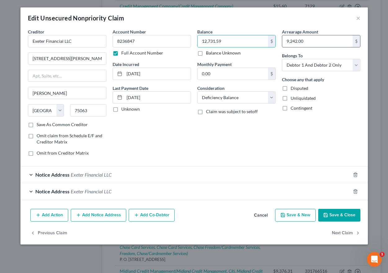
click at [313, 42] on input "9,242.00" at bounding box center [317, 41] width 70 height 12
click at [90, 174] on span "Exeter Financial LLC" at bounding box center [91, 175] width 41 height 6
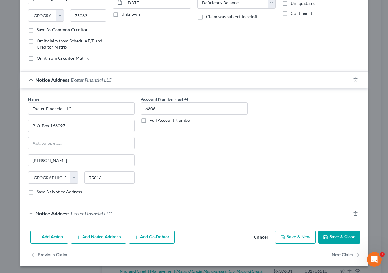
scroll to position [96, 0]
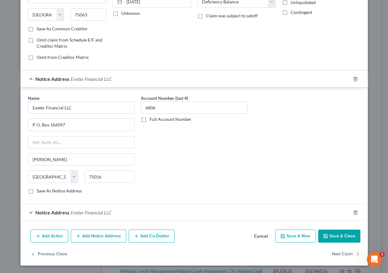
click at [88, 213] on span "Exeter Financial LLC" at bounding box center [91, 213] width 41 height 6
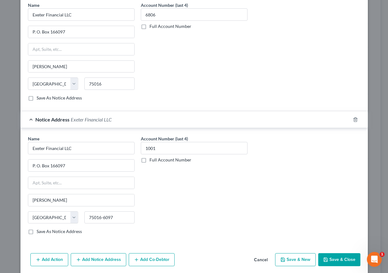
scroll to position [212, 0]
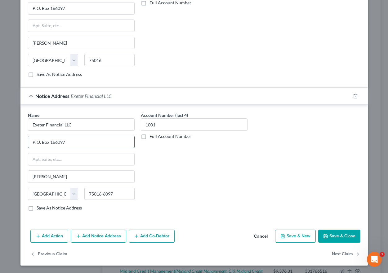
click at [70, 142] on input "P. O. Box 166097" at bounding box center [81, 142] width 106 height 12
click at [116, 194] on input "75016-6097" at bounding box center [109, 194] width 50 height 12
click at [91, 239] on button "Add Notice Address" at bounding box center [99, 236] width 56 height 13
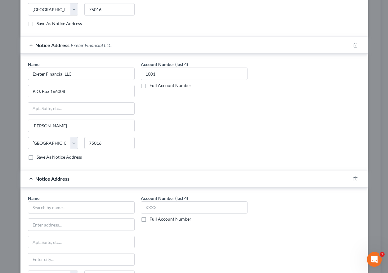
scroll to position [306, 0]
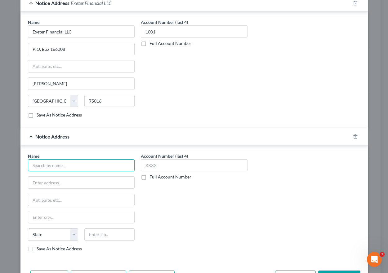
click at [80, 170] on input "text" at bounding box center [81, 165] width 107 height 12
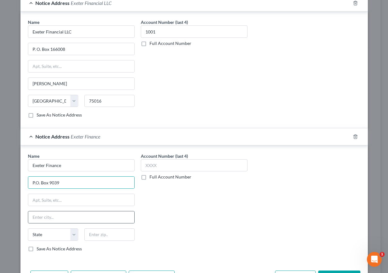
click at [39, 211] on div "Name * Exeter Finance P.O. [GEOGRAPHIC_DATA][US_STATE] AZ CA CO CT DE DC [GEOGR…" at bounding box center [81, 202] width 107 height 99
click at [39, 213] on input "text" at bounding box center [81, 218] width 106 height 12
click at [150, 177] on label "Full Account Number" at bounding box center [171, 177] width 42 height 6
click at [152, 177] on input "Full Account Number" at bounding box center [154, 176] width 4 height 4
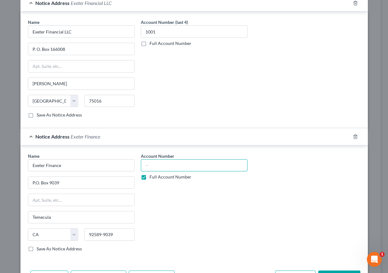
click at [149, 165] on input "text" at bounding box center [194, 165] width 107 height 12
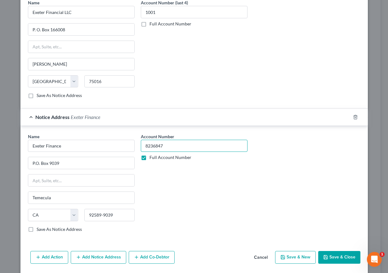
scroll to position [346, 0]
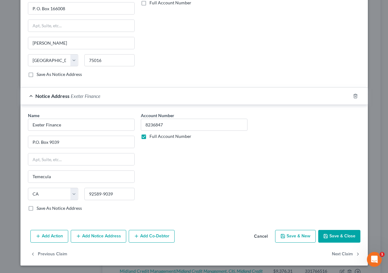
click at [293, 239] on button "Save & New" at bounding box center [295, 236] width 41 height 13
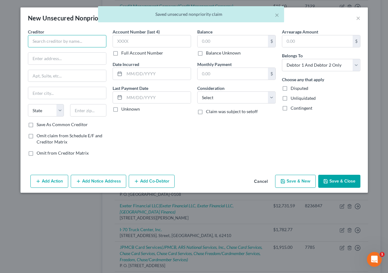
click at [51, 46] on input "text" at bounding box center [67, 41] width 78 height 12
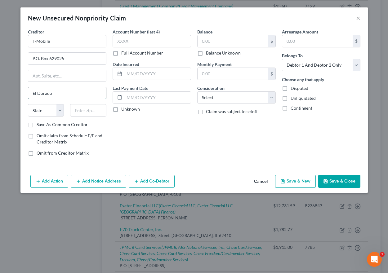
click at [59, 92] on input "El Dorado" at bounding box center [67, 93] width 78 height 12
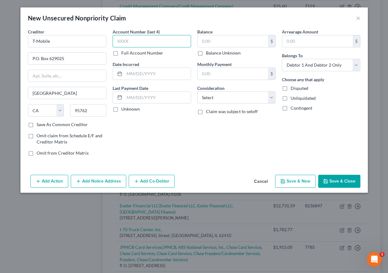
click at [132, 42] on input "text" at bounding box center [152, 41] width 78 height 12
click at [121, 54] on label "Full Account Number" at bounding box center [142, 53] width 42 height 6
click at [124, 54] on input "Full Account Number" at bounding box center [126, 52] width 4 height 4
click at [117, 44] on input "text" at bounding box center [152, 41] width 78 height 12
click at [129, 77] on input "text" at bounding box center [157, 74] width 66 height 12
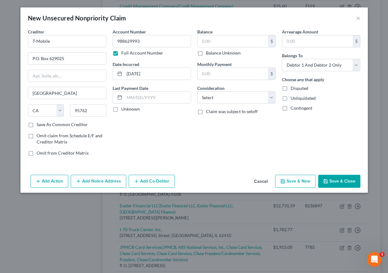
click at [121, 108] on label "Unknown" at bounding box center [130, 109] width 19 height 6
click at [124, 108] on input "Unknown" at bounding box center [126, 108] width 4 height 4
click at [204, 40] on input "text" at bounding box center [233, 41] width 70 height 12
click at [301, 44] on input "text" at bounding box center [317, 41] width 70 height 12
click at [220, 98] on select "Select Cable / Satellite Services Collection Agency Credit Card Debt Debt Couns…" at bounding box center [236, 98] width 78 height 12
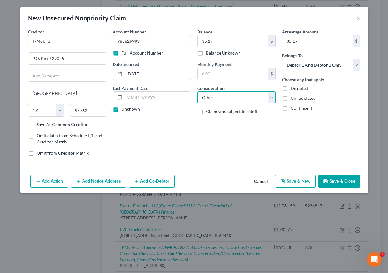
click at [197, 92] on select "Select Cable / Satellite Services Collection Agency Credit Card Debt Debt Couns…" at bounding box center [236, 98] width 78 height 12
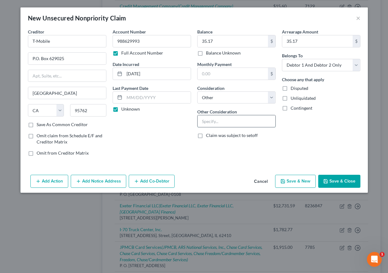
click at [226, 124] on input "text" at bounding box center [237, 121] width 78 height 12
click at [320, 66] on select "Select Debtor 1 Only Debtor 2 Only Debtor 1 And Debtor 2 Only At Least One Of T…" at bounding box center [321, 65] width 78 height 12
click at [282, 59] on select "Select Debtor 1 Only Debtor 2 Only Debtor 1 And Debtor 2 Only At Least One Of T…" at bounding box center [321, 65] width 78 height 12
click at [84, 180] on button "Add Notice Address" at bounding box center [99, 181] width 56 height 13
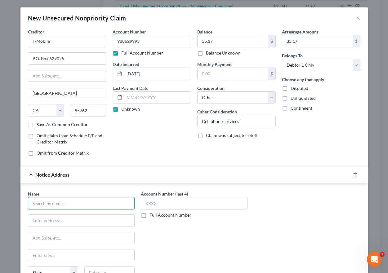
click at [40, 207] on input "text" at bounding box center [81, 203] width 107 height 12
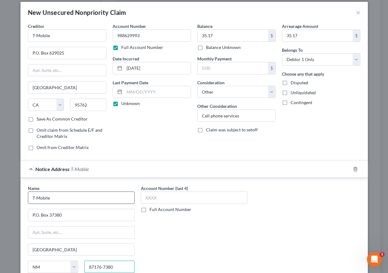
scroll to position [61, 0]
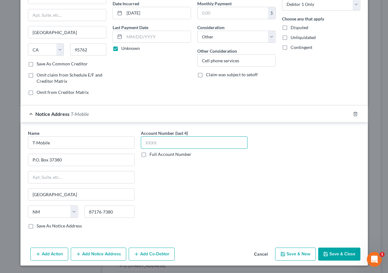
click at [153, 148] on input "text" at bounding box center [194, 142] width 107 height 12
click at [329, 256] on button "Save & Close" at bounding box center [339, 254] width 42 height 13
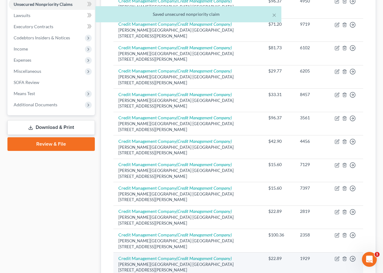
scroll to position [434, 0]
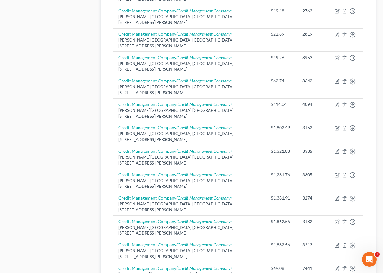
scroll to position [479, 0]
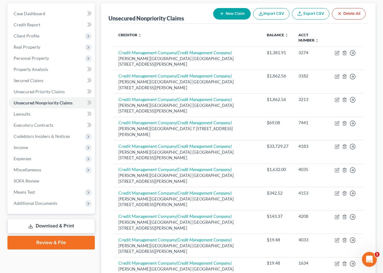
scroll to position [454, 0]
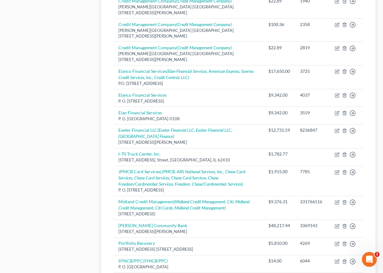
scroll to position [462, 0]
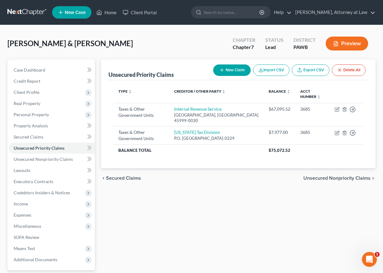
click at [129, 178] on span "Secured Claims" at bounding box center [123, 178] width 35 height 5
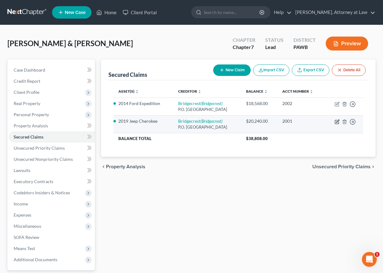
click at [337, 121] on icon "button" at bounding box center [337, 121] width 5 height 5
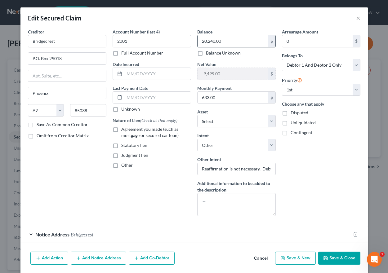
click at [222, 38] on input "20,240.00" at bounding box center [233, 41] width 70 height 12
click at [330, 259] on button "Save & Close" at bounding box center [339, 258] width 42 height 13
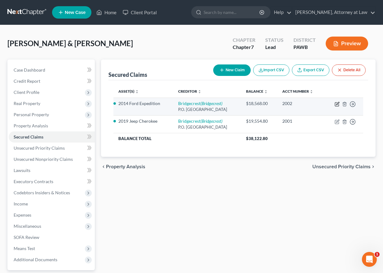
click at [336, 106] on icon "button" at bounding box center [337, 105] width 4 height 4
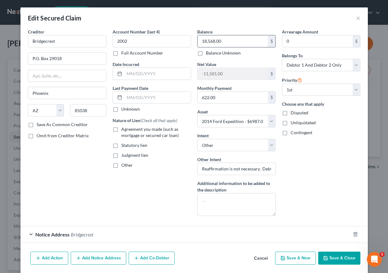
click at [212, 41] on input "18,568.00" at bounding box center [233, 41] width 70 height 12
click at [334, 262] on button "Save & Close" at bounding box center [339, 258] width 42 height 13
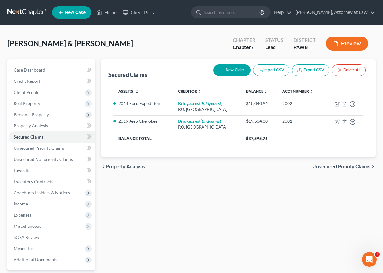
click at [345, 164] on span "Unsecured Priority Claims" at bounding box center [342, 166] width 58 height 5
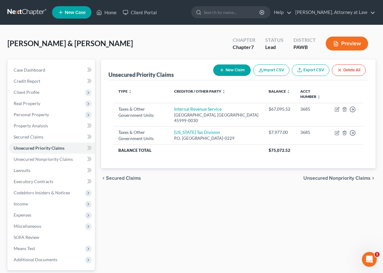
click at [339, 179] on span "Unsecured Nonpriority Claims" at bounding box center [337, 178] width 67 height 5
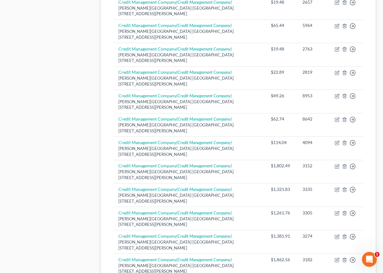
scroll to position [479, 0]
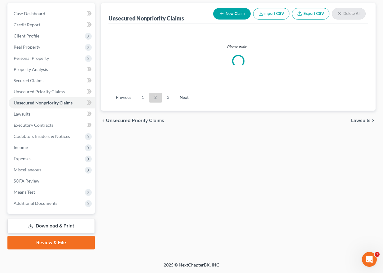
scroll to position [454, 0]
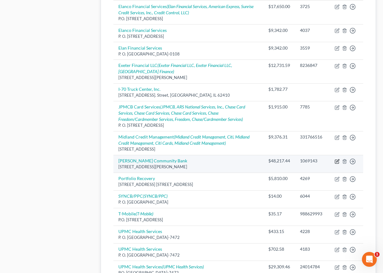
click at [339, 159] on icon "button" at bounding box center [337, 161] width 5 height 5
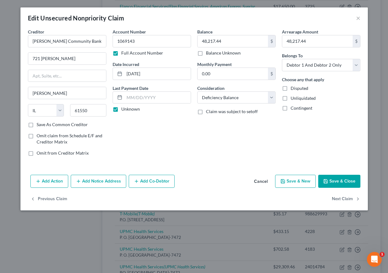
click at [109, 180] on button "Add Notice Address" at bounding box center [99, 181] width 56 height 13
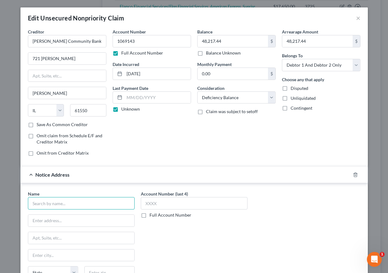
click at [53, 205] on input "text" at bounding box center [81, 203] width 107 height 12
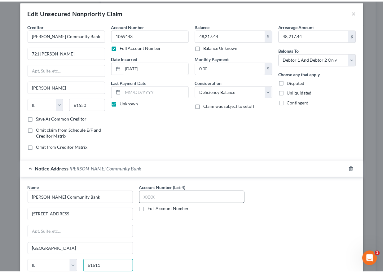
scroll to position [78, 0]
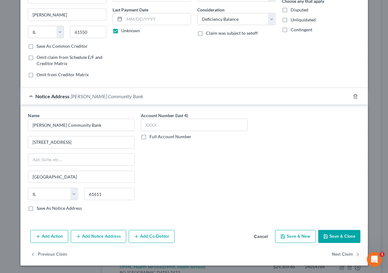
click at [332, 237] on button "Save & Close" at bounding box center [339, 236] width 42 height 13
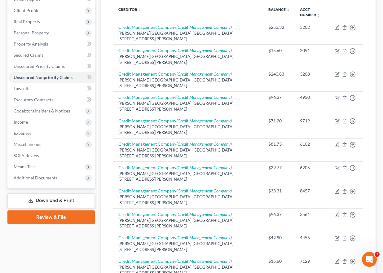
scroll to position [51, 0]
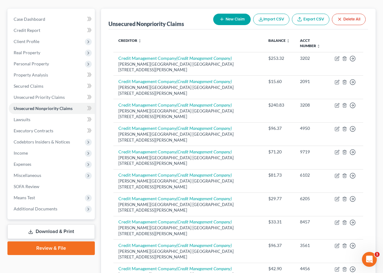
click at [70, 229] on link "Download & Print" at bounding box center [50, 232] width 87 height 15
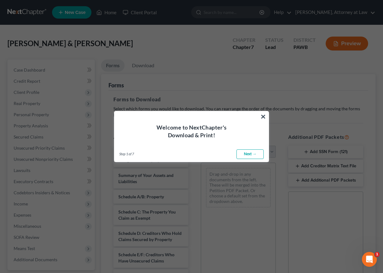
click at [255, 152] on link "Next →" at bounding box center [250, 155] width 27 height 10
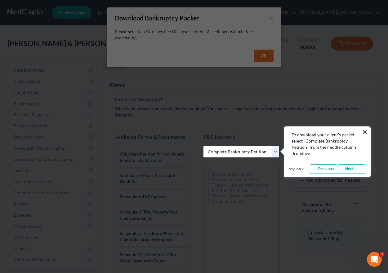
click at [351, 168] on link "Next →" at bounding box center [351, 169] width 27 height 10
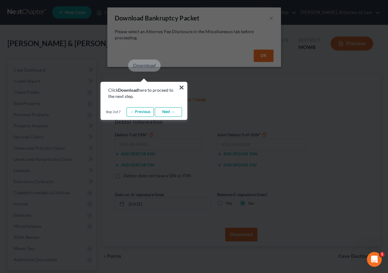
click at [167, 113] on link "Next →" at bounding box center [168, 112] width 27 height 10
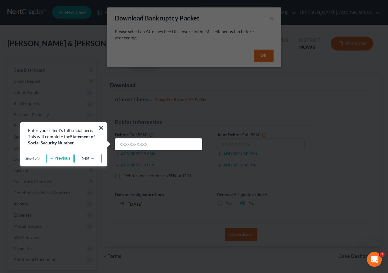
click at [80, 161] on link "Next →" at bounding box center [87, 159] width 27 height 10
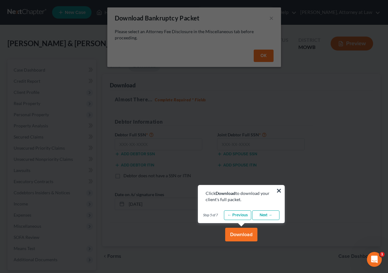
drag, startPoint x: 241, startPoint y: 236, endPoint x: 252, endPoint y: 233, distance: 11.7
click at [241, 236] on button "Download" at bounding box center [241, 235] width 32 height 14
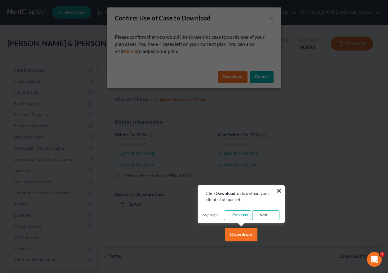
click at [261, 215] on link "Next →" at bounding box center [265, 216] width 27 height 10
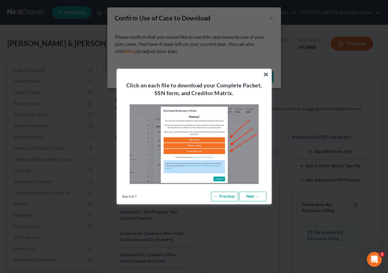
click at [255, 195] on link "Next →" at bounding box center [252, 197] width 27 height 10
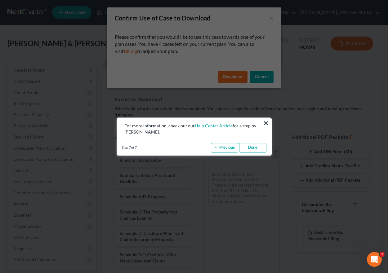
click at [255, 146] on link "Done" at bounding box center [252, 148] width 27 height 10
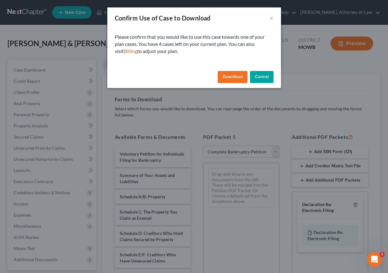
click at [236, 75] on button "Download" at bounding box center [233, 77] width 30 height 12
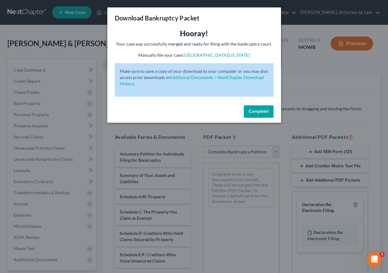
click at [262, 113] on span "Complete!" at bounding box center [259, 111] width 20 height 5
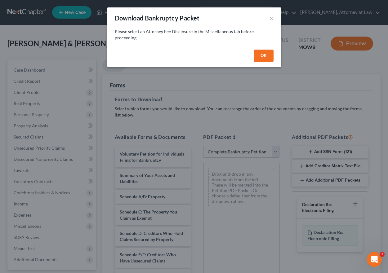
click at [261, 57] on button "OK" at bounding box center [264, 56] width 20 height 12
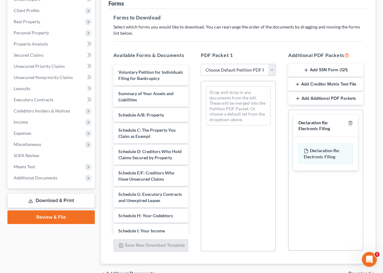
scroll to position [93, 0]
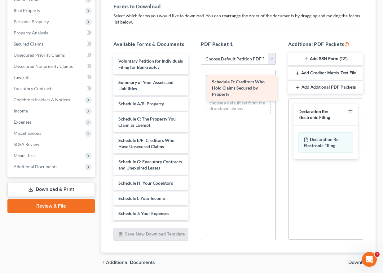
drag, startPoint x: 145, startPoint y: 154, endPoint x: 239, endPoint y: 89, distance: 113.9
click at [194, 89] on div "Schedule D: Creditors Who Hold Claims Secured by Property Voluntary Petition fo…" at bounding box center [151, 229] width 85 height 350
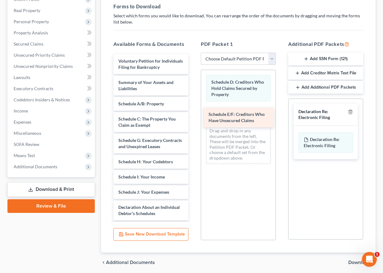
drag, startPoint x: 153, startPoint y: 151, endPoint x: 243, endPoint y: 119, distance: 96.3
click at [194, 119] on div "Schedule E/F: Creditors Who Have Unsecured Claims Voluntary Petition for Indivi…" at bounding box center [151, 218] width 85 height 328
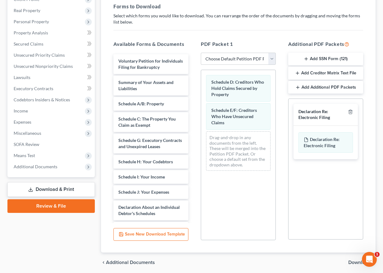
click at [69, 190] on link "Download & Print" at bounding box center [50, 189] width 87 height 15
click at [49, 191] on link "Download & Print" at bounding box center [50, 189] width 87 height 15
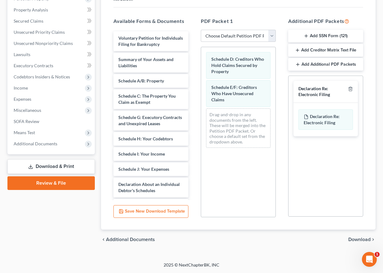
click at [364, 238] on span "Download" at bounding box center [360, 239] width 22 height 5
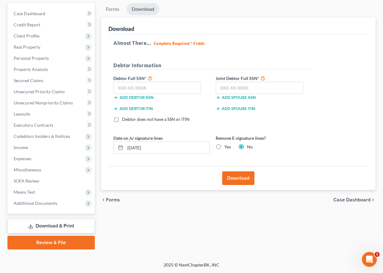
scroll to position [56, 0]
click at [121, 88] on input "text" at bounding box center [158, 88] width 88 height 12
click at [220, 86] on input "text" at bounding box center [260, 88] width 88 height 12
click at [239, 179] on button "Download" at bounding box center [238, 179] width 32 height 14
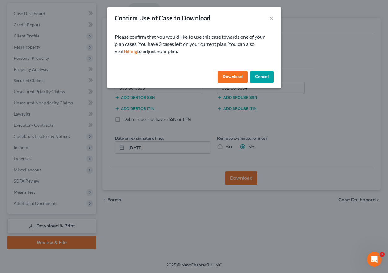
click at [234, 74] on button "Download" at bounding box center [233, 77] width 30 height 12
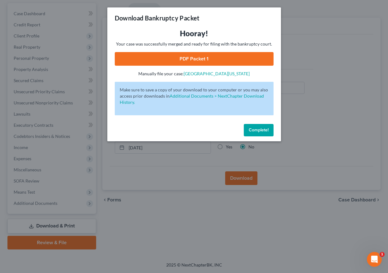
click at [186, 59] on link "PDF Packet 1" at bounding box center [194, 59] width 159 height 14
drag, startPoint x: 254, startPoint y: 128, endPoint x: 281, endPoint y: 93, distance: 44.7
click at [252, 127] on button "Complete!" at bounding box center [259, 130] width 30 height 12
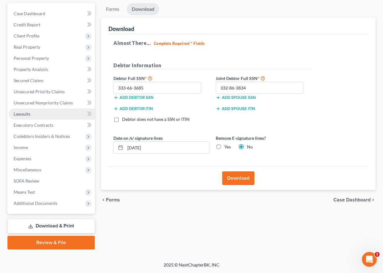
click at [25, 115] on span "Lawsuits" at bounding box center [22, 113] width 17 height 5
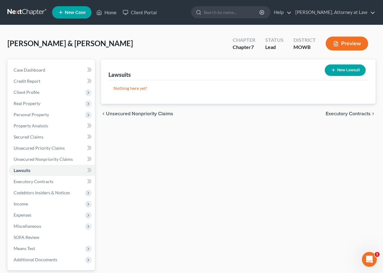
click at [344, 114] on span "Executory Contracts" at bounding box center [348, 113] width 45 height 5
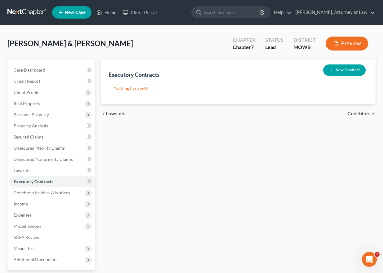
click at [360, 114] on span "Codebtors" at bounding box center [359, 113] width 23 height 5
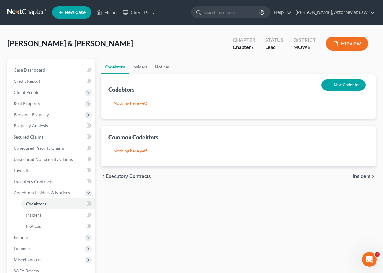
click at [358, 175] on span "Insiders" at bounding box center [362, 176] width 18 height 5
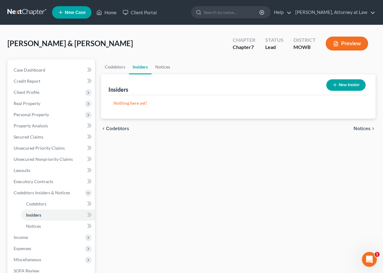
click at [359, 128] on span "Notices" at bounding box center [362, 128] width 17 height 5
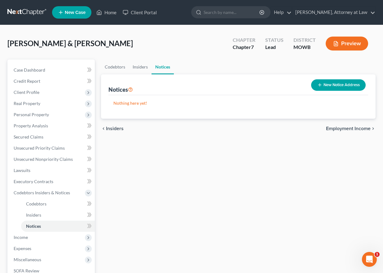
click at [345, 127] on span "Employment Income" at bounding box center [348, 128] width 45 height 5
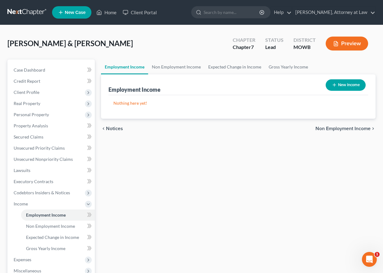
click at [341, 83] on button "New Income" at bounding box center [346, 84] width 40 height 11
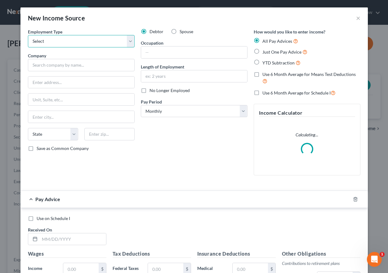
click at [76, 40] on select "Select Full or [DEMOGRAPHIC_DATA] Employment Self Employment" at bounding box center [81, 41] width 107 height 12
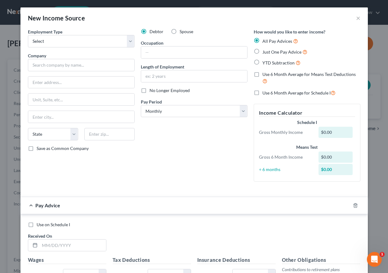
click at [217, 150] on div "Debtor Spouse Occupation Length of Employment No Longer Employed Pay Period * S…" at bounding box center [194, 108] width 113 height 158
click at [69, 43] on select "Select Full or [DEMOGRAPHIC_DATA] Employment Self Employment" at bounding box center [81, 41] width 107 height 12
click at [28, 35] on select "Select Full or [DEMOGRAPHIC_DATA] Employment Self Employment" at bounding box center [81, 41] width 107 height 12
click at [49, 67] on input "text" at bounding box center [81, 65] width 107 height 12
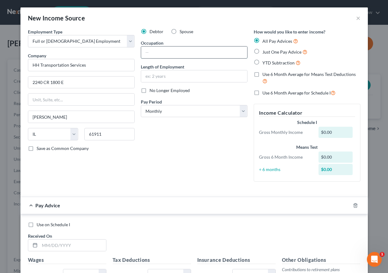
click at [143, 53] on input "text" at bounding box center [194, 53] width 106 height 12
click at [158, 78] on input "text" at bounding box center [194, 76] width 106 height 12
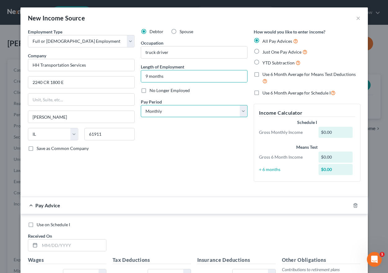
click at [161, 113] on select "Select Monthly Twice Monthly Every Other Week Weekly" at bounding box center [194, 111] width 107 height 12
click at [141, 105] on select "Select Monthly Twice Monthly Every Other Week Weekly" at bounding box center [194, 111] width 107 height 12
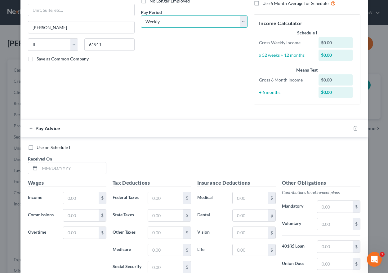
scroll to position [124, 0]
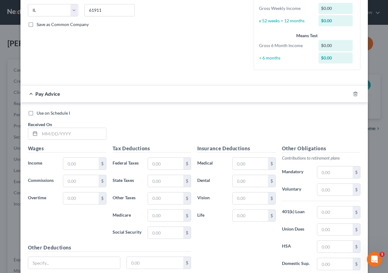
click at [37, 114] on label "Use on Schedule I" at bounding box center [53, 113] width 33 height 6
click at [39, 114] on input "Use on Schedule I" at bounding box center [41, 112] width 4 height 4
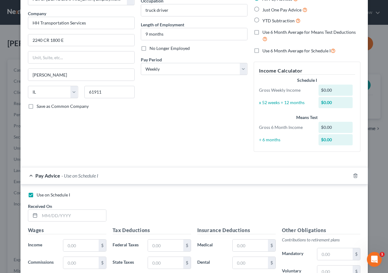
scroll to position [31, 0]
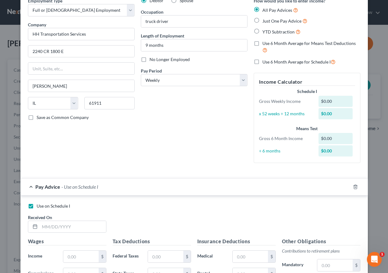
click at [262, 21] on label "Just One Pay Advice" at bounding box center [284, 20] width 45 height 7
click at [265, 21] on input "Just One Pay Advice" at bounding box center [267, 19] width 4 height 4
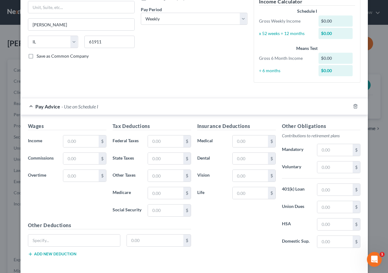
scroll to position [93, 0]
click at [74, 142] on input "text" at bounding box center [80, 141] width 35 height 12
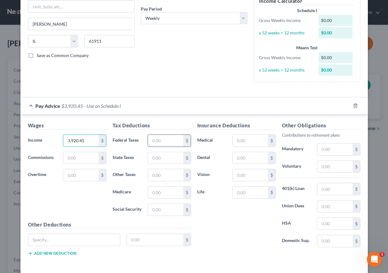
click at [163, 141] on input "text" at bounding box center [165, 141] width 35 height 12
click at [155, 157] on input "text" at bounding box center [165, 158] width 35 height 12
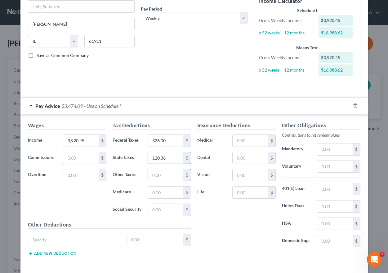
click at [148, 173] on input "text" at bounding box center [165, 175] width 35 height 12
click at [148, 192] on input "text" at bounding box center [165, 193] width 35 height 12
click at [153, 210] on input "text" at bounding box center [165, 210] width 35 height 12
click at [250, 144] on input "text" at bounding box center [250, 141] width 35 height 12
click at [221, 205] on div "Insurance Deductions Medical $ Dental $ Vision $ Life $" at bounding box center [236, 187] width 85 height 131
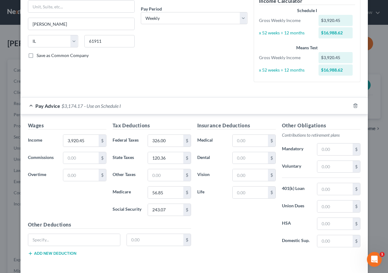
scroll to position [120, 0]
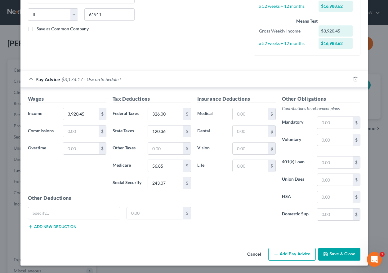
click at [285, 251] on button "Add Pay Advice" at bounding box center [291, 254] width 47 height 13
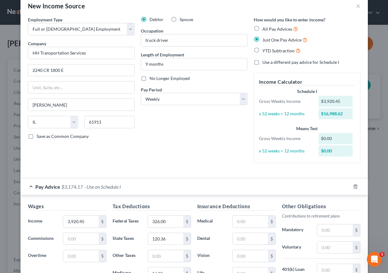
scroll to position [0, 0]
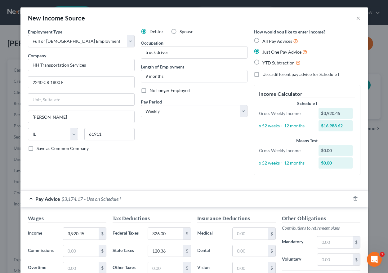
click at [262, 41] on label "All Pay Advices" at bounding box center [280, 41] width 36 height 7
click at [265, 41] on input "All Pay Advices" at bounding box center [267, 40] width 4 height 4
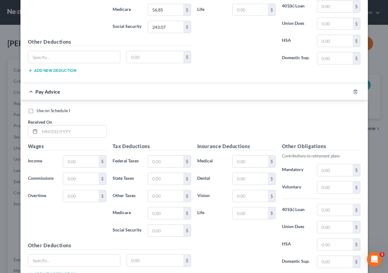
scroll to position [341, 0]
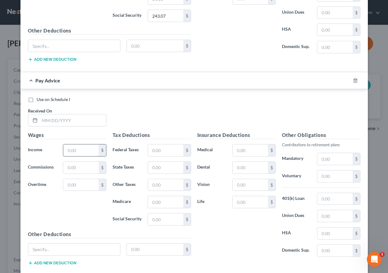
click at [87, 149] on input "text" at bounding box center [80, 151] width 35 height 12
click at [161, 149] on input "text" at bounding box center [165, 151] width 35 height 12
click at [157, 167] on input "text" at bounding box center [165, 168] width 35 height 12
click at [158, 205] on input "text" at bounding box center [165, 202] width 35 height 12
click at [162, 218] on input "text" at bounding box center [165, 220] width 35 height 12
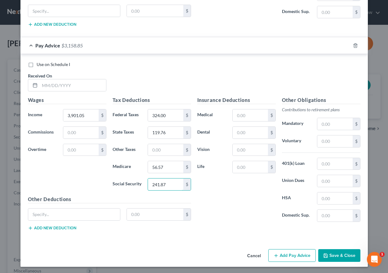
scroll to position [377, 0]
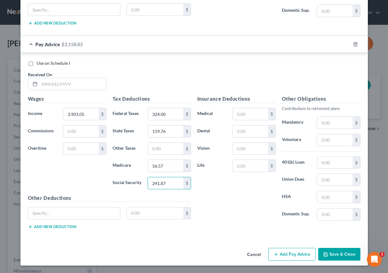
click at [287, 253] on button "Add Pay Advice" at bounding box center [291, 254] width 47 height 13
click at [48, 80] on input "text" at bounding box center [73, 84] width 66 height 12
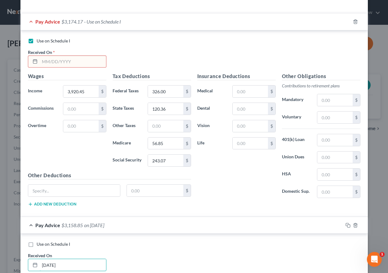
scroll to position [191, 0]
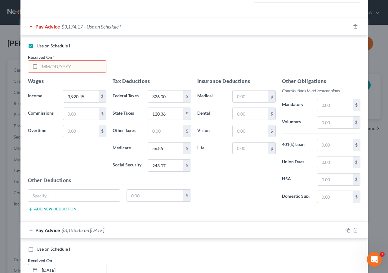
click at [48, 67] on input "text" at bounding box center [73, 67] width 66 height 12
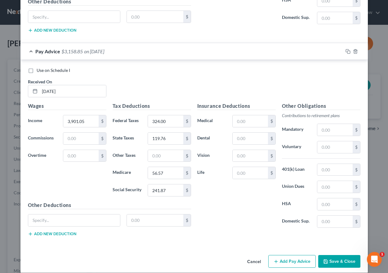
scroll to position [377, 0]
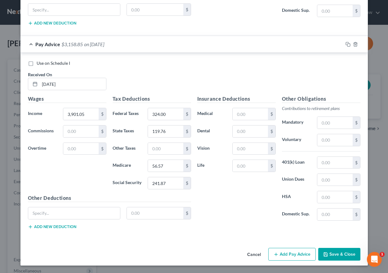
click at [291, 249] on button "Add Pay Advice" at bounding box center [291, 254] width 47 height 13
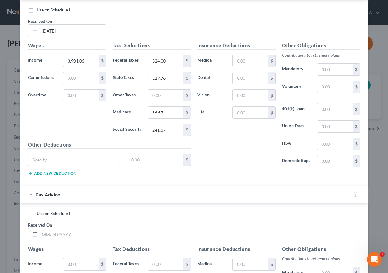
scroll to position [471, 0]
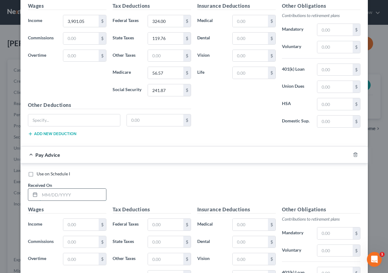
click at [49, 198] on input "text" at bounding box center [73, 195] width 66 height 12
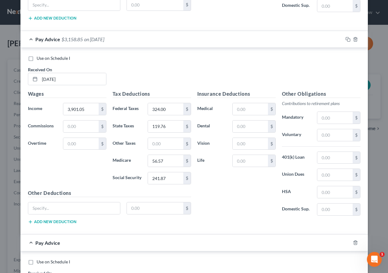
scroll to position [440, 0]
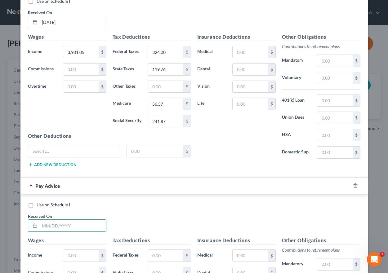
drag, startPoint x: 27, startPoint y: 206, endPoint x: 48, endPoint y: 189, distance: 27.8
click at [37, 206] on label "Use on Schedule I" at bounding box center [53, 205] width 33 height 6
click at [39, 206] on input "Use on Schedule I" at bounding box center [41, 204] width 4 height 4
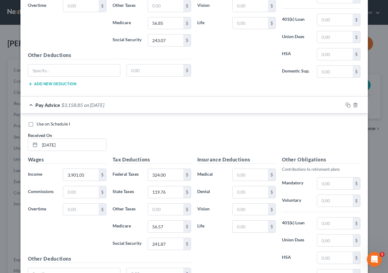
scroll to position [315, 0]
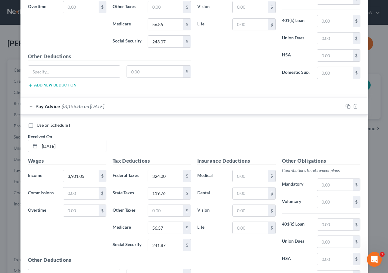
click at [37, 124] on label "Use on Schedule I" at bounding box center [53, 125] width 33 height 6
click at [39, 124] on input "Use on Schedule I" at bounding box center [41, 124] width 4 height 4
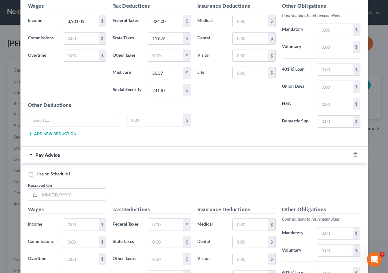
scroll to position [533, 0]
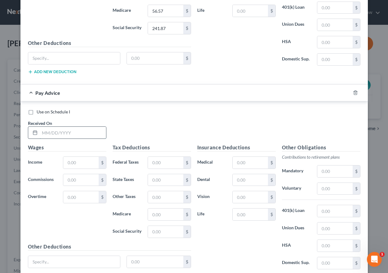
click at [40, 137] on input "text" at bounding box center [73, 133] width 66 height 12
click at [158, 163] on input "text" at bounding box center [165, 163] width 35 height 12
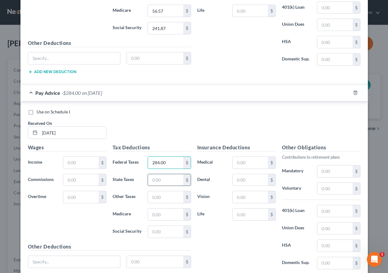
click at [155, 180] on input "text" at bounding box center [165, 180] width 35 height 12
click at [159, 214] on input "text" at bounding box center [165, 215] width 35 height 12
click at [153, 232] on input "text" at bounding box center [165, 232] width 35 height 12
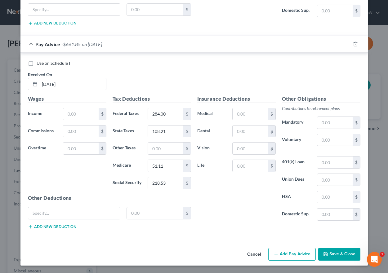
click at [286, 253] on button "Add Pay Advice" at bounding box center [291, 254] width 47 height 13
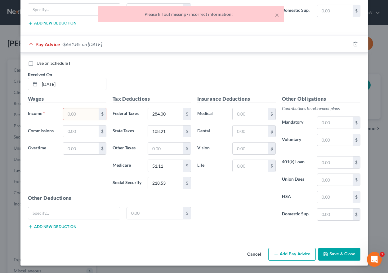
click at [73, 114] on input "text" at bounding box center [80, 114] width 35 height 12
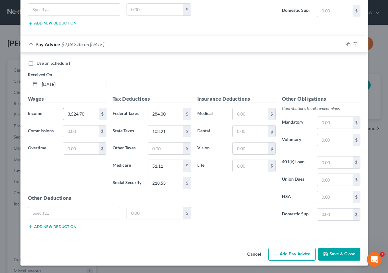
click at [292, 257] on button "Add Pay Advice" at bounding box center [291, 254] width 47 height 13
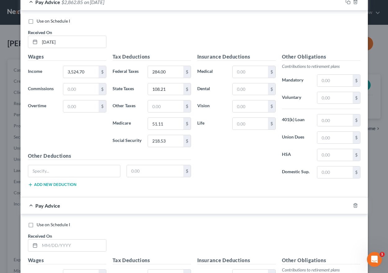
scroll to position [612, 0]
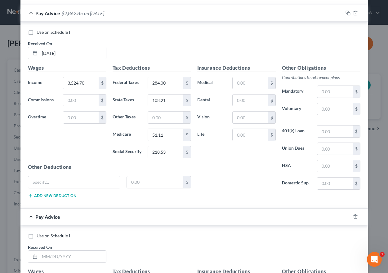
click at [37, 32] on label "Use on Schedule I" at bounding box center [53, 32] width 33 height 6
click at [39, 32] on input "Use on Schedule I" at bounding box center [41, 31] width 4 height 4
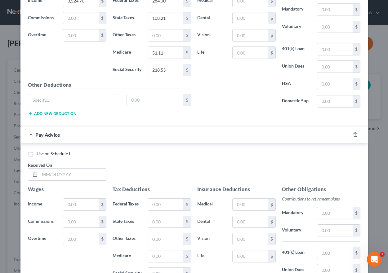
scroll to position [705, 0]
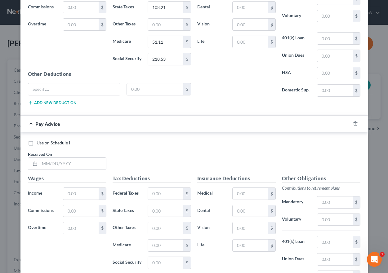
click at [37, 143] on label "Use on Schedule I" at bounding box center [53, 143] width 33 height 6
click at [39, 143] on input "Use on Schedule I" at bounding box center [41, 142] width 4 height 4
click at [51, 163] on input "text" at bounding box center [73, 164] width 66 height 12
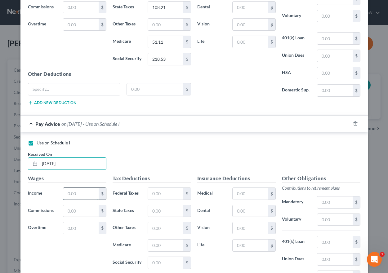
click at [76, 190] on input "text" at bounding box center [80, 194] width 35 height 12
click at [154, 192] on input "text" at bounding box center [165, 194] width 35 height 12
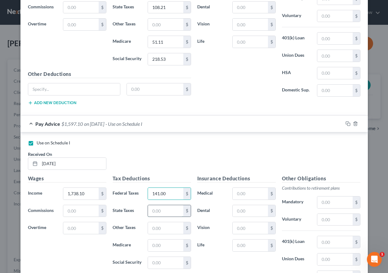
click at [164, 208] on input "text" at bounding box center [165, 211] width 35 height 12
click at [172, 247] on input "text" at bounding box center [165, 246] width 35 height 12
click at [165, 262] on input "text" at bounding box center [165, 263] width 35 height 12
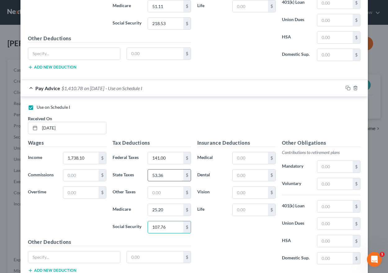
scroll to position [785, 0]
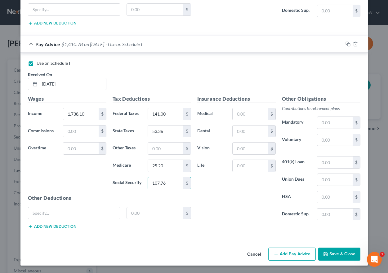
click at [286, 252] on button "Add Pay Advice" at bounding box center [291, 254] width 47 height 13
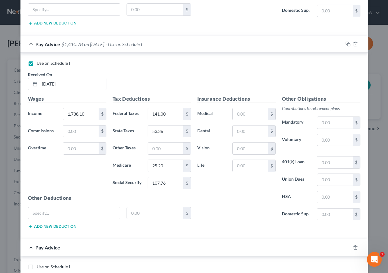
scroll to position [816, 0]
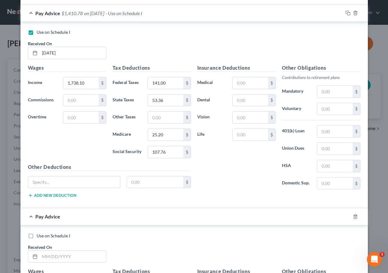
click at [37, 236] on label "Use on Schedule I" at bounding box center [53, 236] width 33 height 6
click at [39, 236] on input "Use on Schedule I" at bounding box center [41, 235] width 4 height 4
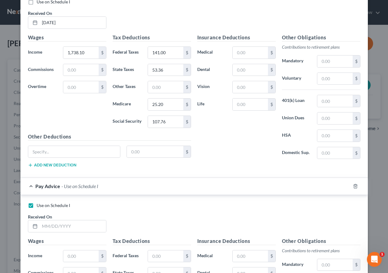
scroll to position [878, 0]
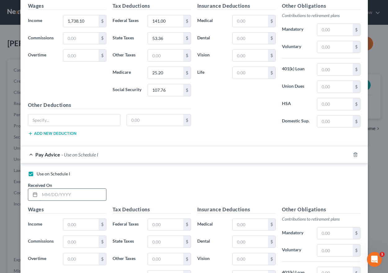
click at [46, 196] on input "text" at bounding box center [73, 195] width 66 height 12
click at [68, 225] on input "text" at bounding box center [80, 225] width 35 height 12
click at [151, 223] on input "text" at bounding box center [165, 225] width 35 height 12
click at [158, 244] on input "text" at bounding box center [165, 242] width 35 height 12
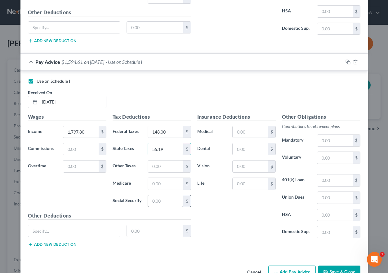
scroll to position [971, 0]
click at [150, 183] on input "text" at bounding box center [165, 184] width 35 height 12
click at [155, 202] on input "text" at bounding box center [165, 201] width 35 height 12
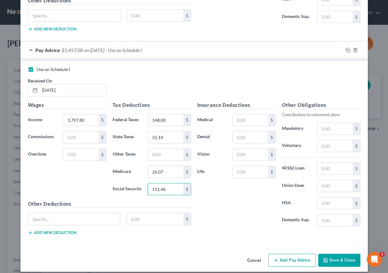
scroll to position [989, 0]
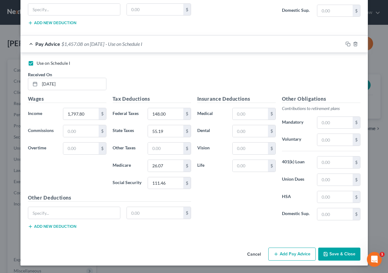
click at [281, 259] on button "Add Pay Advice" at bounding box center [291, 254] width 47 height 13
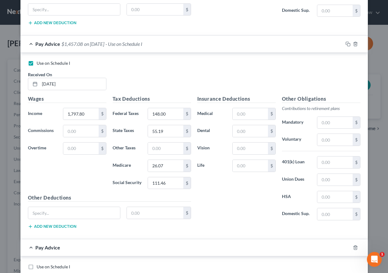
scroll to position [1082, 0]
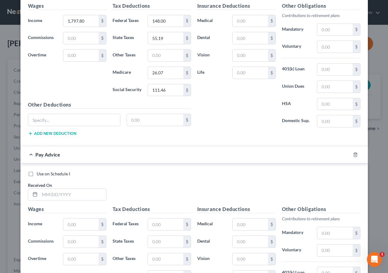
drag, startPoint x: 26, startPoint y: 174, endPoint x: 34, endPoint y: 176, distance: 7.8
click at [37, 173] on label "Use on Schedule I" at bounding box center [53, 174] width 33 height 6
click at [39, 173] on input "Use on Schedule I" at bounding box center [41, 173] width 4 height 4
click at [48, 194] on input "text" at bounding box center [73, 195] width 66 height 12
click at [75, 226] on input "text" at bounding box center [80, 225] width 35 height 12
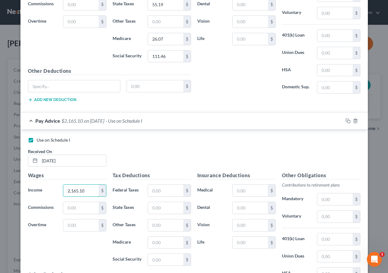
scroll to position [1144, 0]
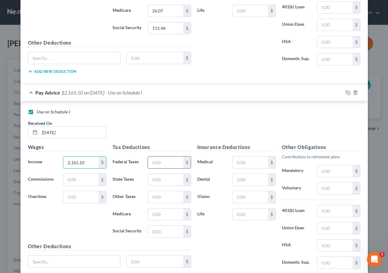
click at [150, 166] on input "text" at bounding box center [165, 163] width 35 height 12
click at [158, 185] on input "text" at bounding box center [165, 180] width 35 height 12
click at [162, 215] on input "text" at bounding box center [165, 215] width 35 height 12
click at [165, 231] on input "text" at bounding box center [165, 232] width 35 height 12
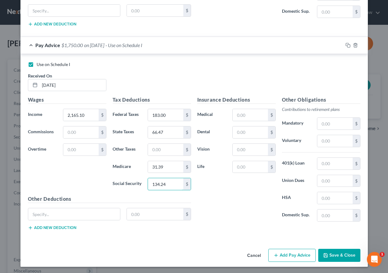
scroll to position [1193, 0]
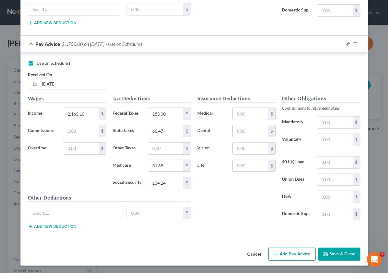
click at [303, 254] on button "Add Pay Advice" at bounding box center [291, 254] width 47 height 13
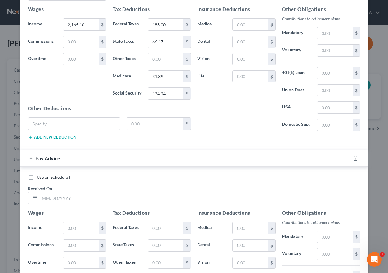
scroll to position [1317, 0]
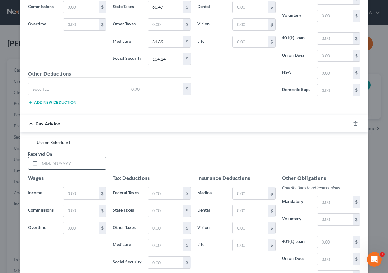
click at [44, 161] on input "text" at bounding box center [73, 164] width 66 height 12
click at [86, 196] on input "text" at bounding box center [80, 194] width 35 height 12
click at [162, 197] on input "text" at bounding box center [165, 194] width 35 height 12
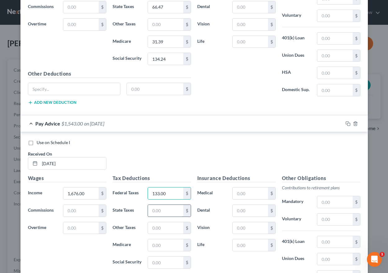
click at [161, 210] on input "text" at bounding box center [165, 211] width 35 height 12
click at [162, 240] on input "text" at bounding box center [165, 245] width 35 height 12
click at [158, 262] on input "text" at bounding box center [165, 263] width 35 height 12
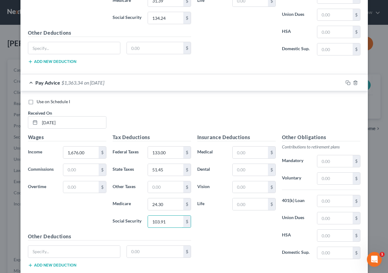
scroll to position [1396, 0]
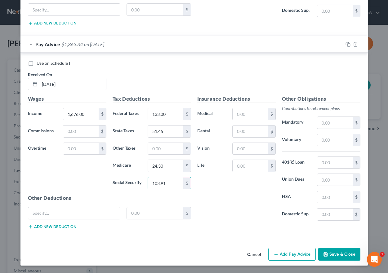
click at [286, 251] on button "Add Pay Advice" at bounding box center [291, 254] width 47 height 13
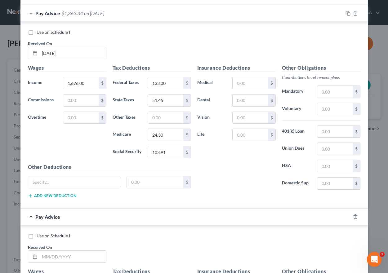
scroll to position [1458, 0]
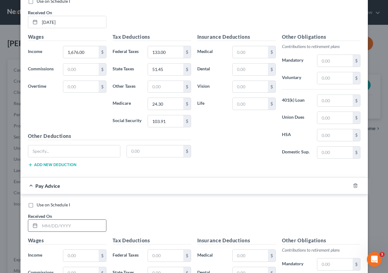
click at [46, 224] on input "text" at bounding box center [73, 226] width 66 height 12
drag, startPoint x: 30, startPoint y: 205, endPoint x: 53, endPoint y: 213, distance: 24.0
click at [37, 205] on label "Use on Schedule I" at bounding box center [53, 205] width 33 height 6
click at [39, 205] on input "Use on Schedule I" at bounding box center [41, 204] width 4 height 4
click at [51, 227] on input "text" at bounding box center [73, 226] width 66 height 12
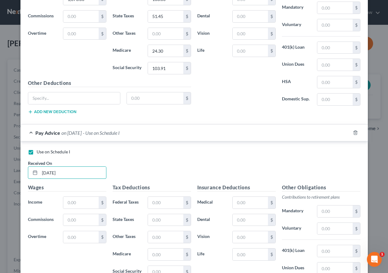
scroll to position [1551, 0]
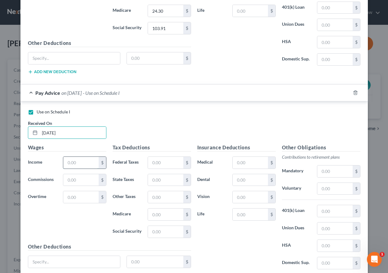
click at [74, 166] on input "text" at bounding box center [80, 163] width 35 height 12
click at [150, 166] on input "text" at bounding box center [165, 163] width 35 height 12
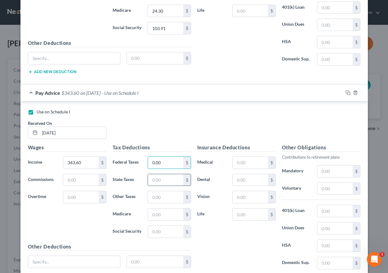
click at [155, 182] on input "text" at bounding box center [165, 180] width 35 height 12
click at [157, 211] on input "text" at bounding box center [165, 215] width 35 height 12
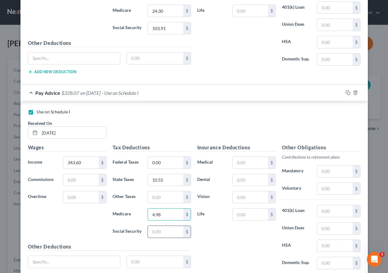
click at [159, 231] on input "text" at bounding box center [165, 232] width 35 height 12
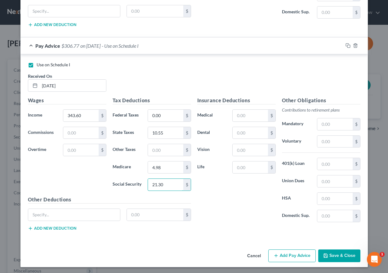
scroll to position [1600, 0]
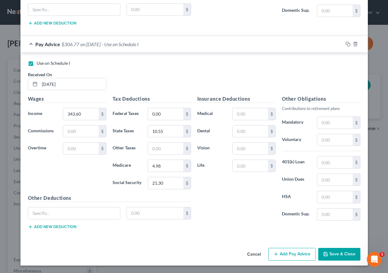
click at [291, 257] on button "Add Pay Advice" at bounding box center [291, 254] width 47 height 13
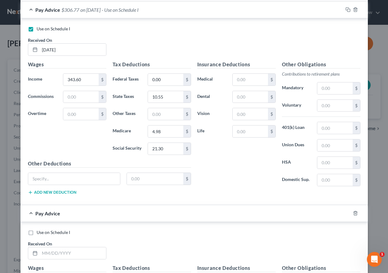
scroll to position [1662, 0]
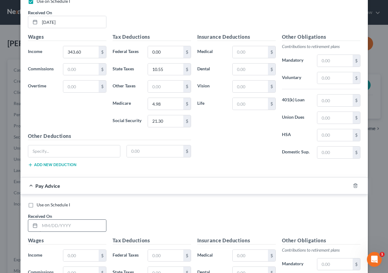
click at [37, 205] on label "Use on Schedule I" at bounding box center [53, 205] width 33 height 6
click at [39, 205] on input "Use on Schedule I" at bounding box center [41, 204] width 4 height 4
click at [47, 225] on input "text" at bounding box center [73, 226] width 66 height 12
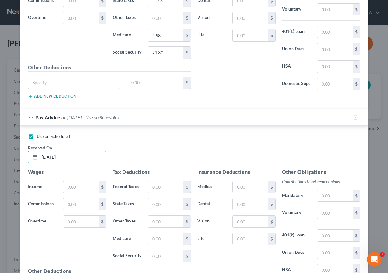
scroll to position [1786, 0]
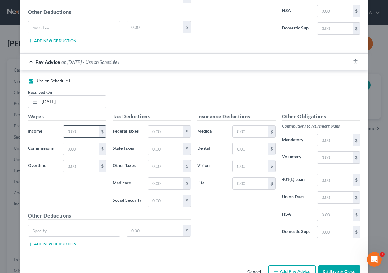
click at [75, 127] on input "text" at bounding box center [80, 132] width 35 height 12
click at [148, 131] on input "text" at bounding box center [165, 132] width 35 height 12
click at [166, 145] on input "text" at bounding box center [165, 149] width 35 height 12
click at [167, 179] on input "text" at bounding box center [165, 184] width 35 height 12
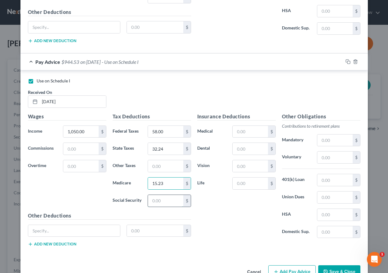
click at [157, 203] on input "text" at bounding box center [165, 201] width 35 height 12
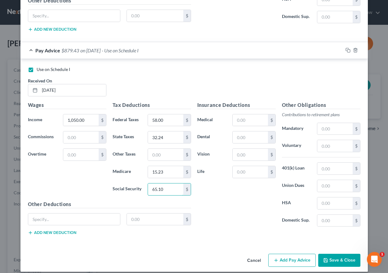
scroll to position [1804, 0]
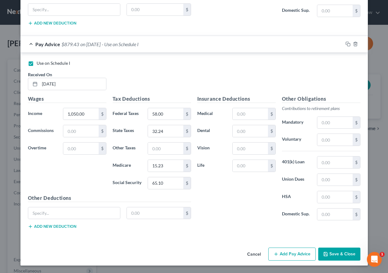
click at [277, 256] on button "Add Pay Advice" at bounding box center [291, 254] width 47 height 13
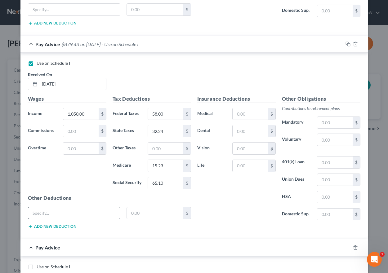
scroll to position [1866, 0]
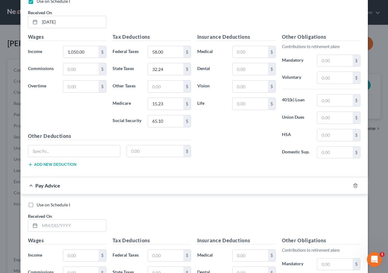
click at [37, 205] on label "Use on Schedule I" at bounding box center [53, 205] width 33 height 6
click at [39, 205] on input "Use on Schedule I" at bounding box center [41, 204] width 4 height 4
click at [46, 226] on input "text" at bounding box center [73, 226] width 66 height 12
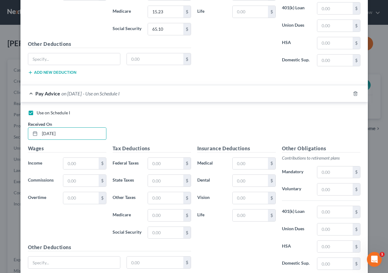
scroll to position [1959, 0]
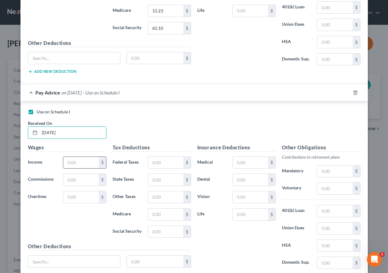
click at [72, 164] on input "text" at bounding box center [80, 163] width 35 height 12
click at [161, 161] on input "text" at bounding box center [165, 163] width 35 height 12
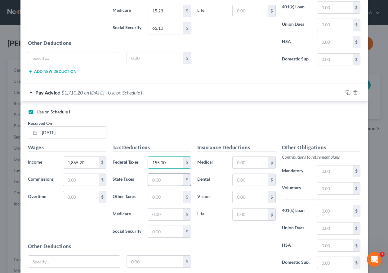
click at [170, 181] on input "text" at bounding box center [165, 180] width 35 height 12
click at [155, 216] on input "text" at bounding box center [165, 215] width 35 height 12
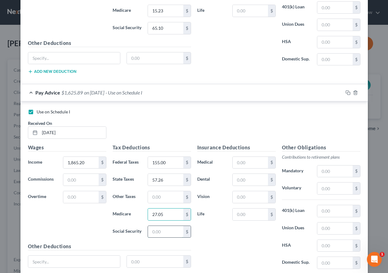
click at [156, 230] on input "text" at bounding box center [165, 232] width 35 height 12
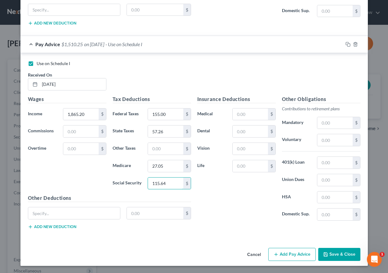
scroll to position [2007, 0]
click at [281, 256] on button "Add Pay Advice" at bounding box center [291, 254] width 47 height 13
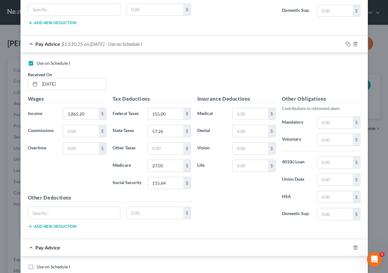
scroll to position [2038, 0]
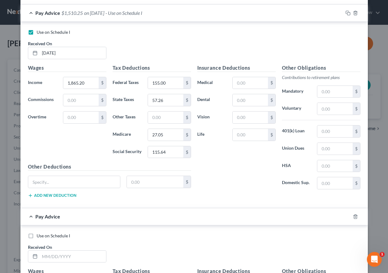
click at [37, 234] on label "Use on Schedule I" at bounding box center [53, 236] width 33 height 6
click at [39, 234] on input "Use on Schedule I" at bounding box center [41, 235] width 4 height 4
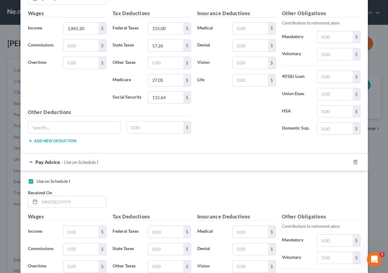
scroll to position [2131, 0]
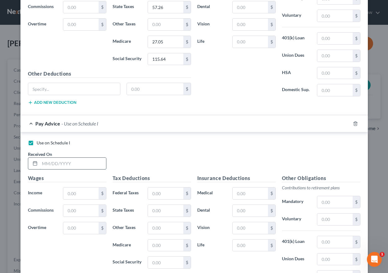
click at [45, 166] on input "text" at bounding box center [73, 164] width 66 height 12
click at [68, 193] on input "text" at bounding box center [80, 194] width 35 height 12
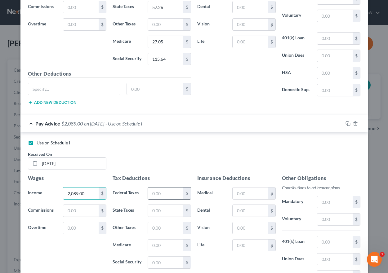
click at [156, 190] on input "text" at bounding box center [165, 194] width 35 height 12
click at [154, 247] on input "text" at bounding box center [165, 246] width 35 height 12
click at [154, 208] on input "text" at bounding box center [165, 211] width 35 height 12
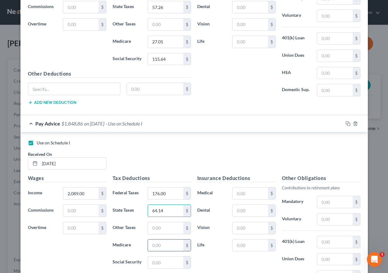
click at [154, 247] on input "text" at bounding box center [165, 246] width 35 height 12
click at [157, 260] on input "text" at bounding box center [165, 263] width 35 height 12
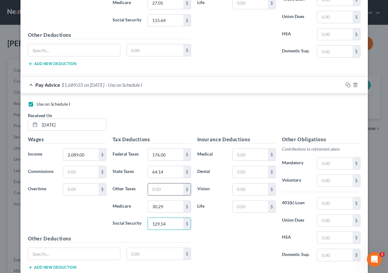
scroll to position [2211, 0]
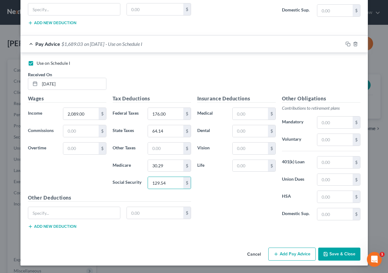
click at [279, 255] on button "Add Pay Advice" at bounding box center [291, 254] width 47 height 13
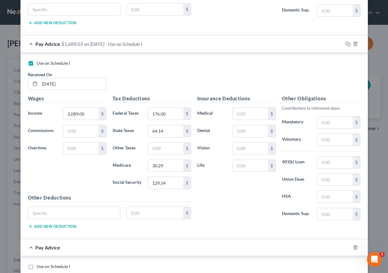
scroll to position [2242, 0]
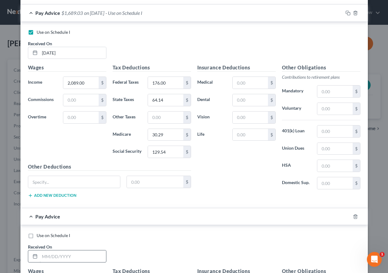
click at [37, 237] on label "Use on Schedule I" at bounding box center [53, 236] width 33 height 6
click at [39, 237] on input "Use on Schedule I" at bounding box center [41, 235] width 4 height 4
click at [42, 256] on input "text" at bounding box center [73, 257] width 66 height 12
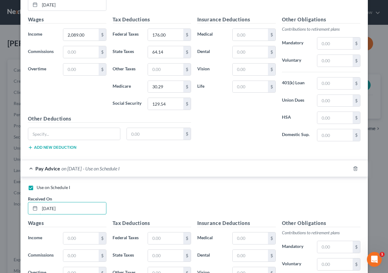
scroll to position [2335, 0]
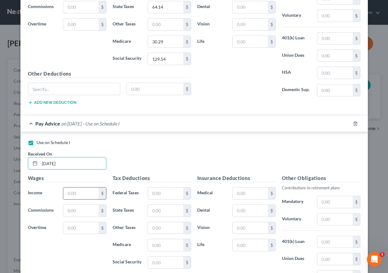
click at [71, 195] on input "text" at bounding box center [80, 194] width 35 height 12
click at [163, 194] on input "text" at bounding box center [165, 194] width 35 height 12
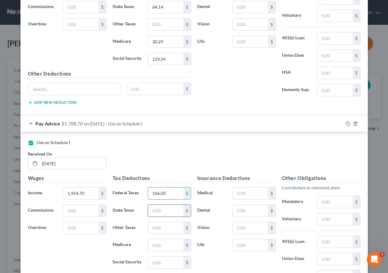
click at [157, 210] on input "text" at bounding box center [165, 211] width 35 height 12
click at [148, 246] on input "text" at bounding box center [165, 245] width 35 height 12
click at [150, 262] on input "text" at bounding box center [165, 263] width 35 height 12
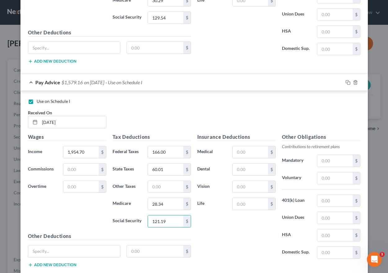
scroll to position [2415, 0]
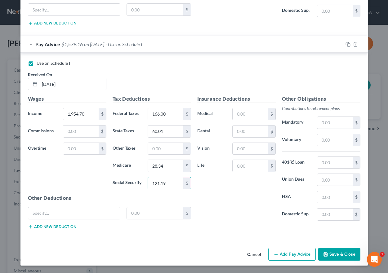
click at [289, 254] on button "Add Pay Advice" at bounding box center [291, 254] width 47 height 13
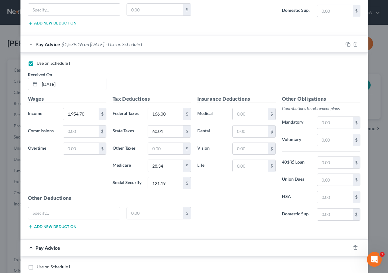
scroll to position [2508, 0]
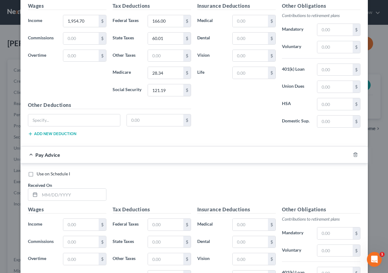
click at [37, 171] on label "Use on Schedule I" at bounding box center [53, 174] width 33 height 6
click at [39, 171] on input "Use on Schedule I" at bounding box center [41, 173] width 4 height 4
click at [70, 199] on input "text" at bounding box center [73, 195] width 66 height 12
click at [71, 227] on input "text" at bounding box center [80, 225] width 35 height 12
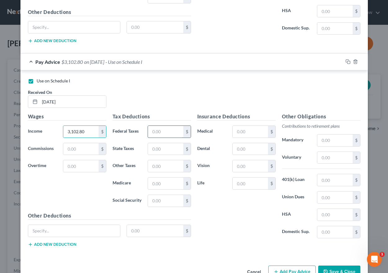
click at [148, 132] on input "text" at bounding box center [165, 132] width 35 height 12
click at [152, 151] on input "text" at bounding box center [165, 149] width 35 height 12
click at [152, 182] on input "text" at bounding box center [165, 184] width 35 height 12
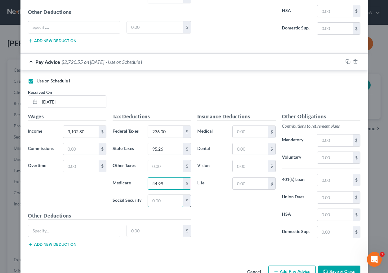
click at [154, 205] on input "text" at bounding box center [165, 201] width 35 height 12
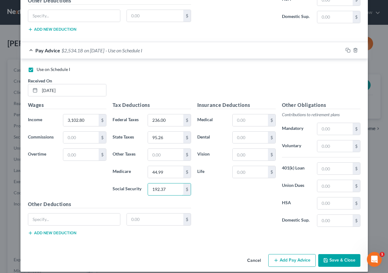
scroll to position [2618, 0]
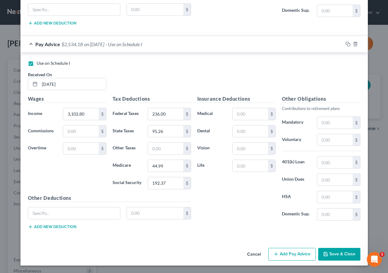
click at [290, 254] on button "Add Pay Advice" at bounding box center [291, 254] width 47 height 13
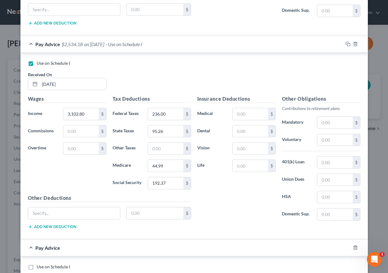
scroll to position [2712, 0]
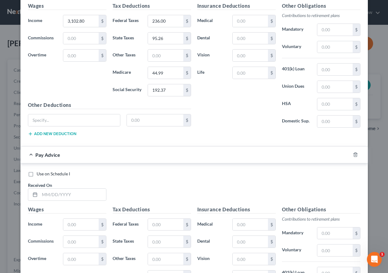
click at [37, 176] on label "Use on Schedule I" at bounding box center [53, 174] width 33 height 6
click at [39, 175] on input "Use on Schedule I" at bounding box center [41, 173] width 4 height 4
click at [42, 195] on input "text" at bounding box center [73, 195] width 66 height 12
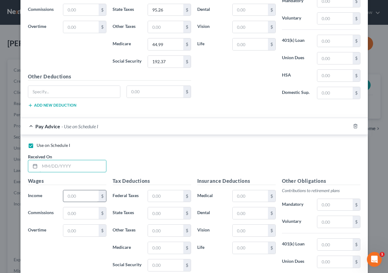
scroll to position [2774, 0]
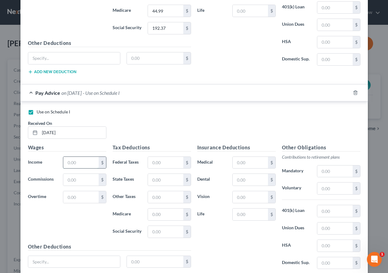
click at [69, 167] on input "text" at bounding box center [80, 163] width 35 height 12
click at [164, 162] on input "text" at bounding box center [165, 163] width 35 height 12
click at [153, 184] on input "text" at bounding box center [165, 180] width 35 height 12
click at [150, 213] on input "text" at bounding box center [165, 215] width 35 height 12
click at [157, 233] on input "text" at bounding box center [165, 232] width 35 height 12
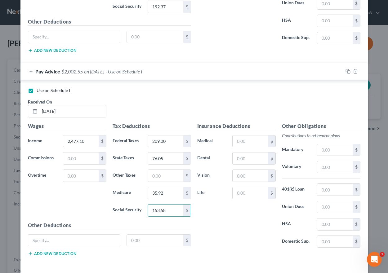
scroll to position [2822, 0]
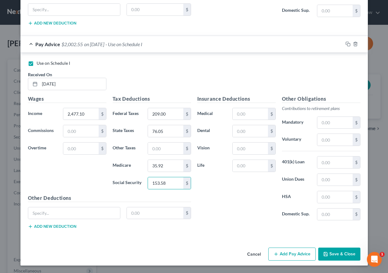
click at [285, 254] on button "Add Pay Advice" at bounding box center [291, 254] width 47 height 13
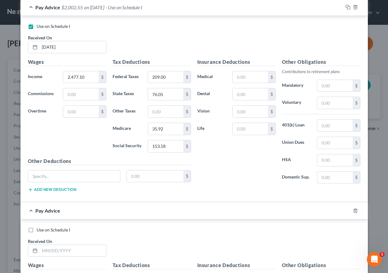
scroll to position [2884, 0]
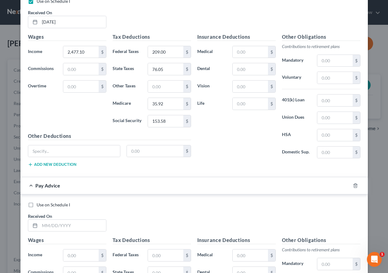
click at [37, 204] on label "Use on Schedule I" at bounding box center [53, 205] width 33 height 6
click at [39, 204] on input "Use on Schedule I" at bounding box center [41, 204] width 4 height 4
click at [58, 224] on input "text" at bounding box center [73, 226] width 66 height 12
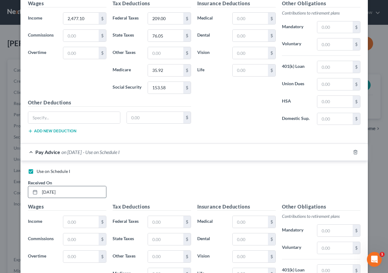
scroll to position [2977, 0]
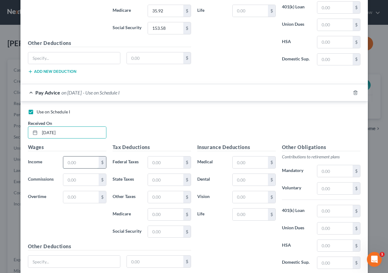
click at [86, 162] on input "text" at bounding box center [80, 163] width 35 height 12
click at [167, 163] on input "text" at bounding box center [165, 163] width 35 height 12
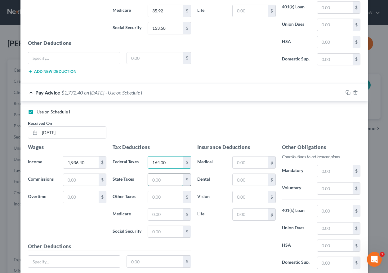
click at [163, 177] on input "text" at bounding box center [165, 180] width 35 height 12
click at [161, 212] on input "text" at bounding box center [165, 215] width 35 height 12
click at [160, 233] on input "text" at bounding box center [165, 232] width 35 height 12
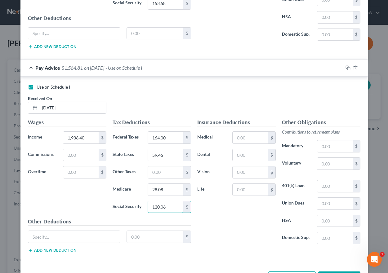
scroll to position [3026, 0]
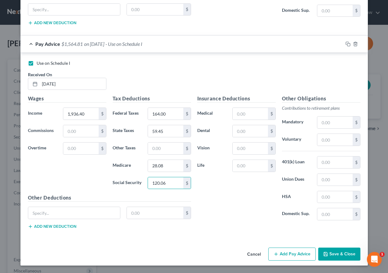
click at [279, 252] on button "Add Pay Advice" at bounding box center [291, 254] width 47 height 13
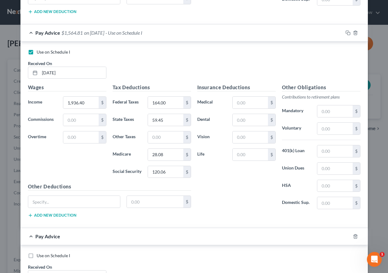
scroll to position [3057, 0]
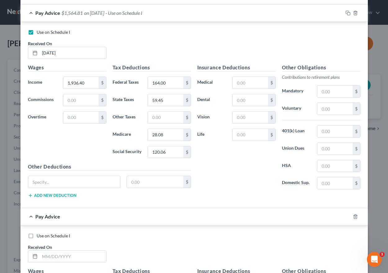
drag, startPoint x: 29, startPoint y: 236, endPoint x: 141, endPoint y: 215, distance: 113.3
click at [37, 236] on label "Use on Schedule I" at bounding box center [53, 236] width 33 height 6
click at [39, 236] on input "Use on Schedule I" at bounding box center [41, 235] width 4 height 4
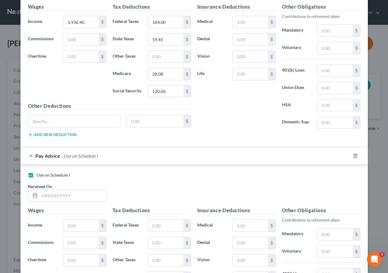
scroll to position [3119, 0]
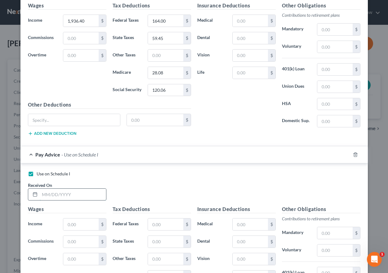
click at [51, 195] on input "text" at bounding box center [73, 195] width 66 height 12
click at [80, 218] on div "Wages Income * $ Commissions $ Overtime $" at bounding box center [67, 255] width 85 height 99
click at [73, 226] on input "text" at bounding box center [80, 225] width 35 height 12
click at [157, 224] on input "text" at bounding box center [165, 225] width 35 height 12
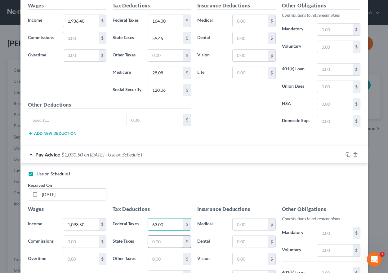
click at [150, 243] on input "text" at bounding box center [165, 242] width 35 height 12
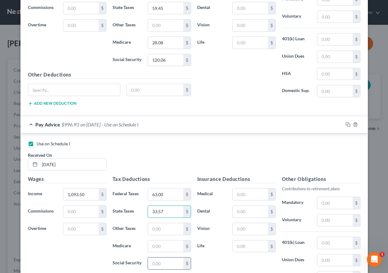
scroll to position [3181, 0]
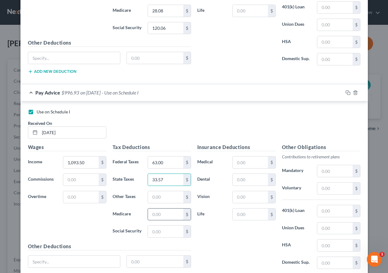
click at [158, 210] on input "text" at bounding box center [165, 215] width 35 height 12
click at [160, 232] on input "text" at bounding box center [165, 232] width 35 height 12
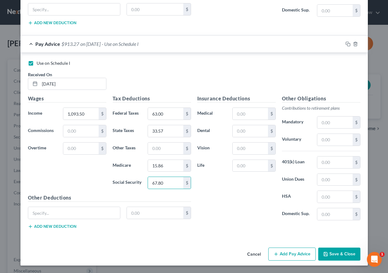
click at [285, 255] on button "Add Pay Advice" at bounding box center [291, 254] width 47 height 13
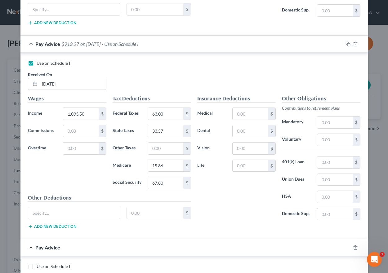
click at [37, 262] on label "Use on Schedule I" at bounding box center [53, 267] width 33 height 6
click at [39, 262] on input "Use on Schedule I" at bounding box center [41, 266] width 4 height 4
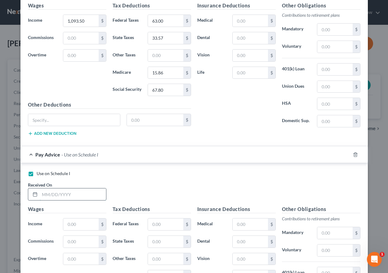
click at [58, 194] on input "text" at bounding box center [73, 195] width 66 height 12
click at [81, 222] on input "text" at bounding box center [80, 225] width 35 height 12
click at [154, 225] on input "text" at bounding box center [165, 225] width 35 height 12
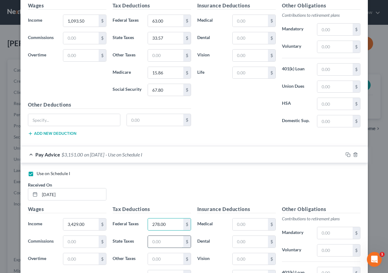
click at [153, 243] on input "text" at bounding box center [165, 242] width 35 height 12
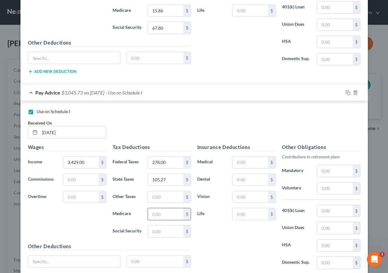
click at [160, 216] on input "text" at bounding box center [165, 214] width 35 height 12
click at [163, 230] on input "text" at bounding box center [165, 232] width 35 height 12
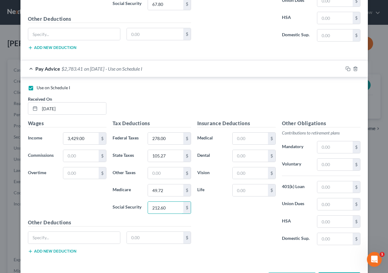
scroll to position [3433, 0]
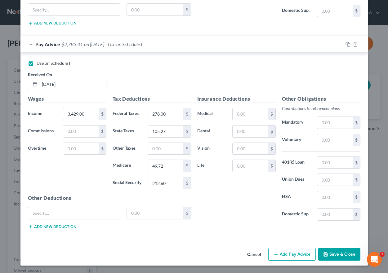
click at [285, 251] on button "Add Pay Advice" at bounding box center [291, 254] width 47 height 13
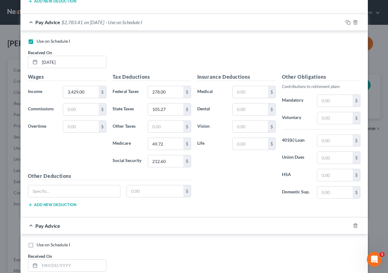
scroll to position [3495, 0]
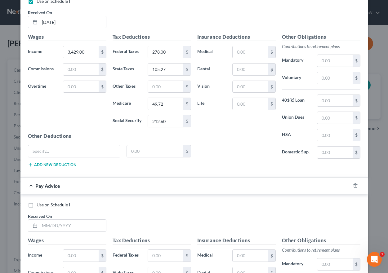
click at [37, 207] on label "Use on Schedule I" at bounding box center [53, 205] width 33 height 6
click at [39, 206] on input "Use on Schedule I" at bounding box center [41, 204] width 4 height 4
click at [40, 223] on input "text" at bounding box center [73, 226] width 66 height 12
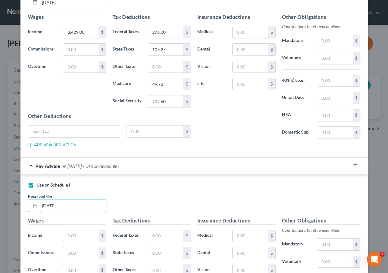
scroll to position [3526, 0]
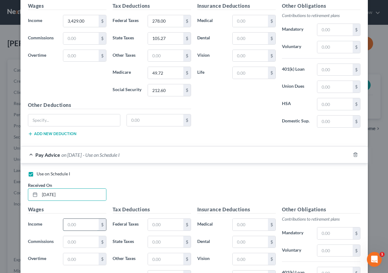
click at [73, 226] on input "text" at bounding box center [80, 225] width 35 height 12
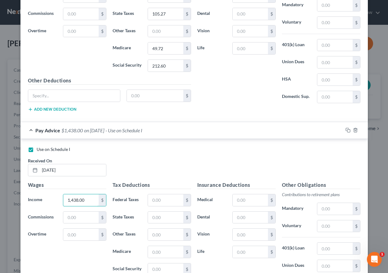
scroll to position [3588, 0]
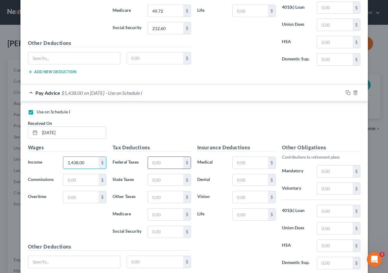
click at [148, 166] on input "text" at bounding box center [165, 163] width 35 height 12
click at [150, 181] on input "text" at bounding box center [165, 180] width 35 height 12
click at [155, 213] on input "text" at bounding box center [165, 215] width 35 height 12
click at [158, 235] on input "text" at bounding box center [165, 232] width 35 height 12
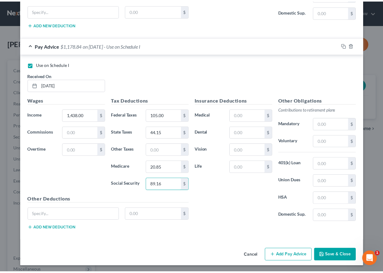
scroll to position [3637, 0]
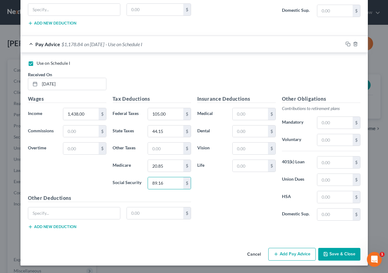
click at [330, 255] on button "Save & Close" at bounding box center [339, 254] width 42 height 13
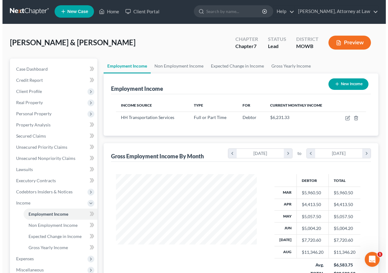
scroll to position [0, 0]
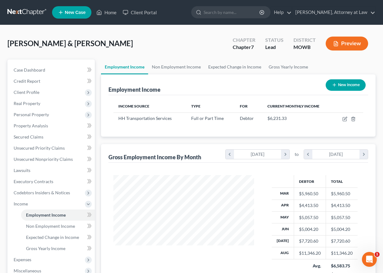
click at [346, 85] on button "New Income" at bounding box center [346, 84] width 40 height 11
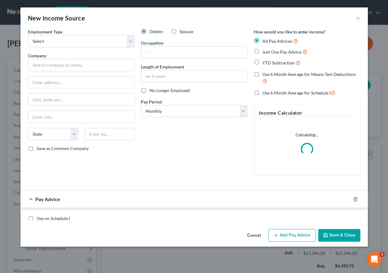
scroll to position [111, 155]
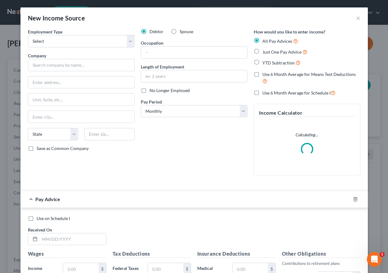
click at [180, 31] on label "Spouse" at bounding box center [187, 32] width 14 height 6
click at [182, 31] on input "Spouse" at bounding box center [184, 31] width 4 height 4
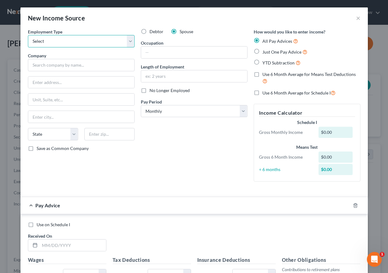
click at [81, 40] on select "Select Full or [DEMOGRAPHIC_DATA] Employment Self Employment" at bounding box center [81, 41] width 107 height 12
click at [28, 35] on select "Select Full or [DEMOGRAPHIC_DATA] Employment Self Employment" at bounding box center [81, 41] width 107 height 12
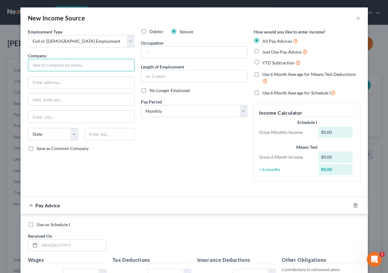
click at [37, 66] on input "text" at bounding box center [81, 65] width 107 height 12
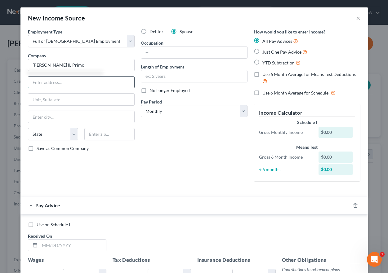
click at [30, 78] on input "text" at bounding box center [81, 83] width 106 height 12
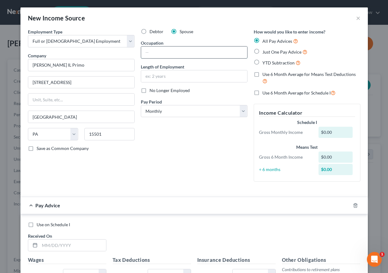
click at [144, 51] on input "text" at bounding box center [194, 53] width 106 height 12
click at [152, 77] on input "text" at bounding box center [194, 76] width 106 height 12
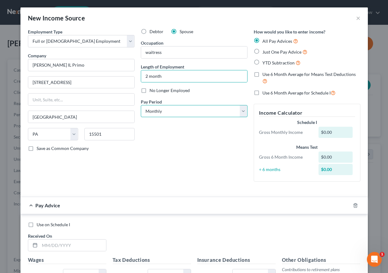
click at [166, 113] on select "Select Monthly Twice Monthly Every Other Week Weekly" at bounding box center [194, 111] width 107 height 12
click at [141, 105] on select "Select Monthly Twice Monthly Every Other Week Weekly" at bounding box center [194, 111] width 107 height 12
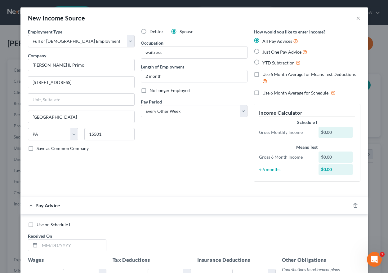
click at [262, 51] on label "Just One Pay Advice" at bounding box center [284, 51] width 45 height 7
click at [265, 51] on input "Just One Pay Advice" at bounding box center [267, 50] width 4 height 4
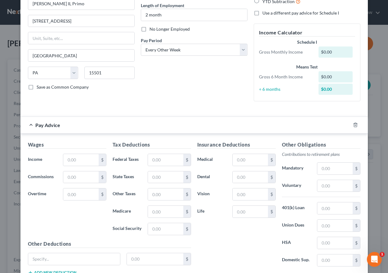
scroll to position [62, 0]
click at [76, 158] on input "text" at bounding box center [80, 160] width 35 height 12
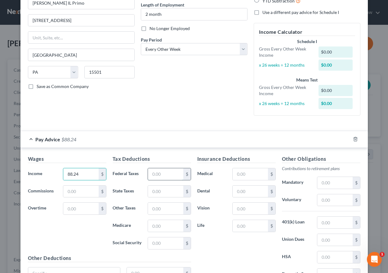
click at [148, 175] on input "text" at bounding box center [165, 174] width 35 height 12
click at [151, 194] on input "text" at bounding box center [165, 192] width 35 height 12
click at [63, 173] on input "88.24" at bounding box center [80, 174] width 35 height 12
click at [66, 175] on input "88.24" at bounding box center [80, 174] width 35 height 12
click at [70, 192] on input "text" at bounding box center [80, 192] width 35 height 12
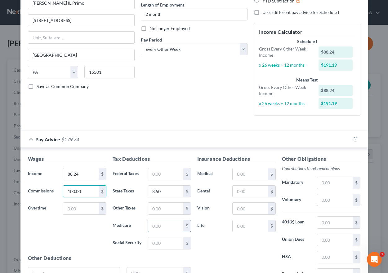
click at [154, 226] on input "text" at bounding box center [165, 226] width 35 height 12
click at [162, 243] on input "text" at bounding box center [165, 244] width 35 height 12
click at [155, 208] on input "text" at bounding box center [165, 209] width 35 height 12
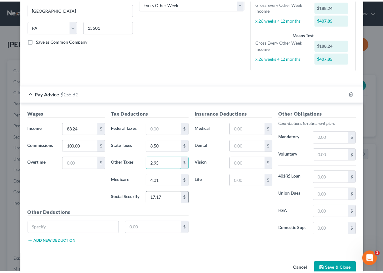
scroll to position [122, 0]
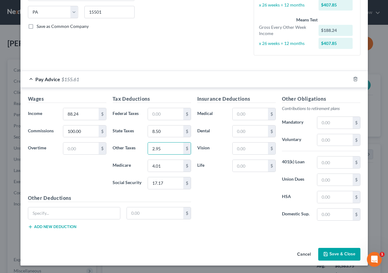
click at [328, 252] on button "Save & Close" at bounding box center [339, 254] width 42 height 13
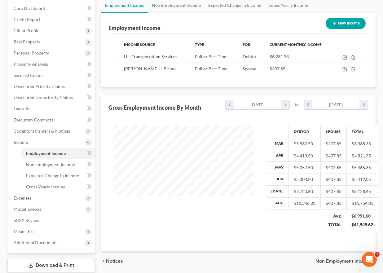
scroll to position [62, 0]
click at [327, 260] on span "Non Employment Income" at bounding box center [343, 261] width 55 height 5
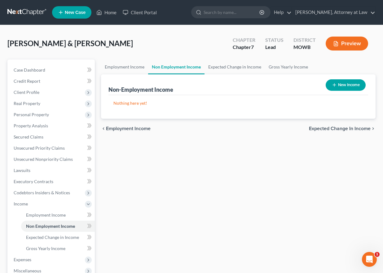
click at [322, 125] on div "chevron_left Employment Income Expected Change in Income chevron_right" at bounding box center [238, 129] width 275 height 20
click at [322, 130] on span "Expected Change in Income" at bounding box center [340, 128] width 62 height 5
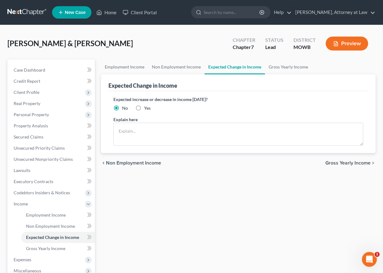
click at [341, 163] on span "Gross Yearly Income" at bounding box center [348, 163] width 45 height 5
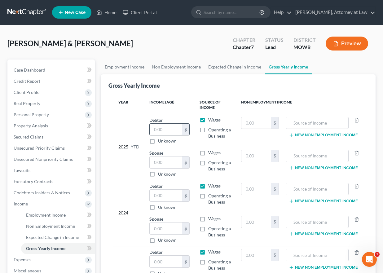
click at [161, 129] on input "text" at bounding box center [166, 130] width 32 height 12
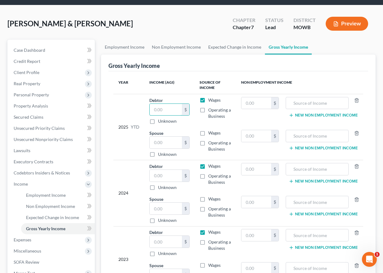
scroll to position [31, 0]
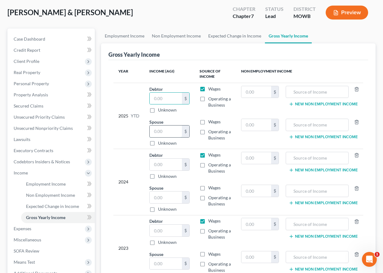
click at [160, 133] on input "text" at bounding box center [166, 132] width 32 height 12
click at [208, 121] on label "Wages" at bounding box center [214, 122] width 12 height 6
click at [211, 121] on input "Wages" at bounding box center [213, 121] width 4 height 4
click at [159, 131] on input "text" at bounding box center [166, 132] width 32 height 12
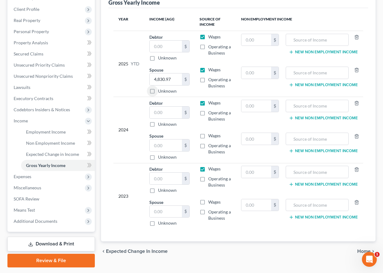
scroll to position [93, 0]
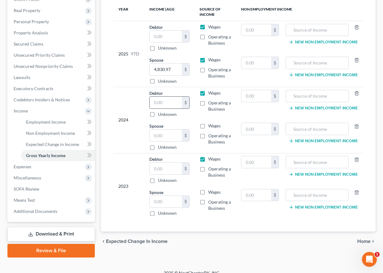
click at [161, 103] on input "text" at bounding box center [166, 103] width 32 height 12
click at [366, 238] on div "chevron_left Expected Change in Income Home chevron_right" at bounding box center [238, 242] width 275 height 20
click at [366, 239] on span "Home" at bounding box center [364, 241] width 13 height 5
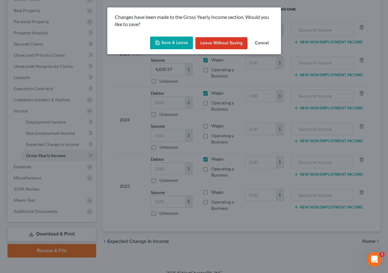
click at [263, 46] on button "Cancel" at bounding box center [262, 43] width 24 height 12
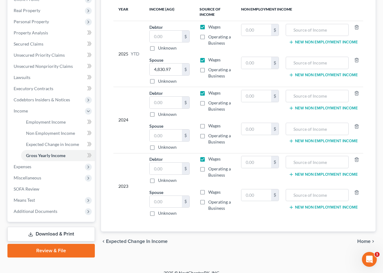
click at [361, 240] on span "Home" at bounding box center [364, 241] width 13 height 5
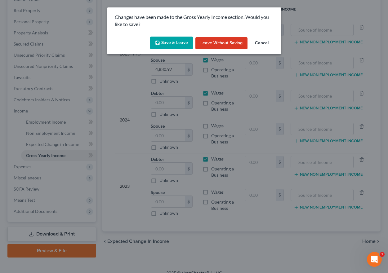
click at [181, 42] on button "Save & Leave" at bounding box center [171, 43] width 43 height 13
